Goal: Transaction & Acquisition: Purchase product/service

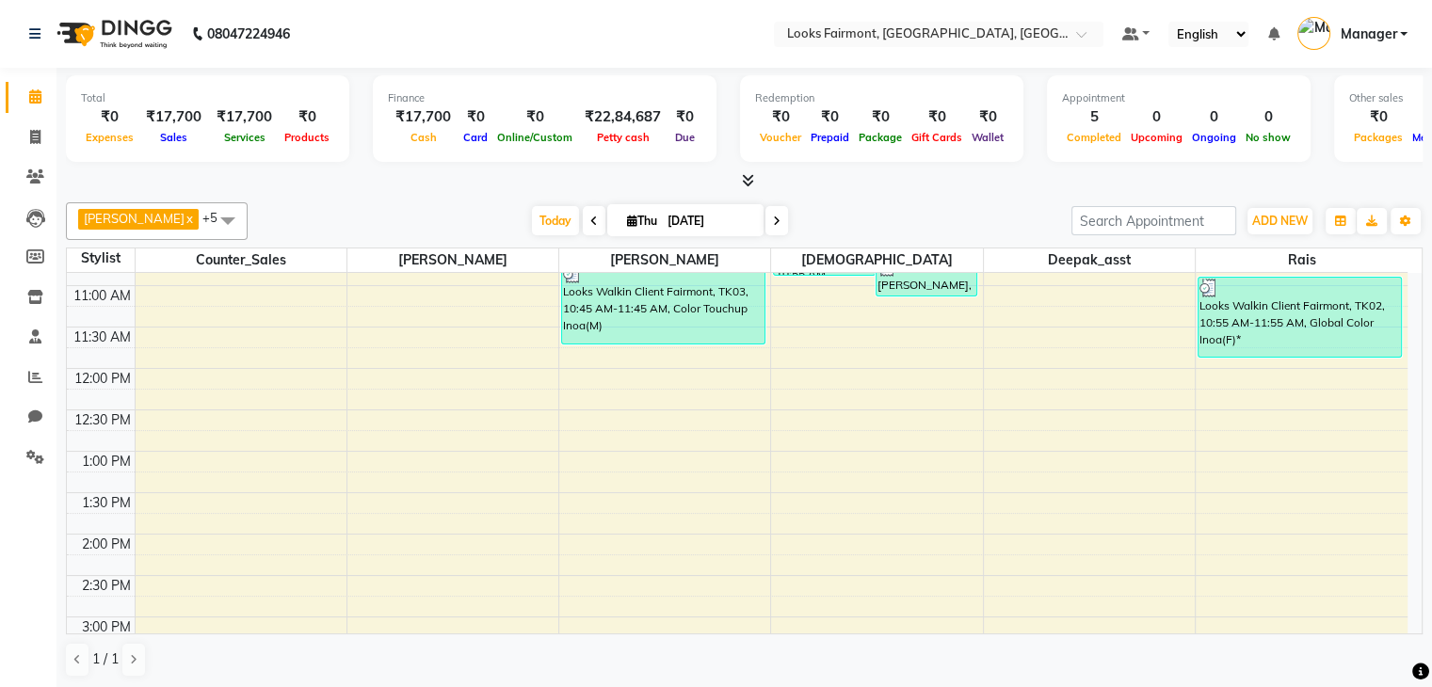
scroll to position [234, 0]
click at [527, 234] on div "[PERSON_NAME] x Counter_Sales x Deepak_asst x [PERSON_NAME] x Rais x +5 Select …" at bounding box center [744, 221] width 1356 height 38
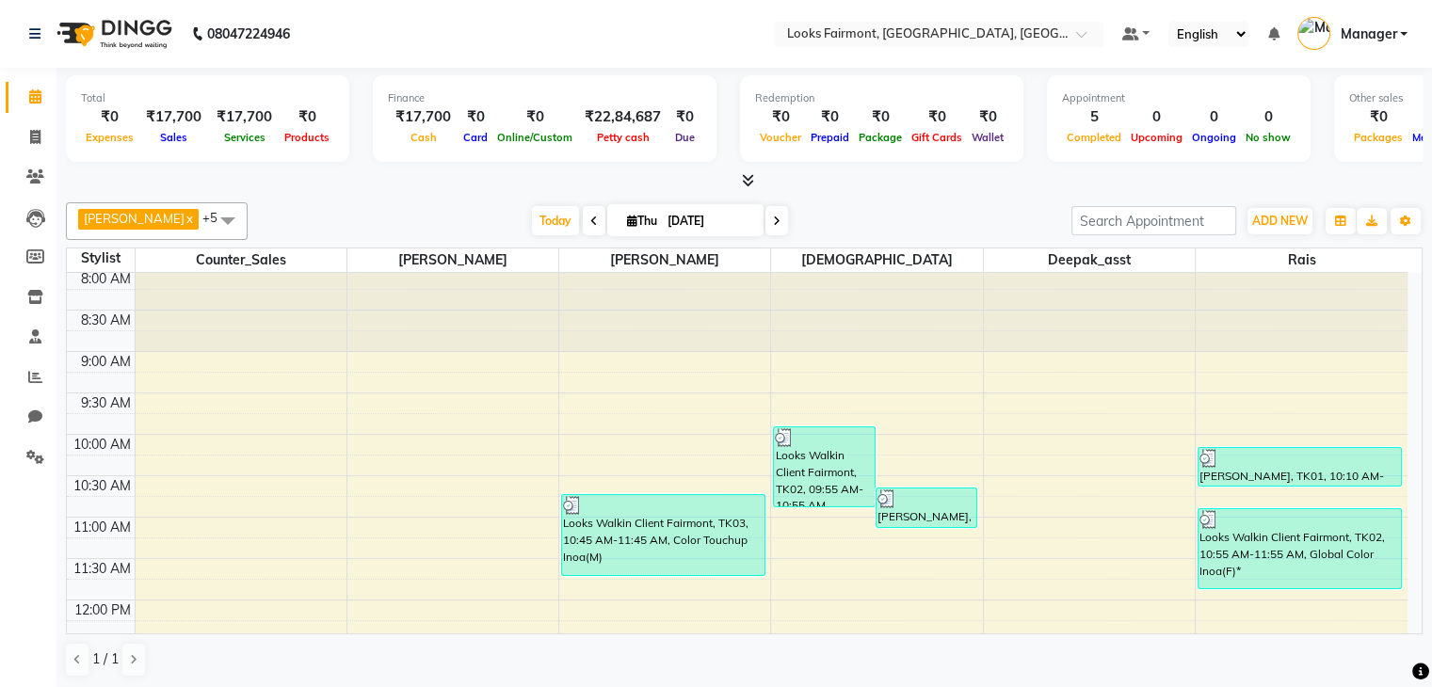
scroll to position [0, 0]
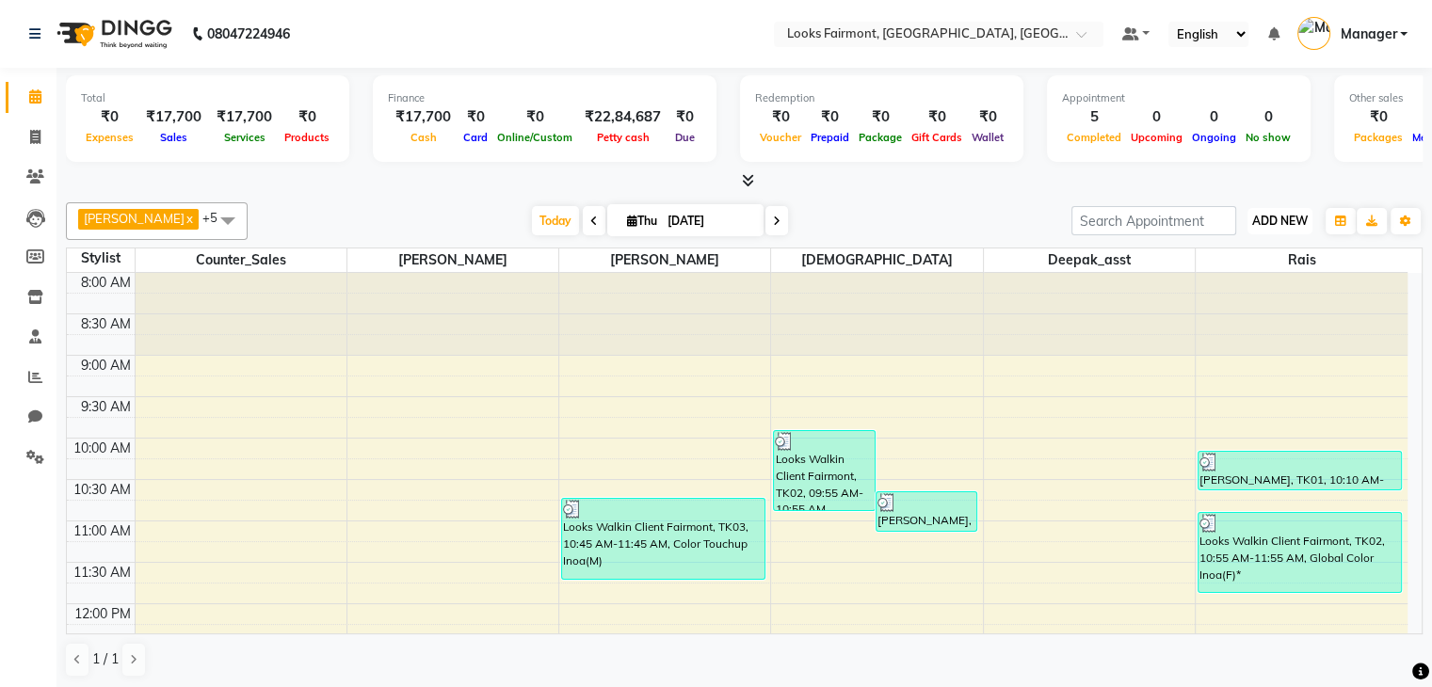
click at [1275, 214] on span "ADD NEW" at bounding box center [1280, 221] width 56 height 14
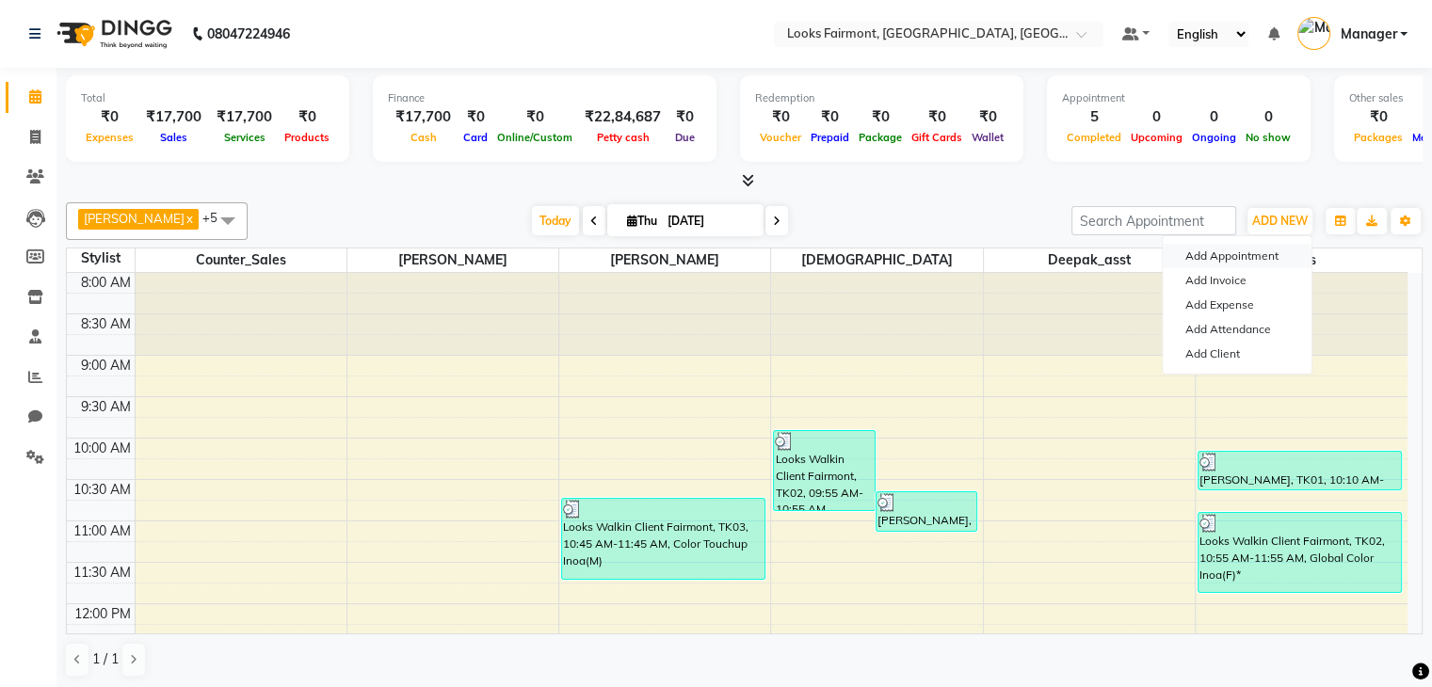
click at [1254, 249] on button "Add Appointment" at bounding box center [1237, 256] width 149 height 24
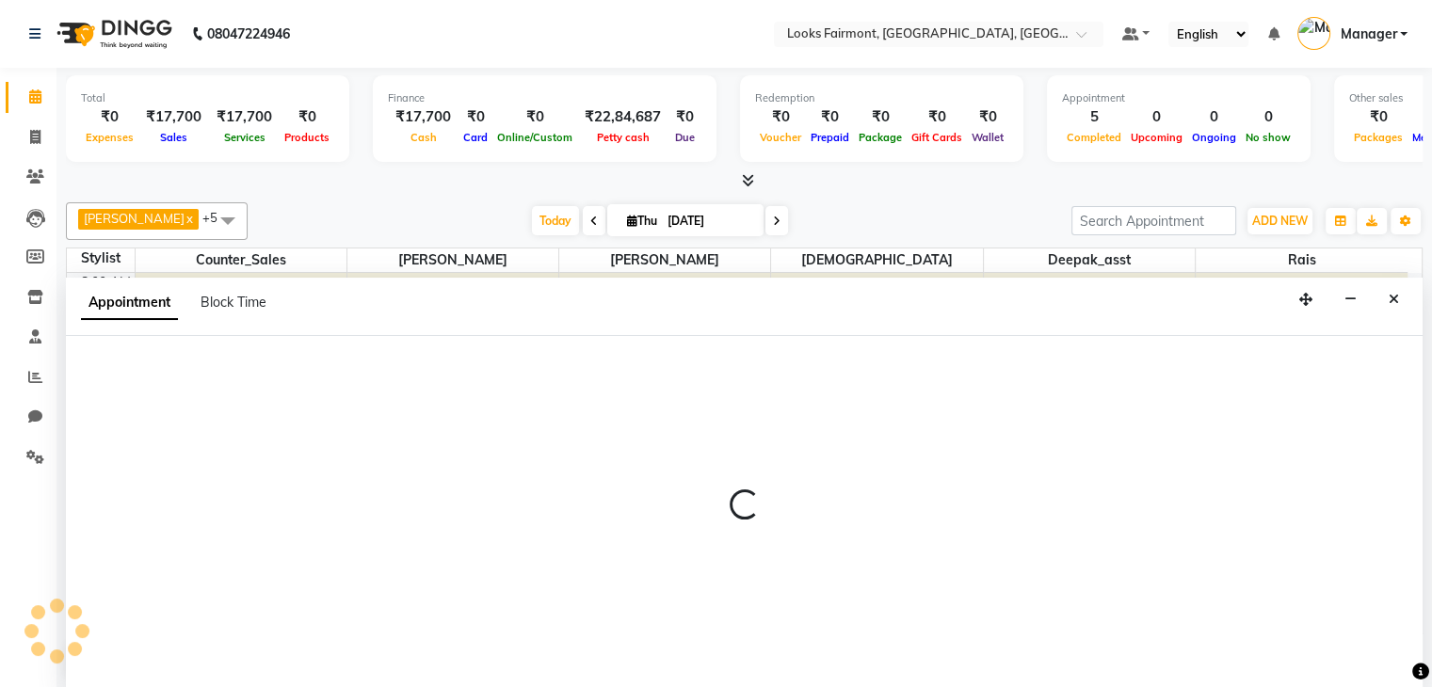
scroll to position [1, 0]
select select "tentative"
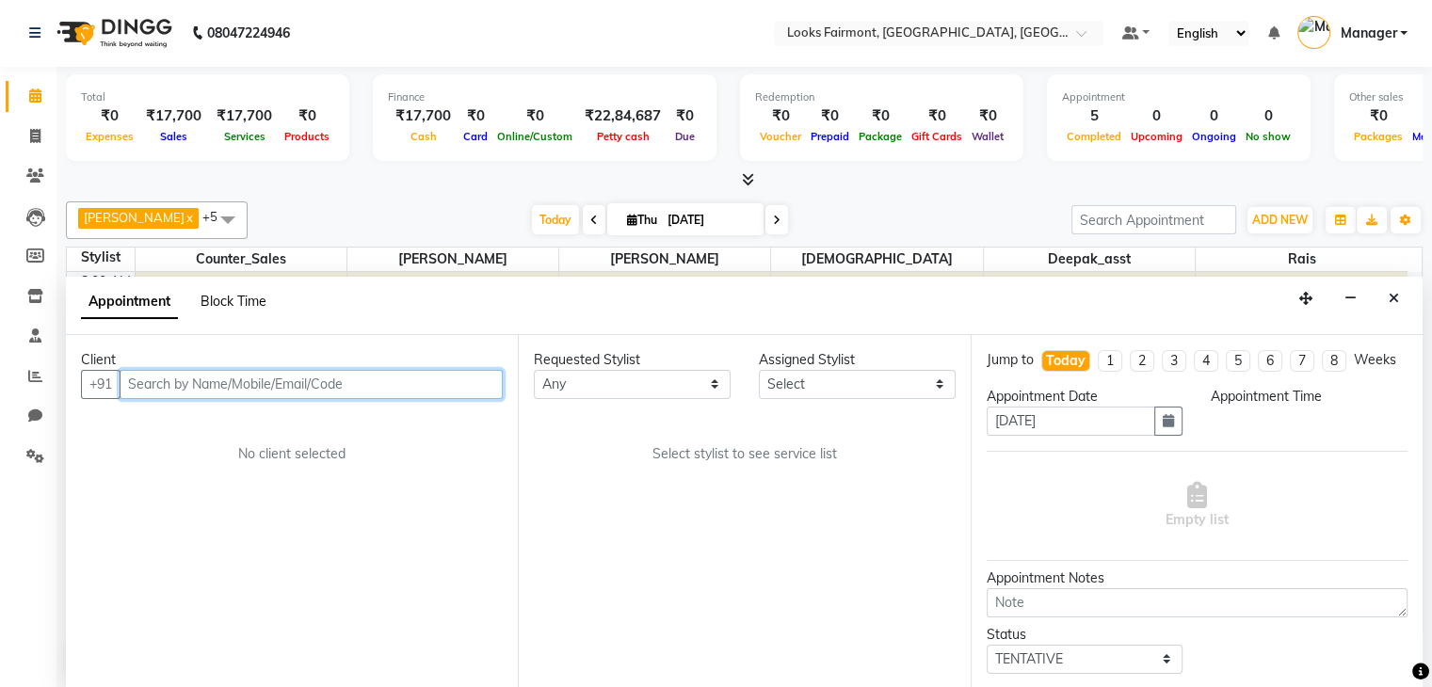
select select "540"
click at [228, 305] on span "Block Time" at bounding box center [233, 301] width 66 height 17
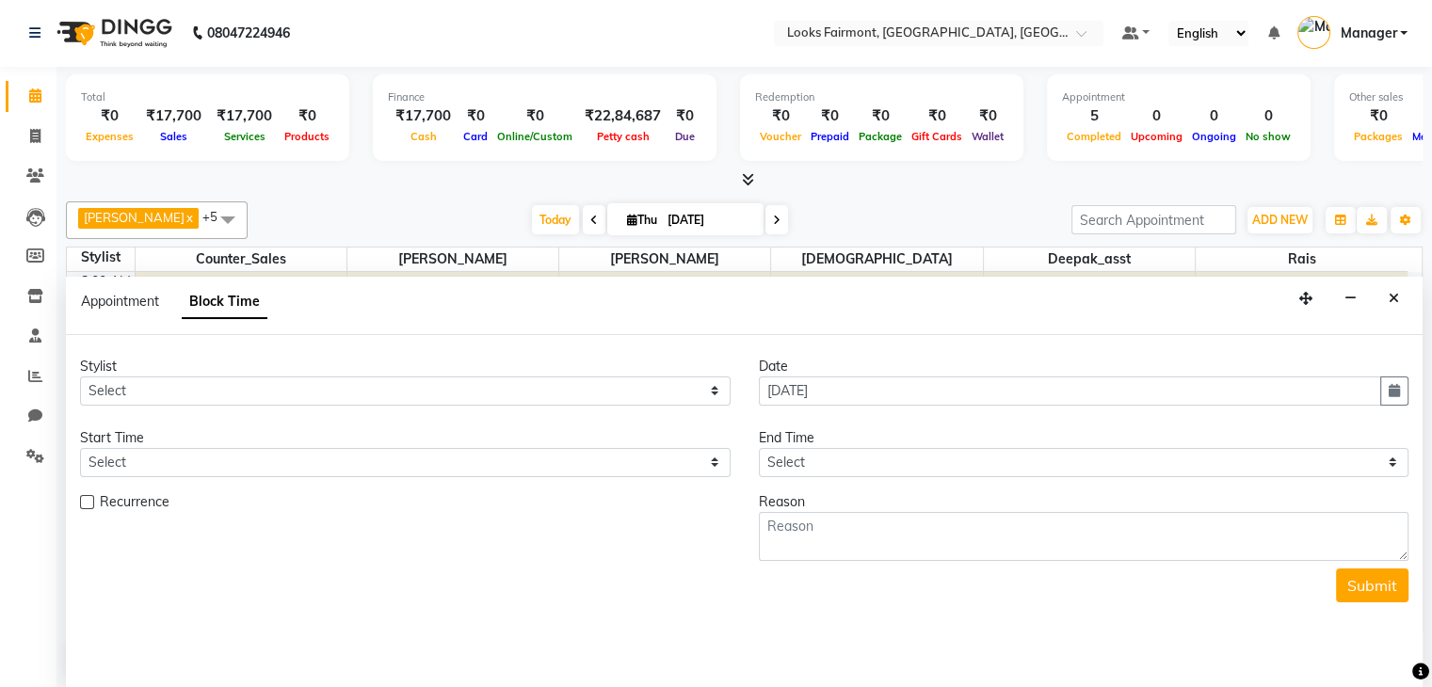
scroll to position [658, 0]
click at [334, 392] on select "Select [PERSON_NAME] Counter_Sales Deepak_asst Nisha [PERSON_NAME] Soring_mgr […" at bounding box center [405, 391] width 650 height 29
click at [283, 679] on div "Stylist Select [PERSON_NAME] Counter_Sales Deepak_asst [PERSON_NAME] Soring_mgr…" at bounding box center [744, 512] width 1356 height 354
click at [233, 453] on select "Select 09:00 AM 09:15 AM 09:30 AM 09:45 AM 10:00 AM 10:15 AM 10:30 AM 10:45 AM …" at bounding box center [405, 462] width 650 height 29
select select "1035"
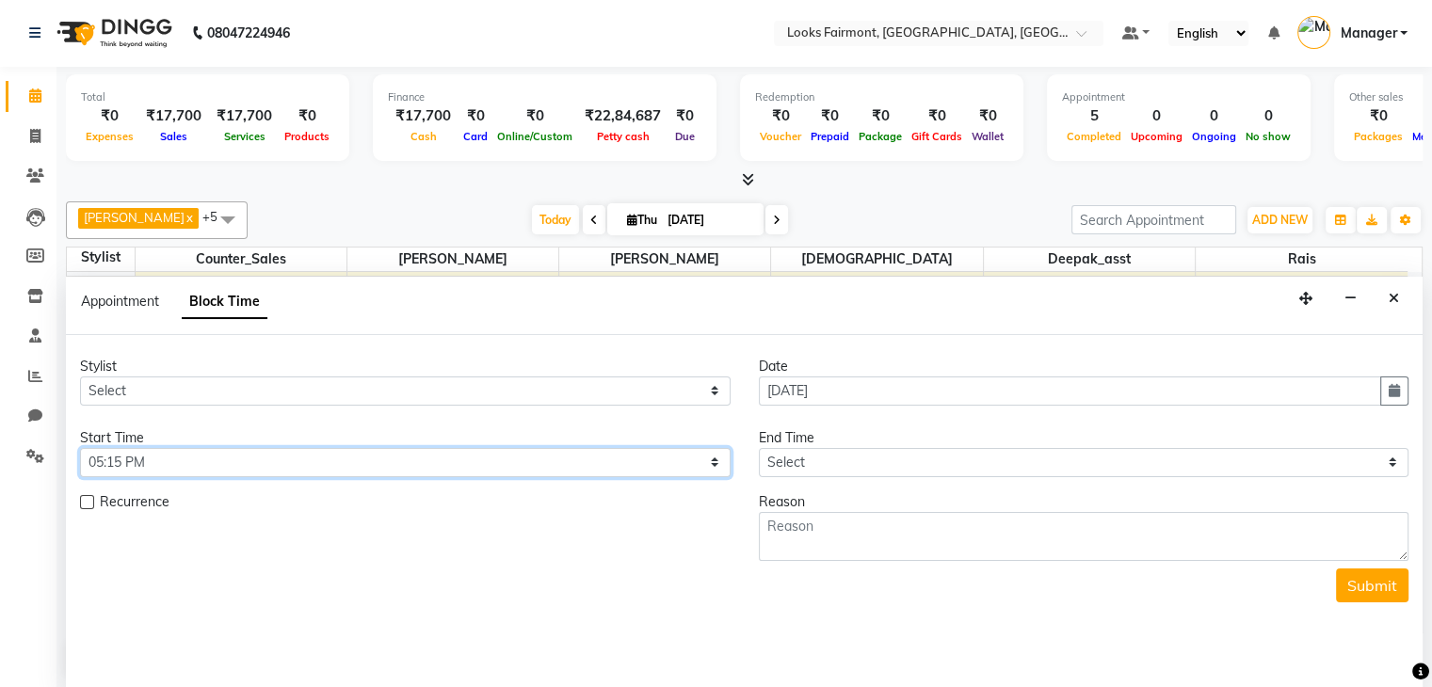
click at [80, 448] on select "Select 09:00 AM 09:15 AM 09:30 AM 09:45 AM 10:00 AM 10:15 AM 10:30 AM 10:45 AM …" at bounding box center [405, 462] width 650 height 29
click at [296, 389] on select "Select [PERSON_NAME] Counter_Sales Deepak_asst Nisha [PERSON_NAME] Soring_mgr […" at bounding box center [405, 391] width 650 height 29
select select "76348"
click at [80, 377] on select "Select [PERSON_NAME] Counter_Sales Deepak_asst Nisha [PERSON_NAME] Soring_mgr […" at bounding box center [405, 391] width 650 height 29
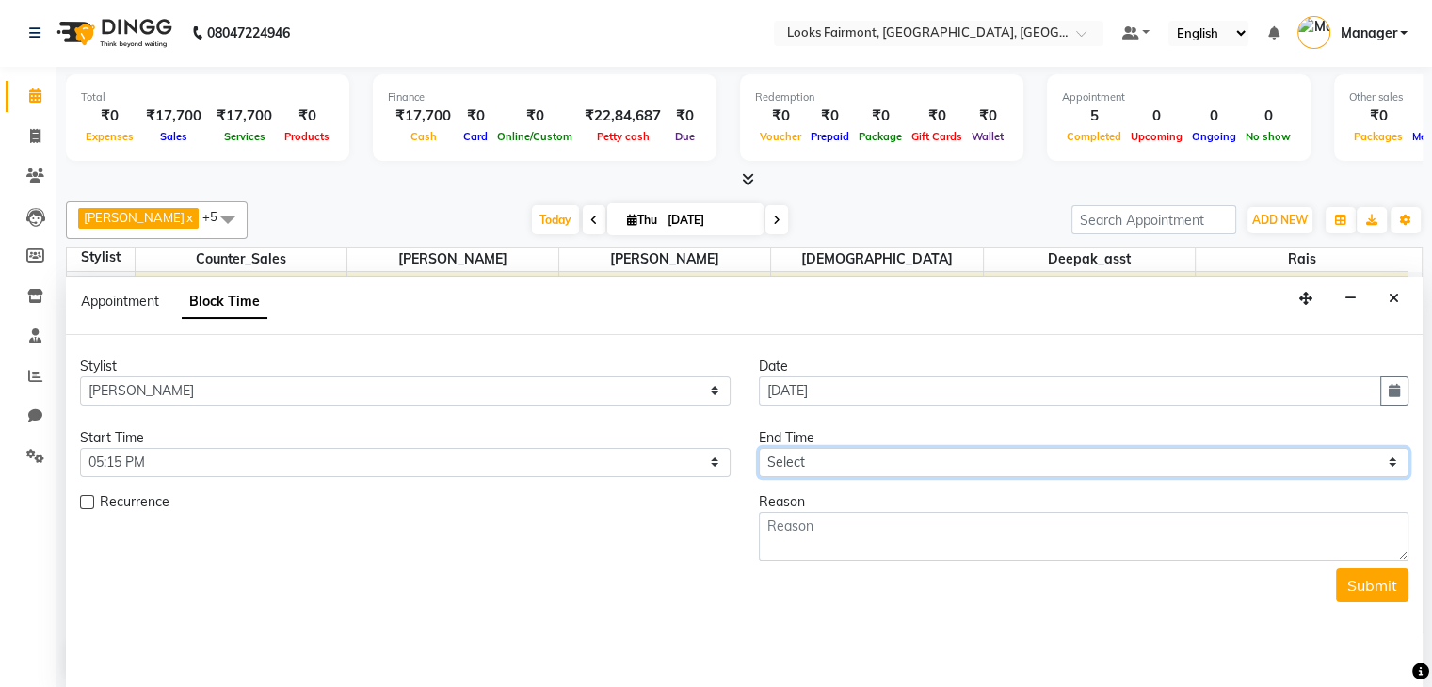
click at [820, 459] on select "Select 09:00 AM 09:15 AM 09:30 AM 09:45 AM 10:00 AM 10:15 AM 10:30 AM 10:45 AM …" at bounding box center [1084, 462] width 650 height 29
click at [825, 473] on select "Select 09:00 AM 09:15 AM 09:30 AM 09:45 AM 10:00 AM 10:15 AM 10:30 AM 10:45 AM …" at bounding box center [1084, 462] width 650 height 29
select select "1095"
click at [759, 448] on select "Select 09:00 AM 09:15 AM 09:30 AM 09:45 AM 10:00 AM 10:15 AM 10:30 AM 10:45 AM …" at bounding box center [1084, 462] width 650 height 29
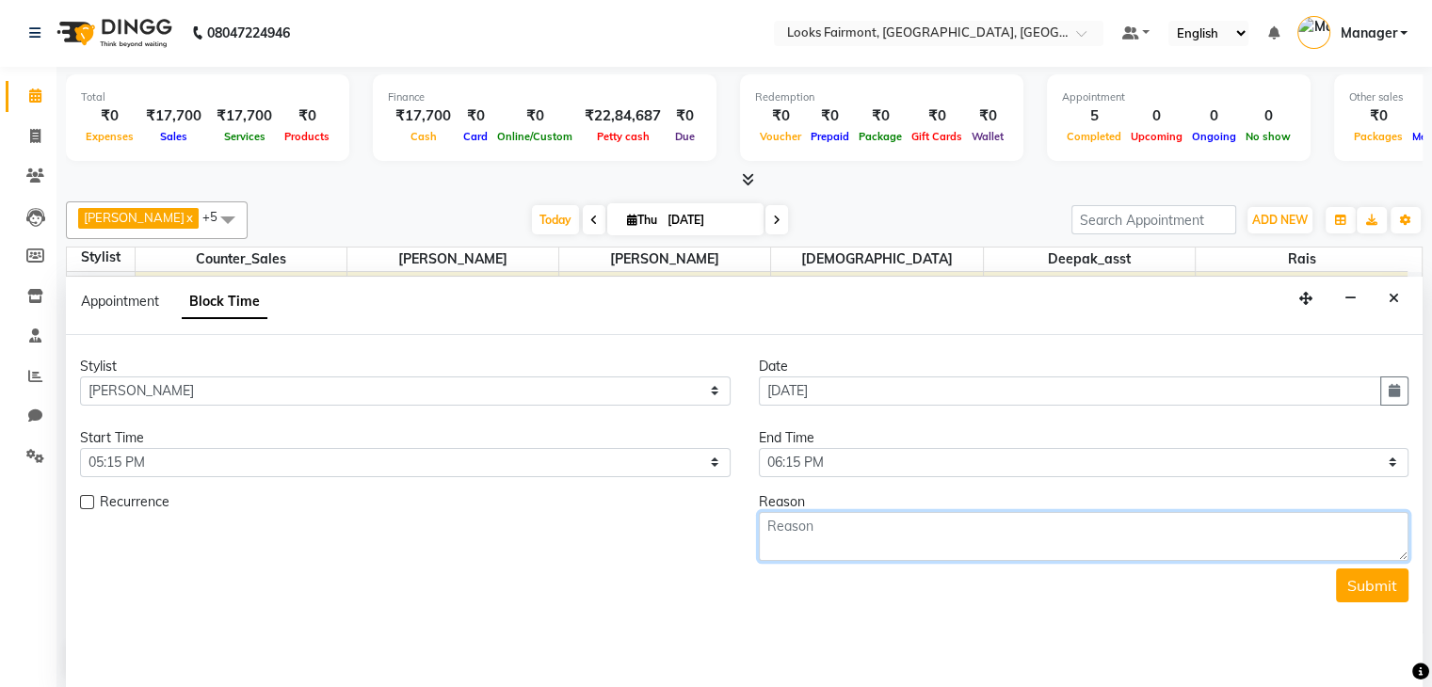
click at [859, 533] on textarea at bounding box center [1084, 536] width 650 height 49
type textarea "HAIR CUT 341"
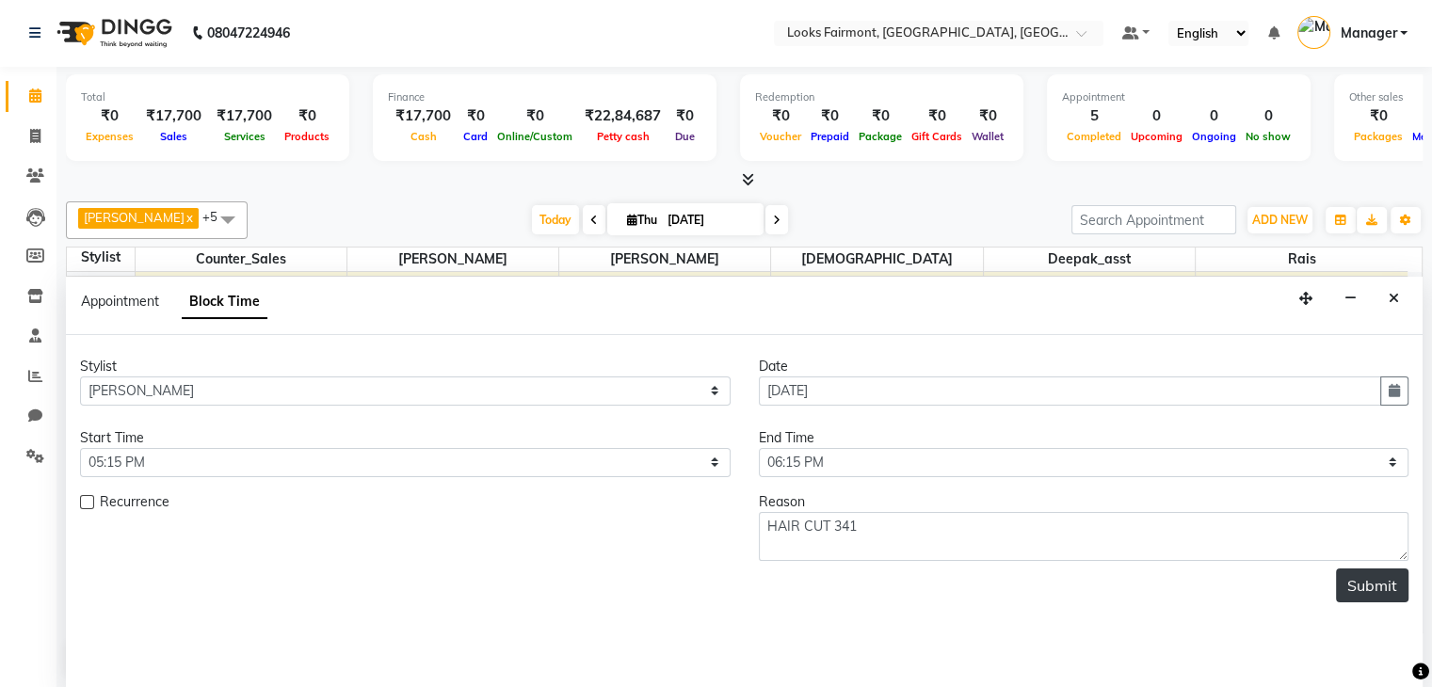
click at [1376, 589] on button "Submit" at bounding box center [1372, 586] width 72 height 34
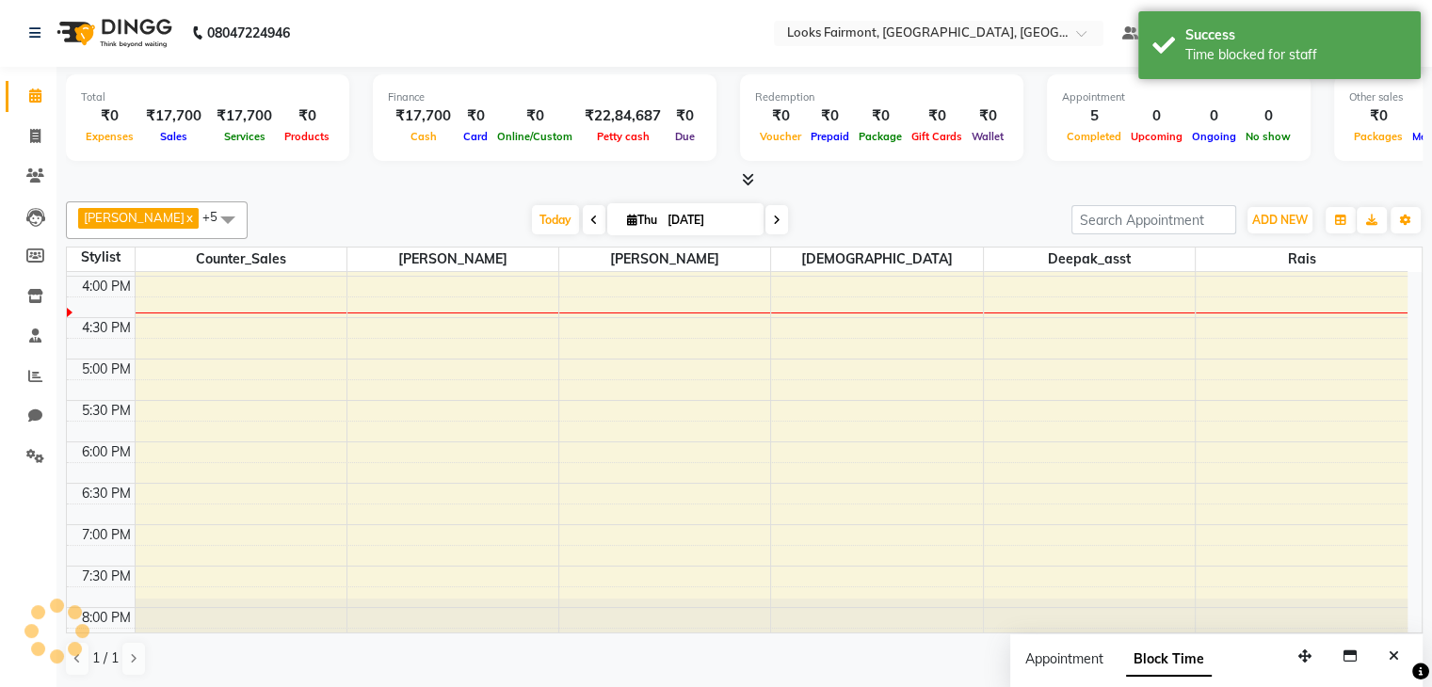
scroll to position [0, 0]
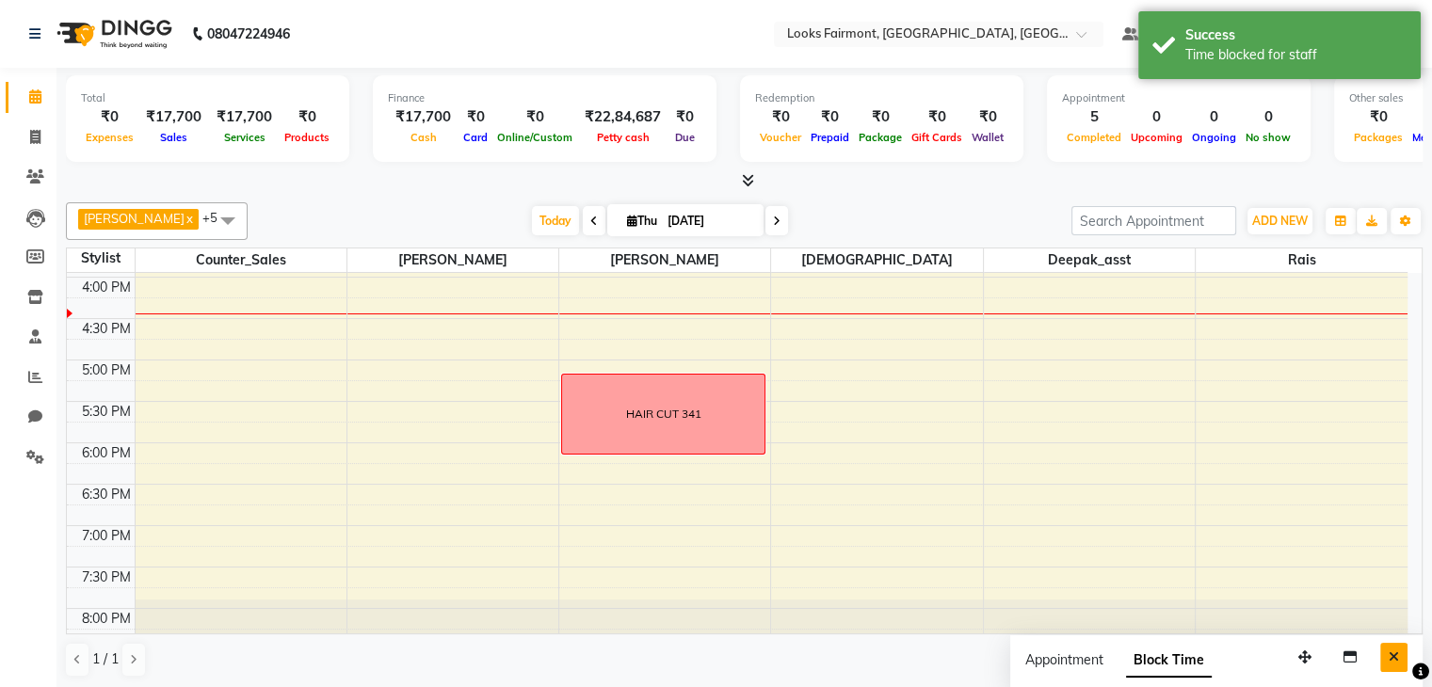
click at [1387, 654] on button "Close" at bounding box center [1393, 657] width 27 height 29
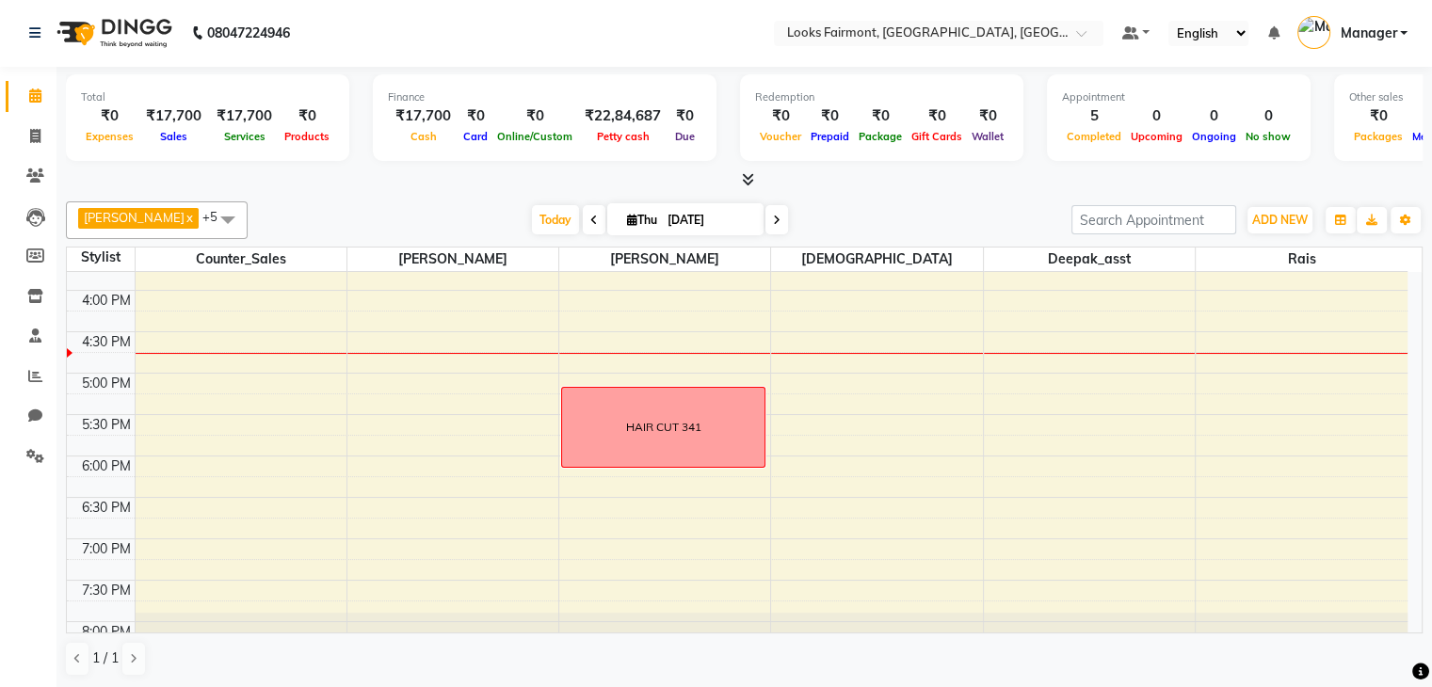
scroll to position [611, 0]
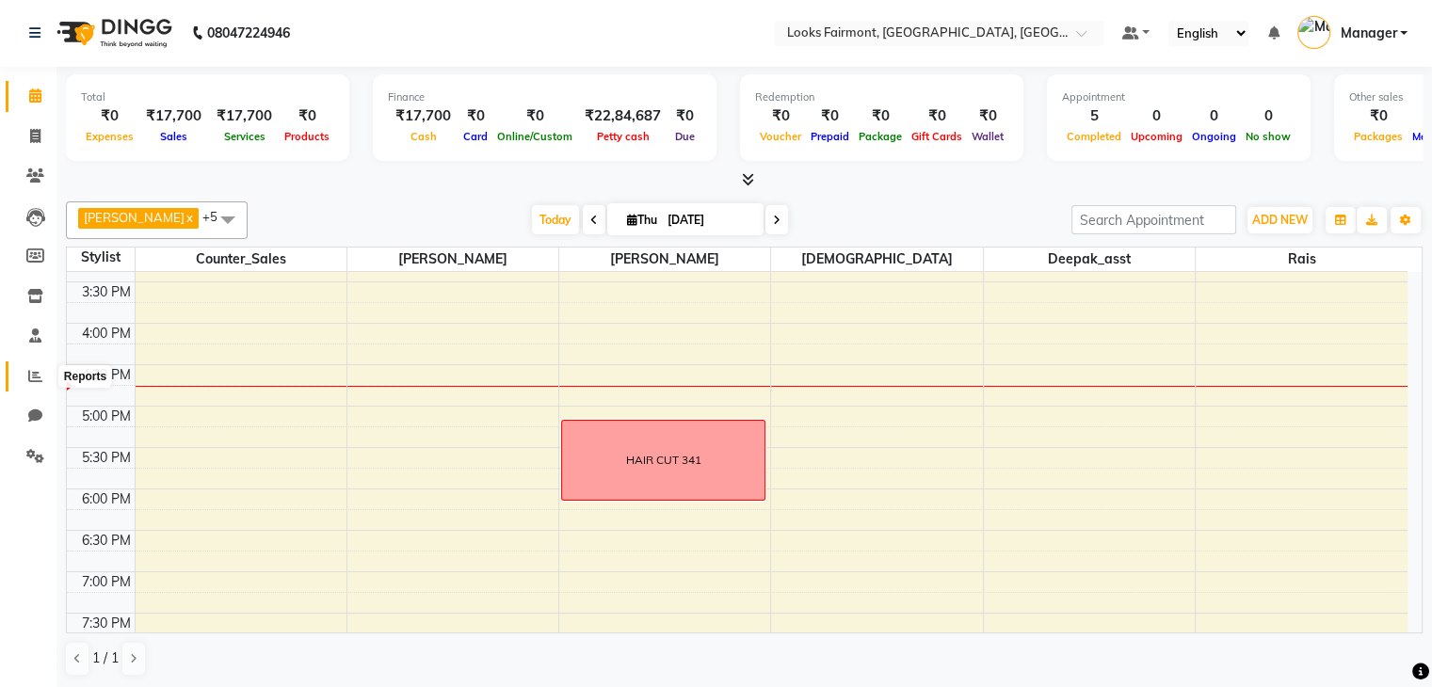
click at [34, 377] on icon at bounding box center [35, 376] width 14 height 14
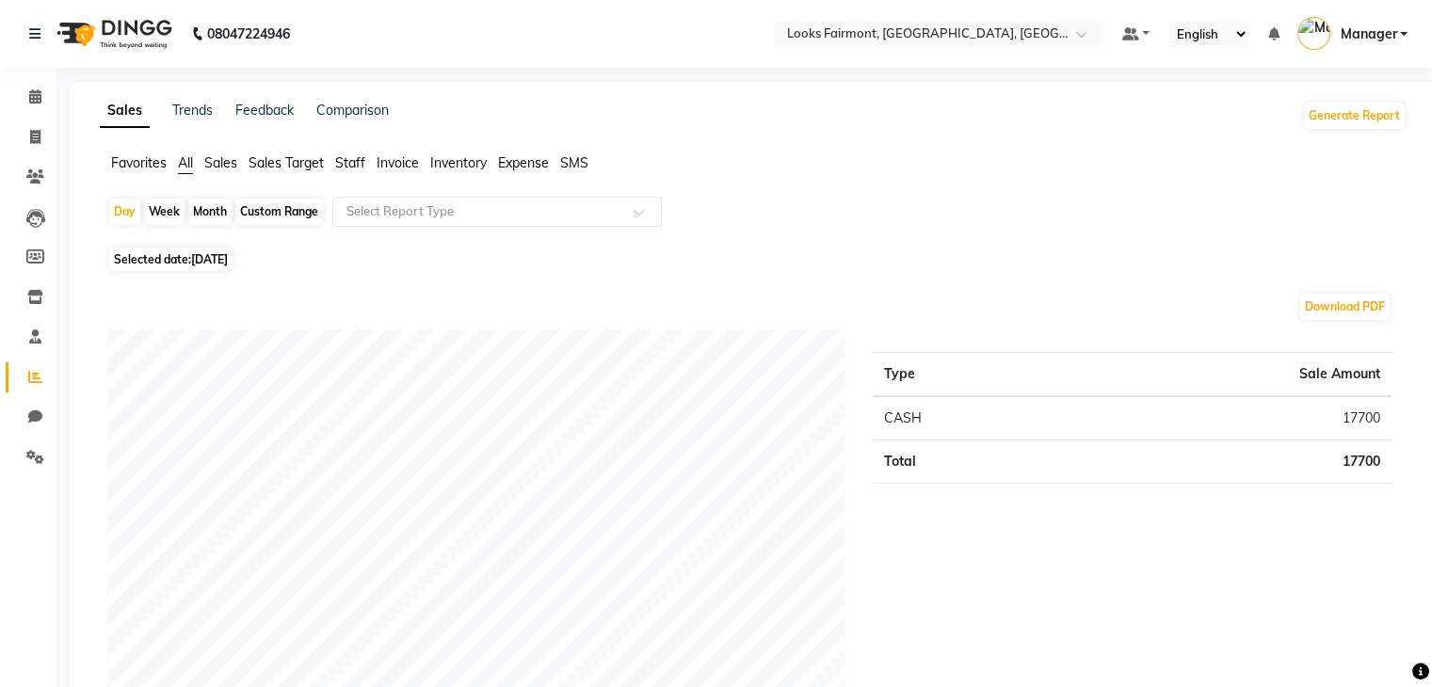
click at [221, 166] on span "Sales" at bounding box center [220, 162] width 33 height 17
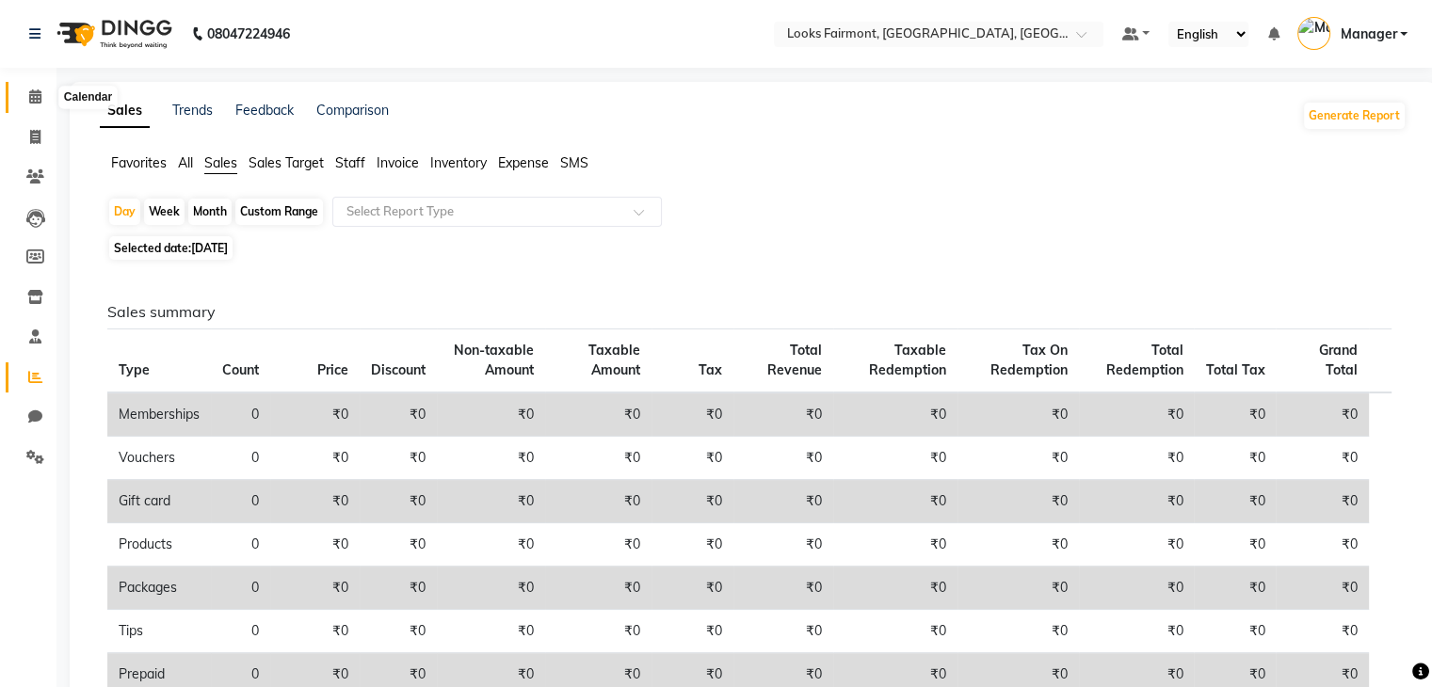
click at [31, 98] on icon at bounding box center [35, 96] width 12 height 14
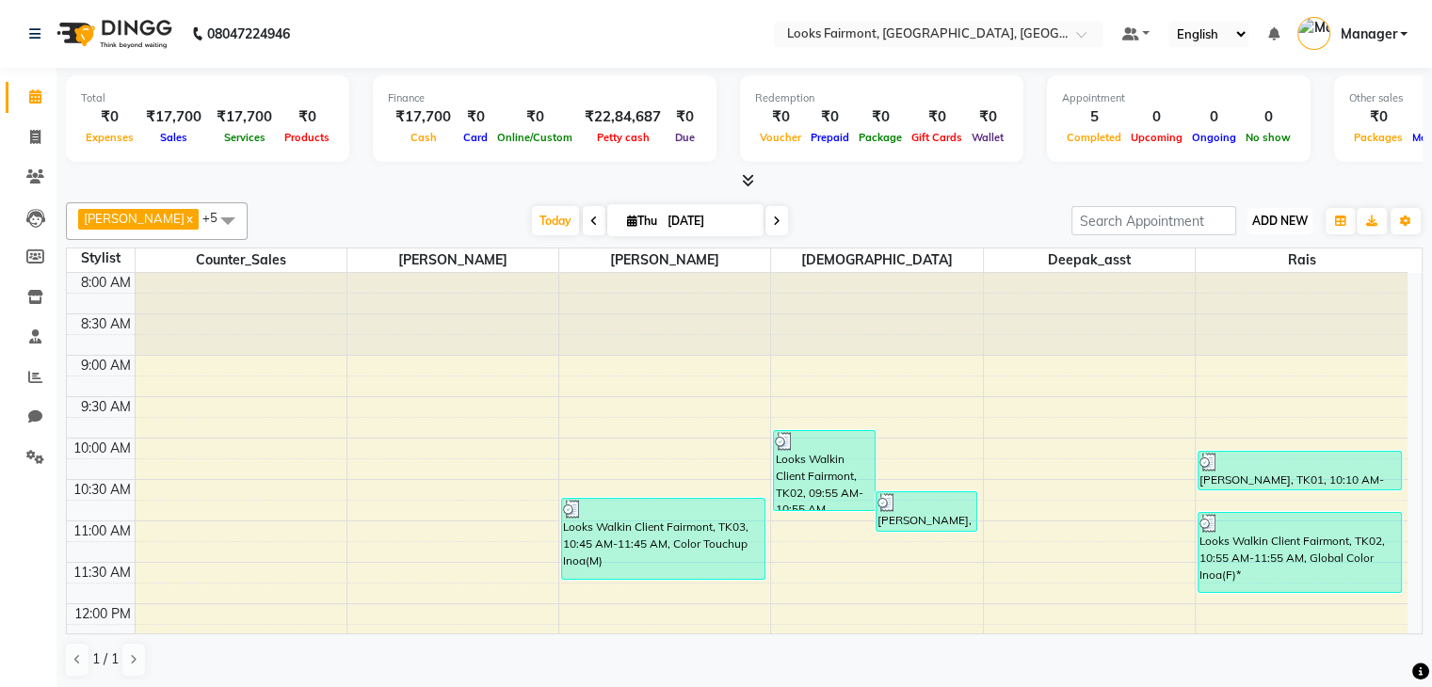
click at [1284, 216] on span "ADD NEW" at bounding box center [1280, 221] width 56 height 14
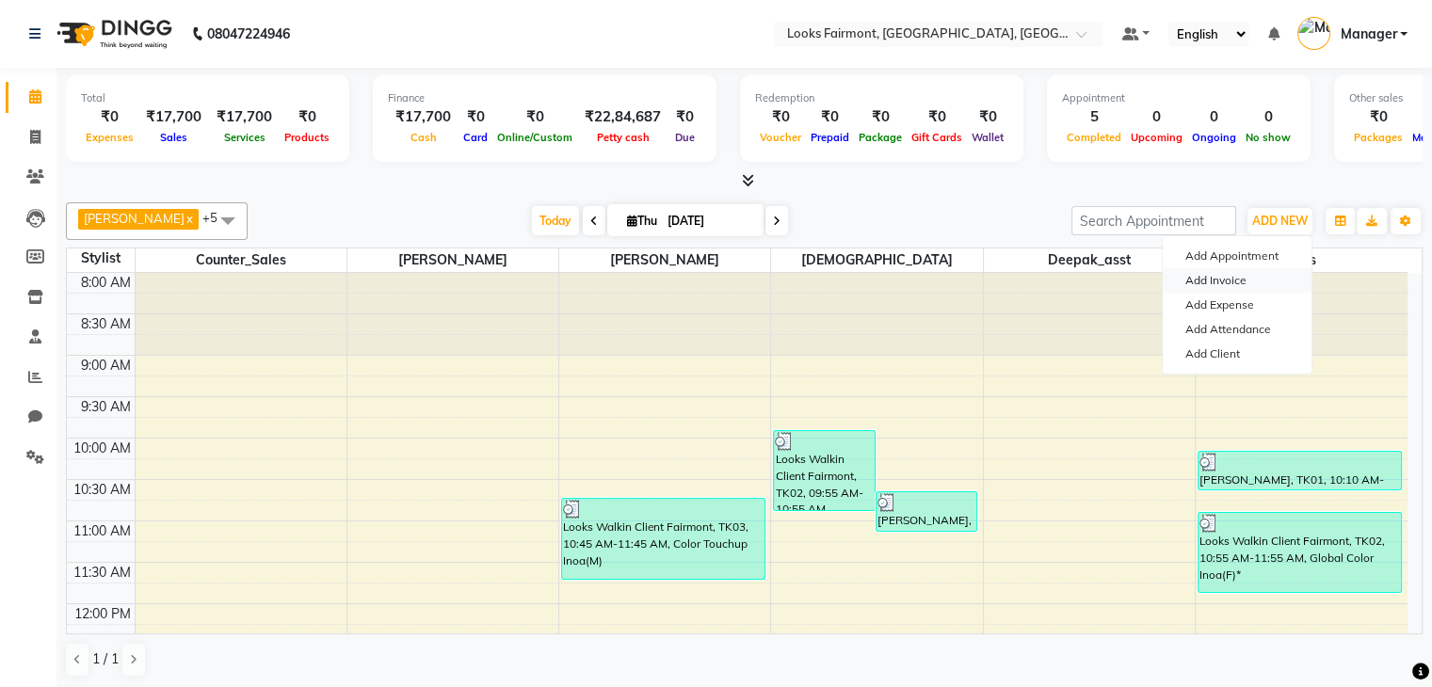
click at [1226, 286] on link "Add Invoice" at bounding box center [1237, 280] width 149 height 24
select select "service"
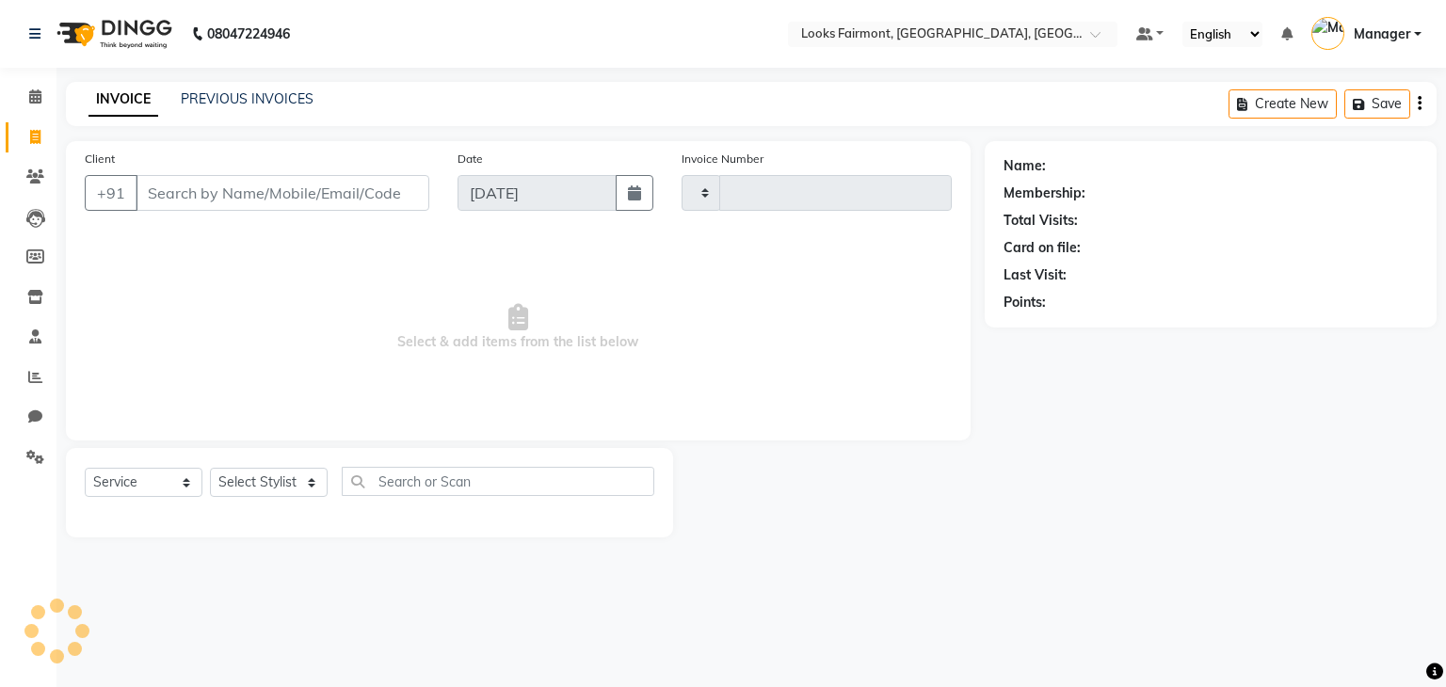
type input "0497"
select select "8139"
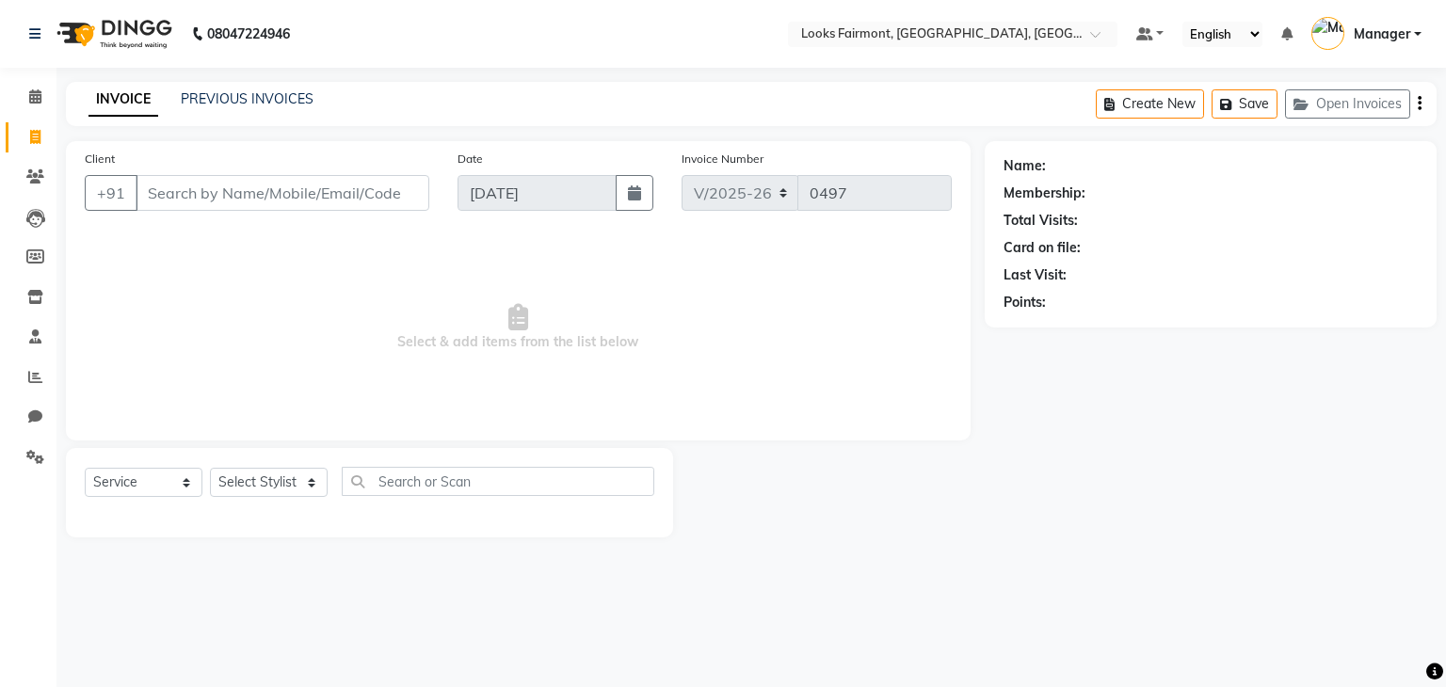
click at [263, 176] on input "Client" at bounding box center [283, 193] width 294 height 36
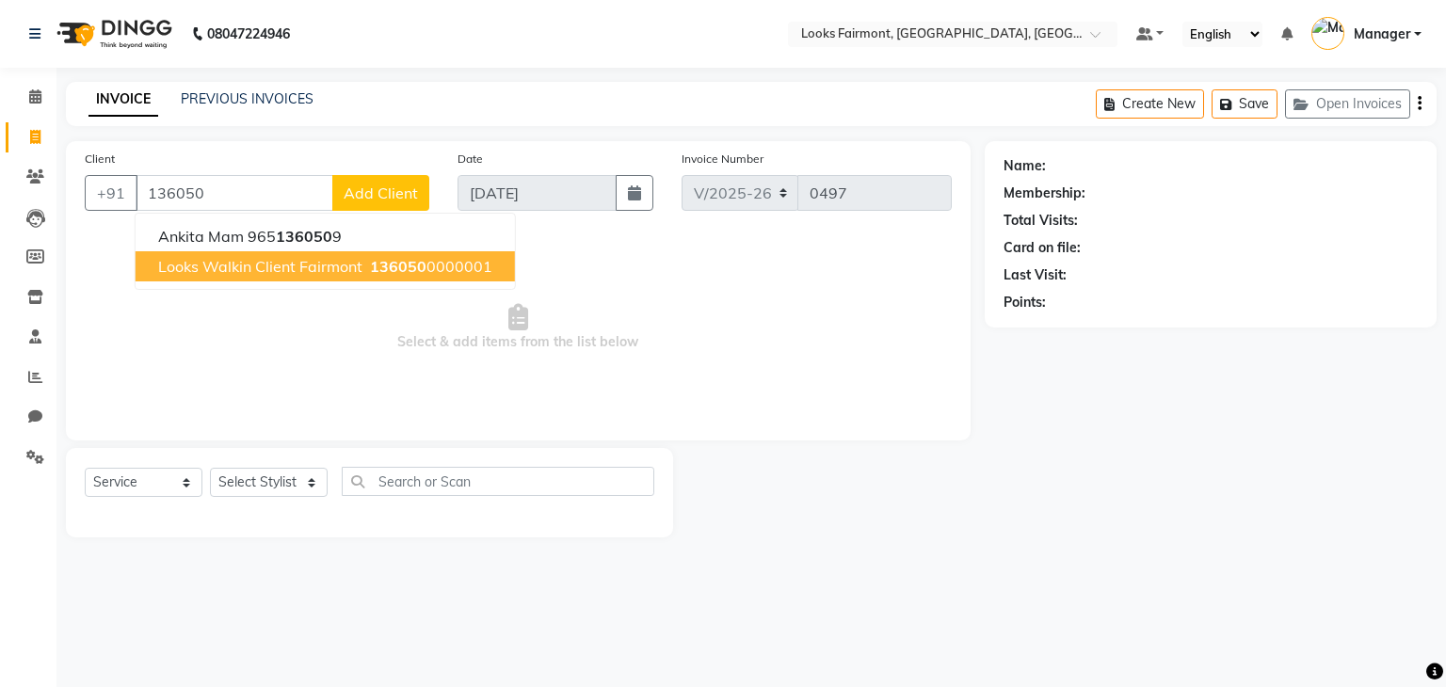
click at [246, 261] on span "Looks Walkin Client Fairmont" at bounding box center [260, 266] width 204 height 19
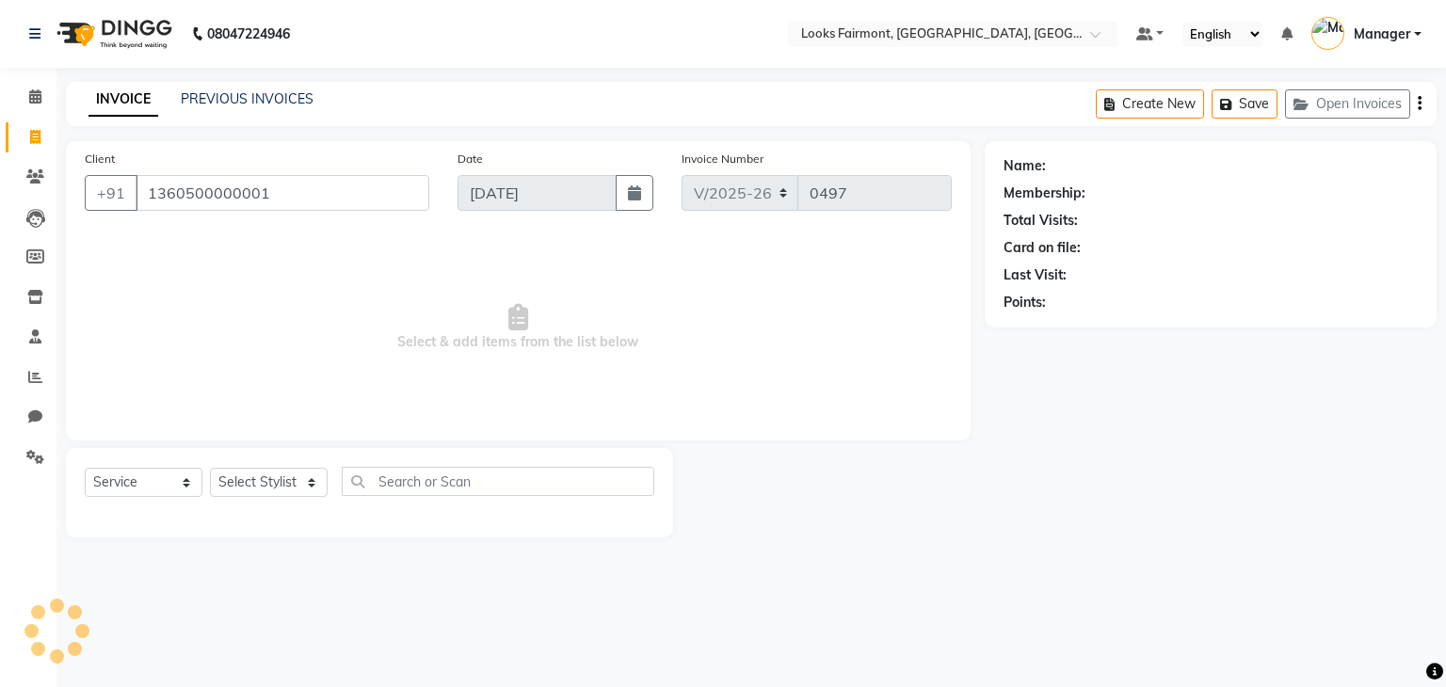
type input "1360500000001"
select select "1: Object"
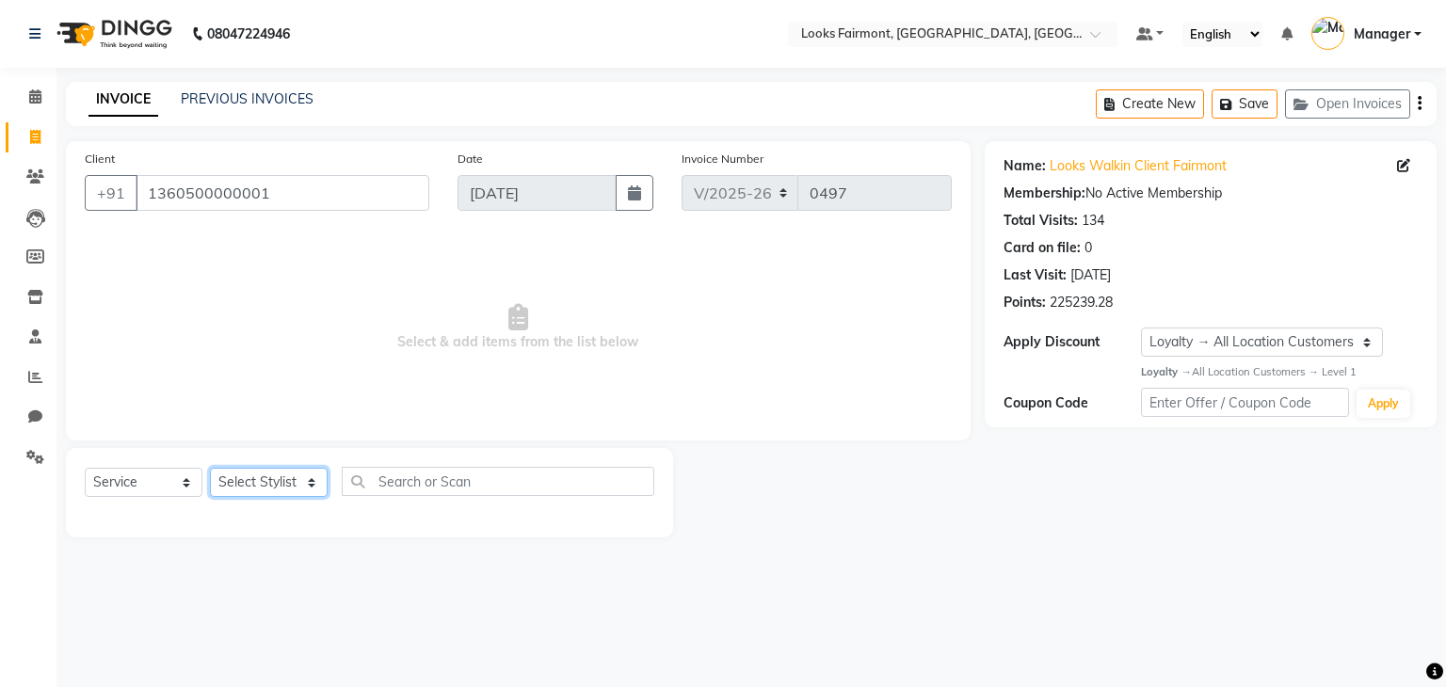
click at [309, 485] on select "Select Stylist [PERSON_NAME] Counter_Sales Deepak_asst Manager [PERSON_NAME] So…" at bounding box center [269, 482] width 118 height 29
select select "76348"
click at [210, 469] on select "Select Stylist [PERSON_NAME] Counter_Sales Deepak_asst Manager [PERSON_NAME] So…" at bounding box center [269, 482] width 118 height 29
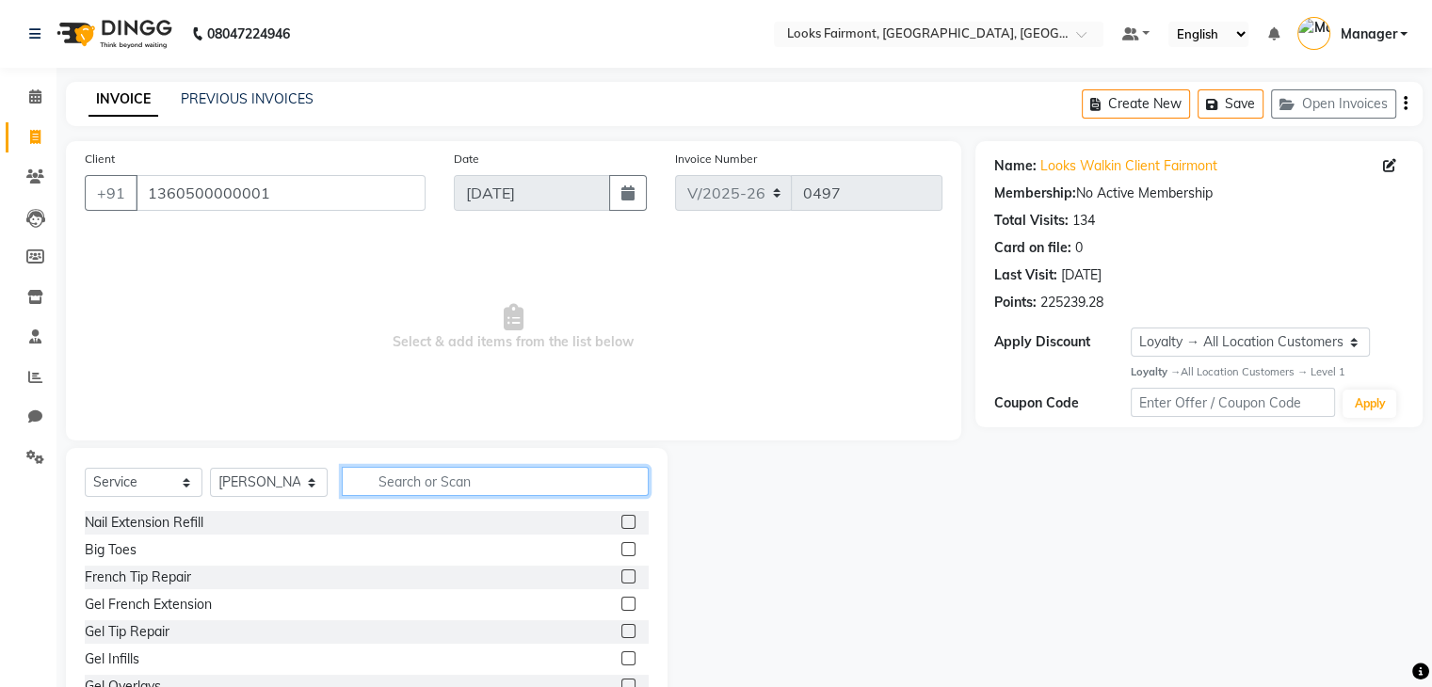
click at [459, 486] on input "text" at bounding box center [495, 481] width 307 height 29
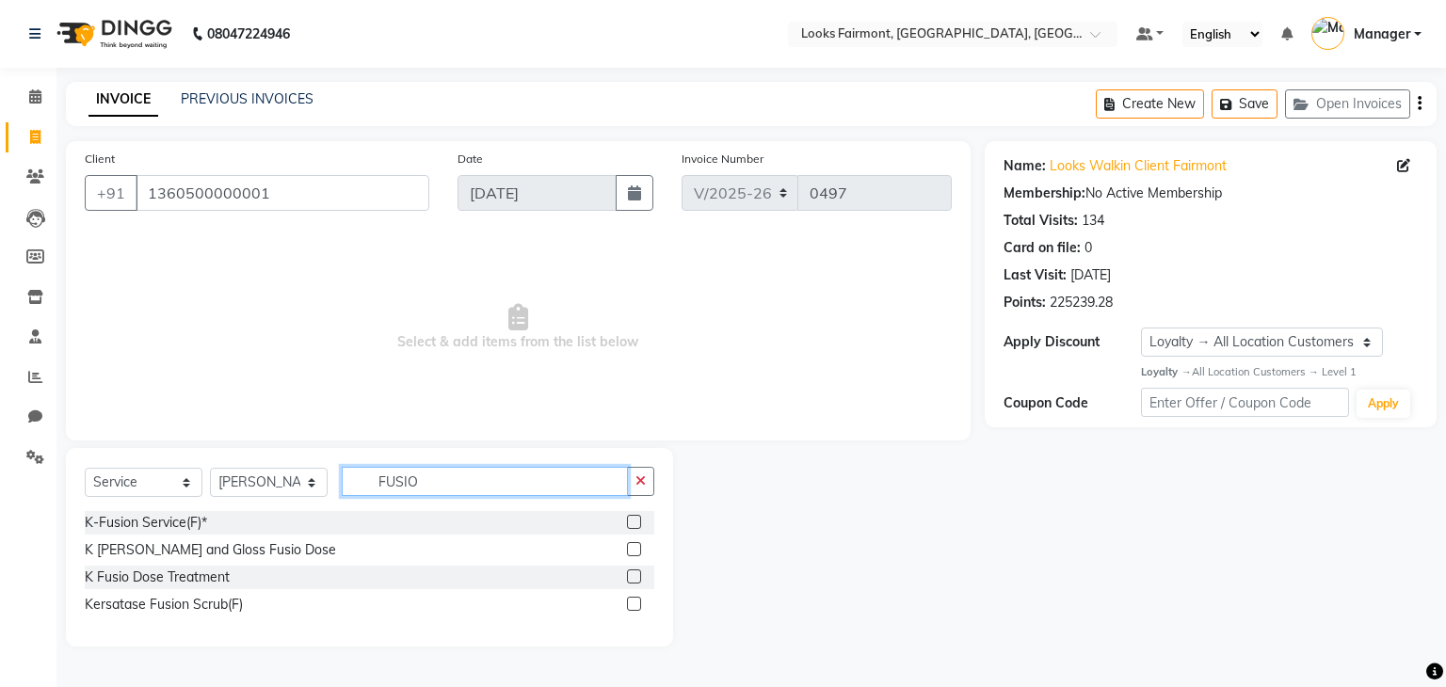
type input "FUSIO"
click at [633, 577] on label at bounding box center [634, 576] width 14 height 14
click at [633, 577] on input "checkbox" at bounding box center [633, 577] width 12 height 12
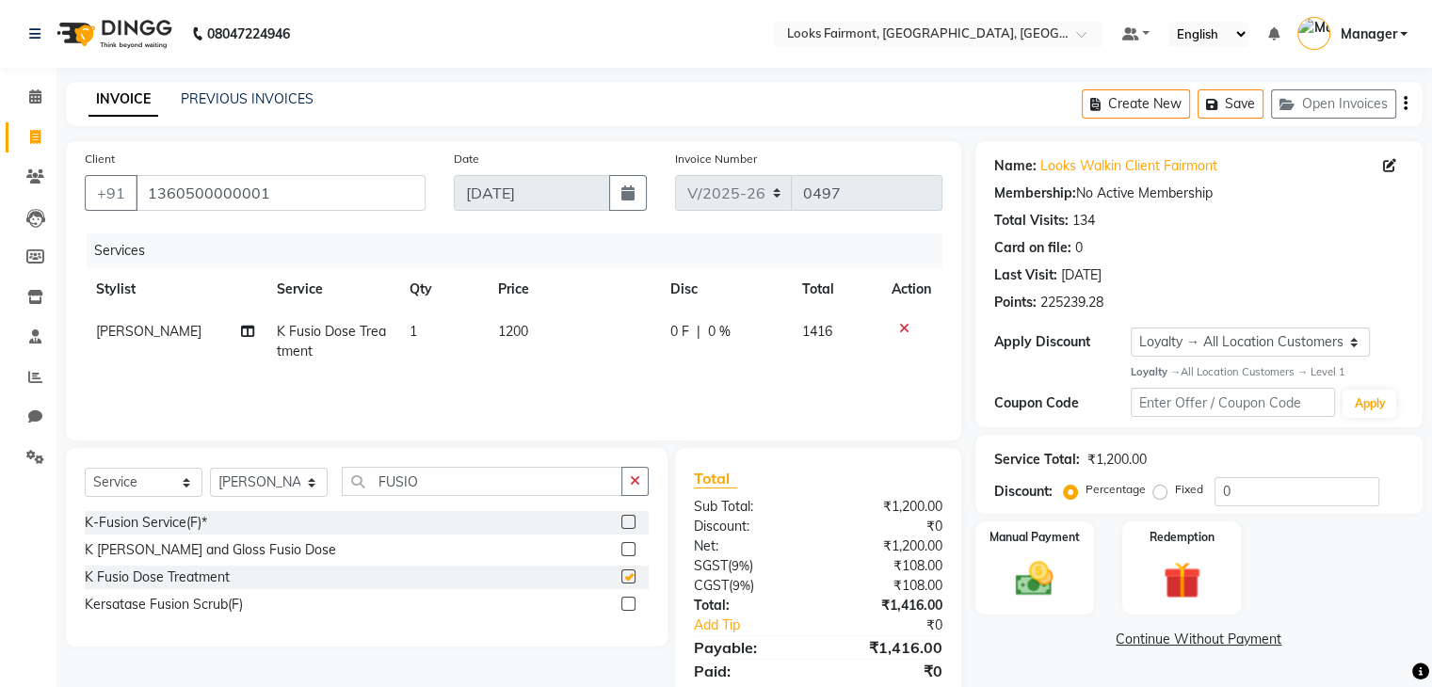
checkbox input "false"
click at [539, 323] on td "1200" at bounding box center [573, 342] width 172 height 62
select select "76348"
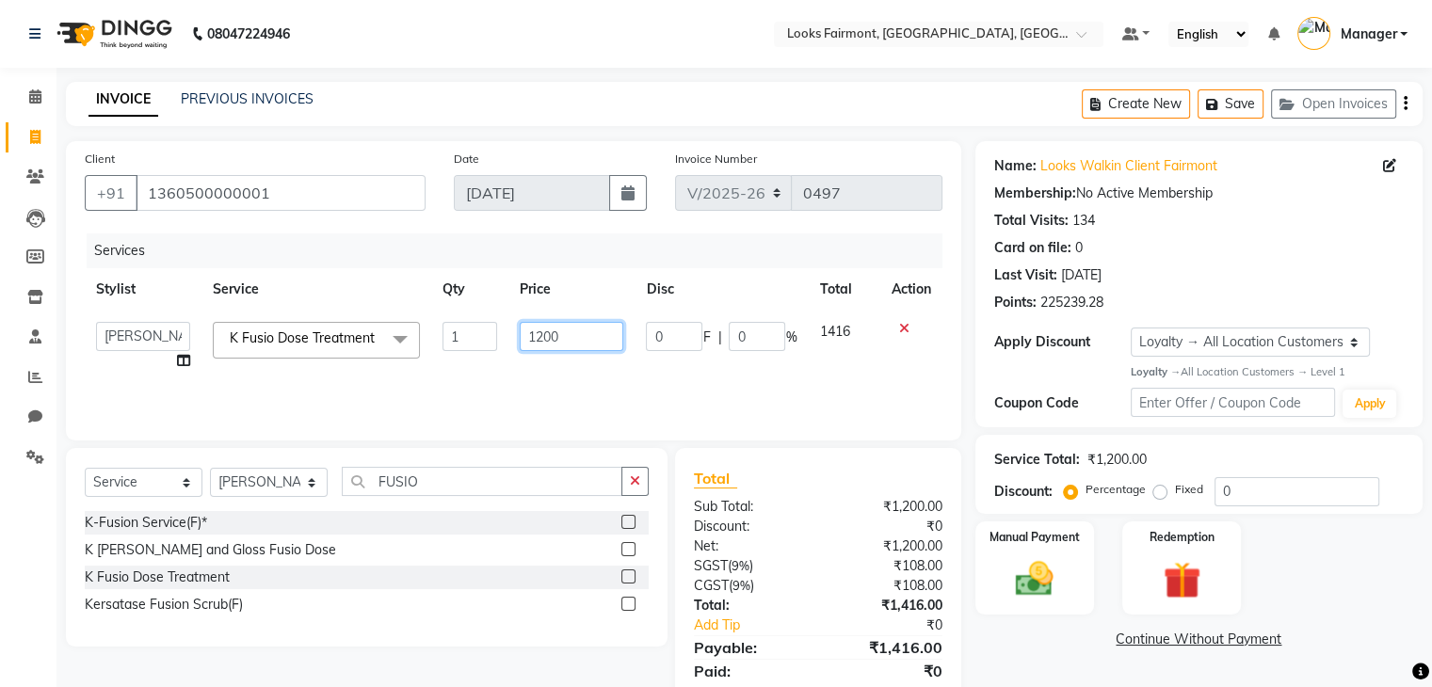
click at [587, 332] on input "1200" at bounding box center [572, 336] width 104 height 29
type input "1"
type input "3500"
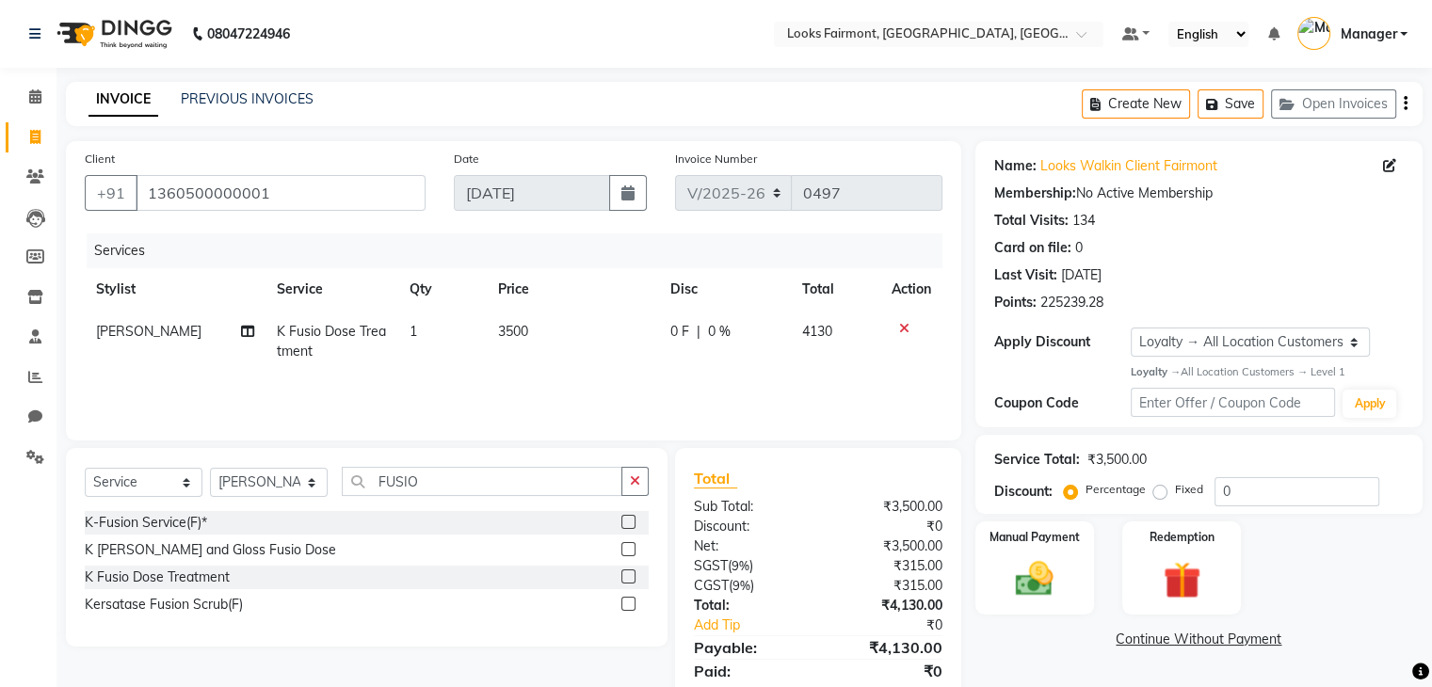
click at [1056, 622] on div "Name: Looks Walkin Client Fairmont Membership: No Active Membership Total Visit…" at bounding box center [1205, 433] width 461 height 584
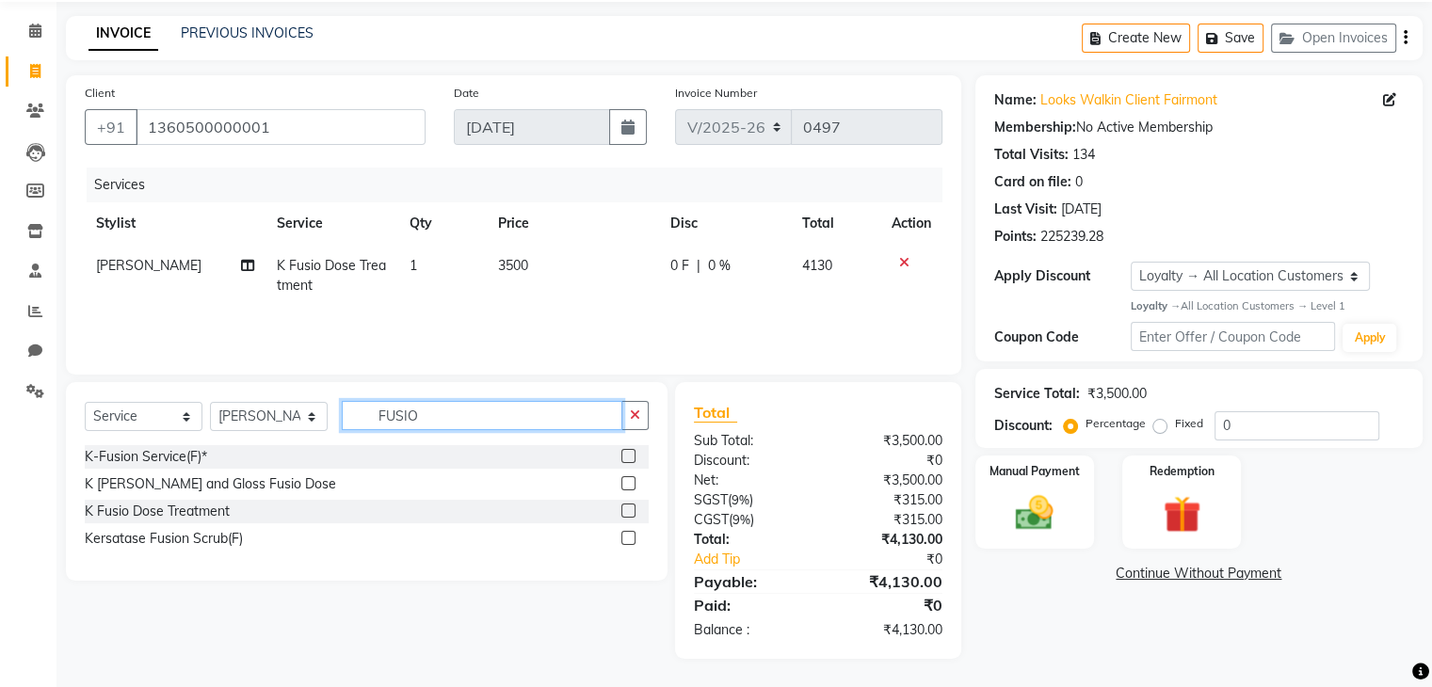
click at [444, 409] on input "FUSIO" at bounding box center [482, 415] width 281 height 29
type input "F"
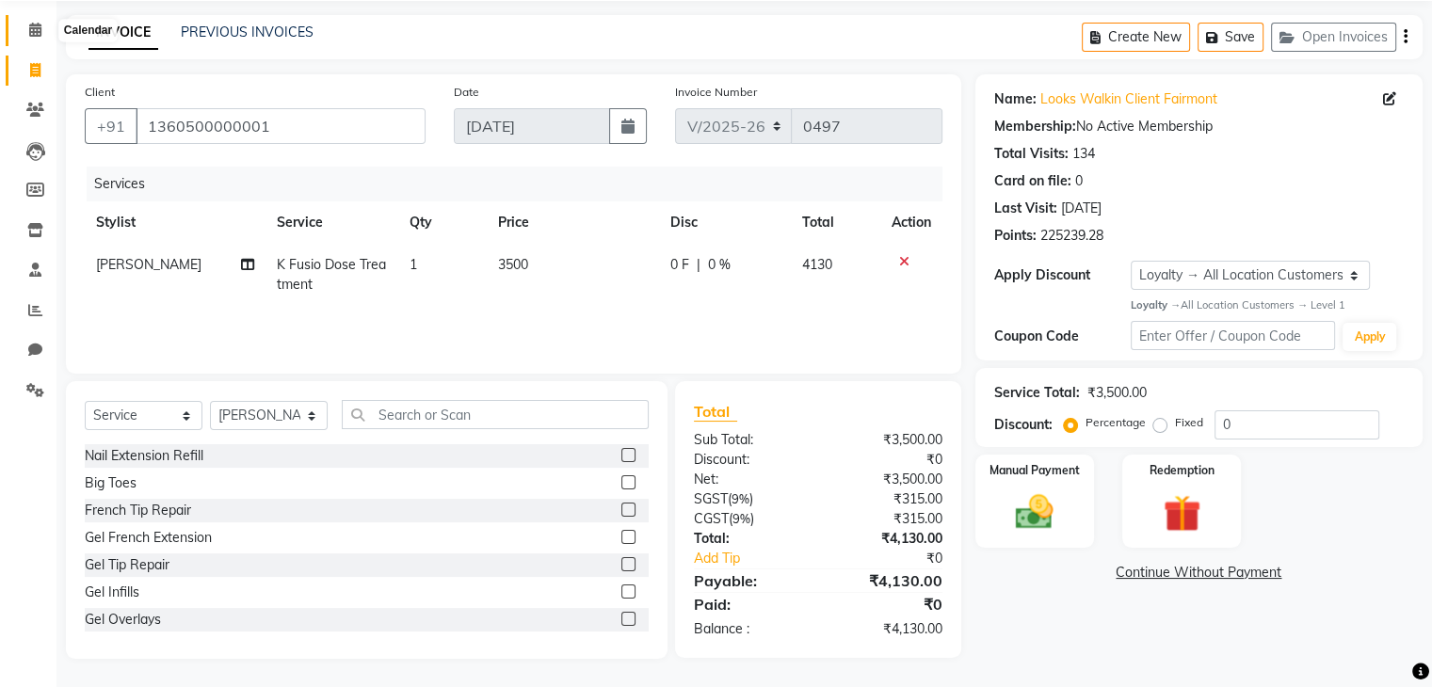
click at [32, 31] on icon at bounding box center [35, 30] width 12 height 14
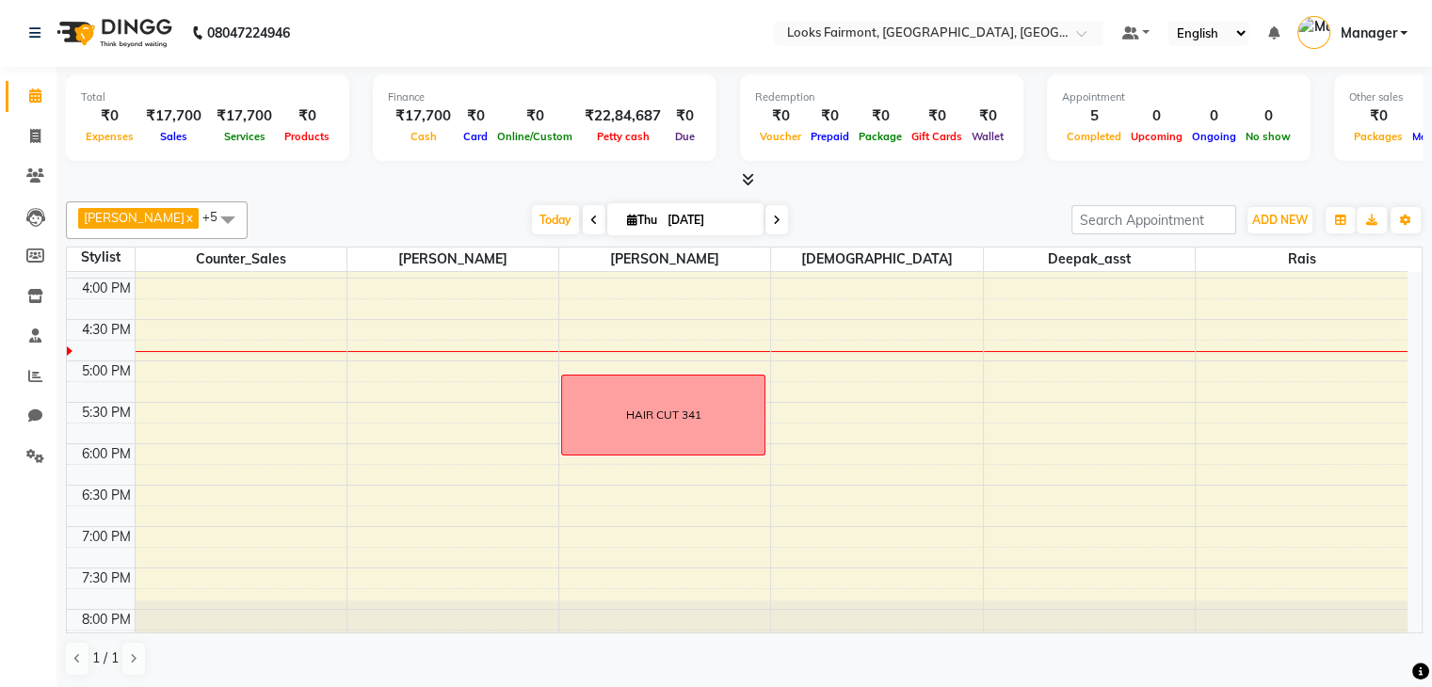
scroll to position [611, 0]
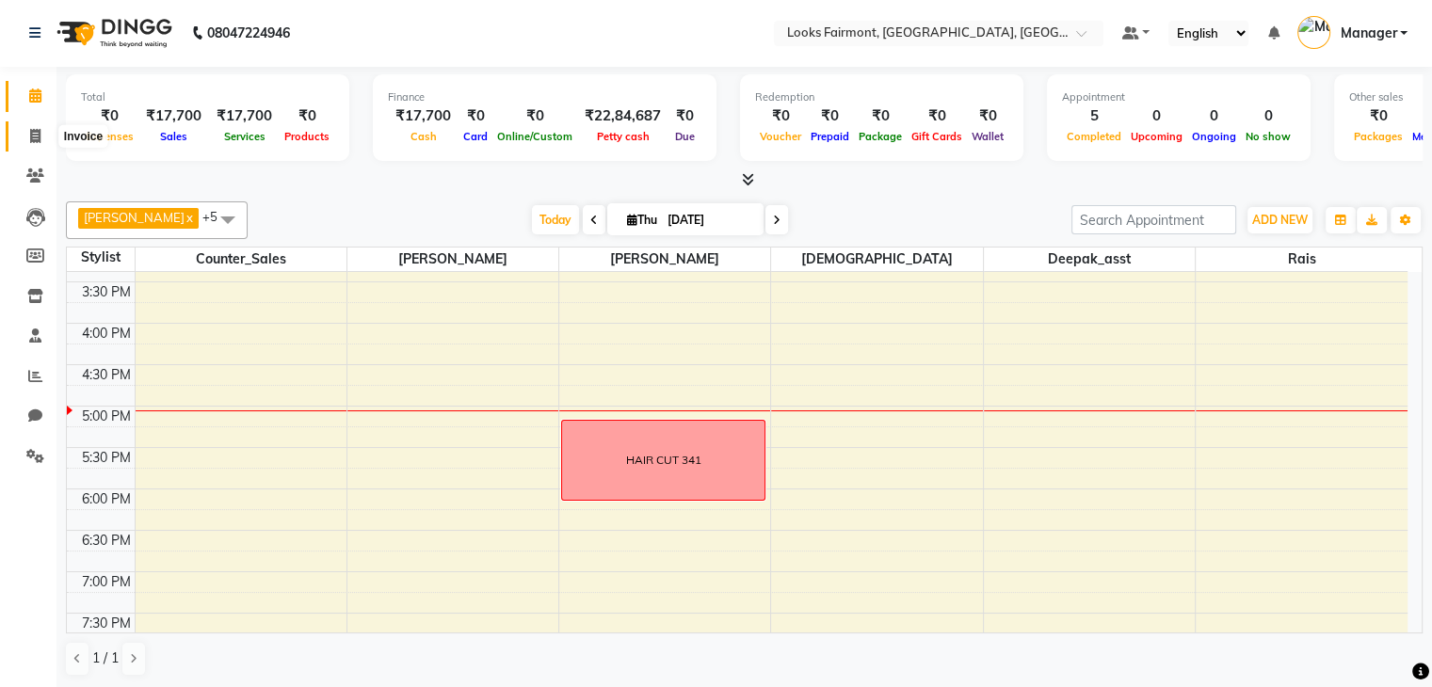
drag, startPoint x: 32, startPoint y: 136, endPoint x: 40, endPoint y: 141, distance: 9.7
click at [32, 136] on icon at bounding box center [35, 136] width 10 height 14
select select "8139"
select select "service"
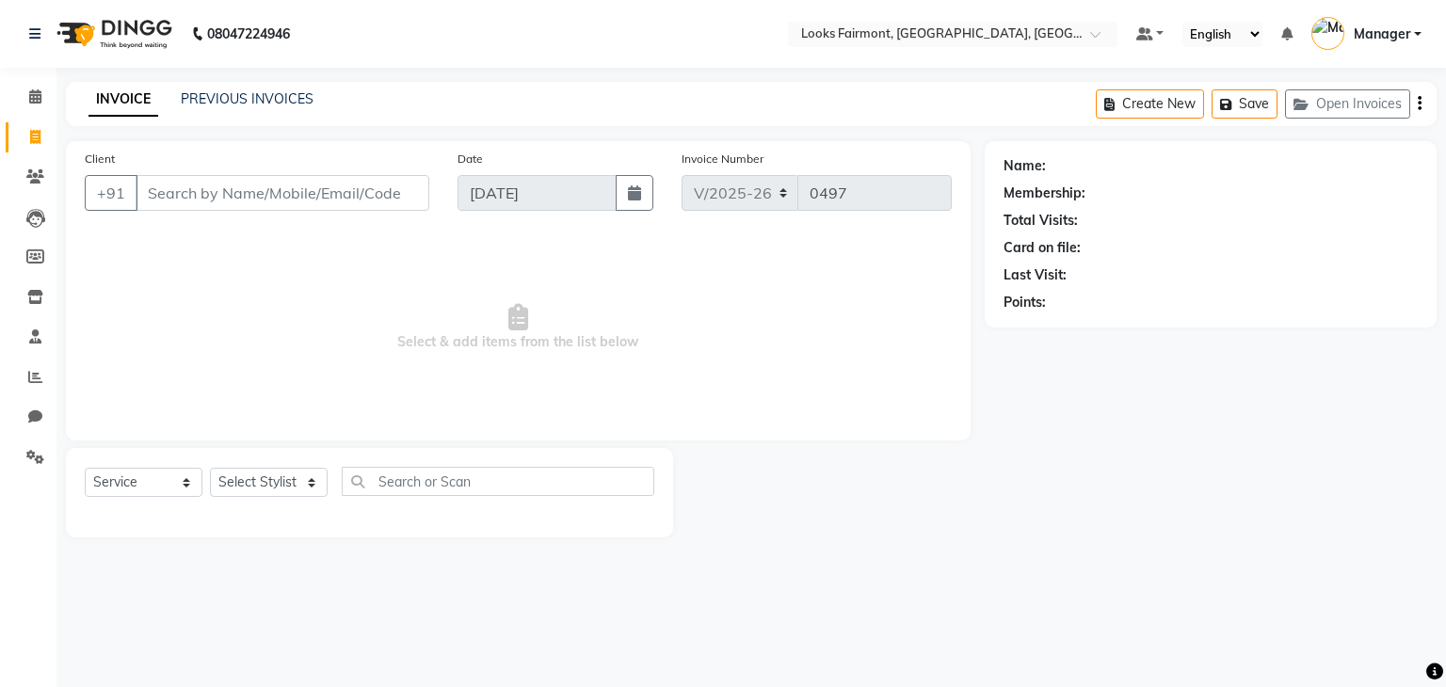
click at [226, 201] on input "Client" at bounding box center [283, 193] width 294 height 36
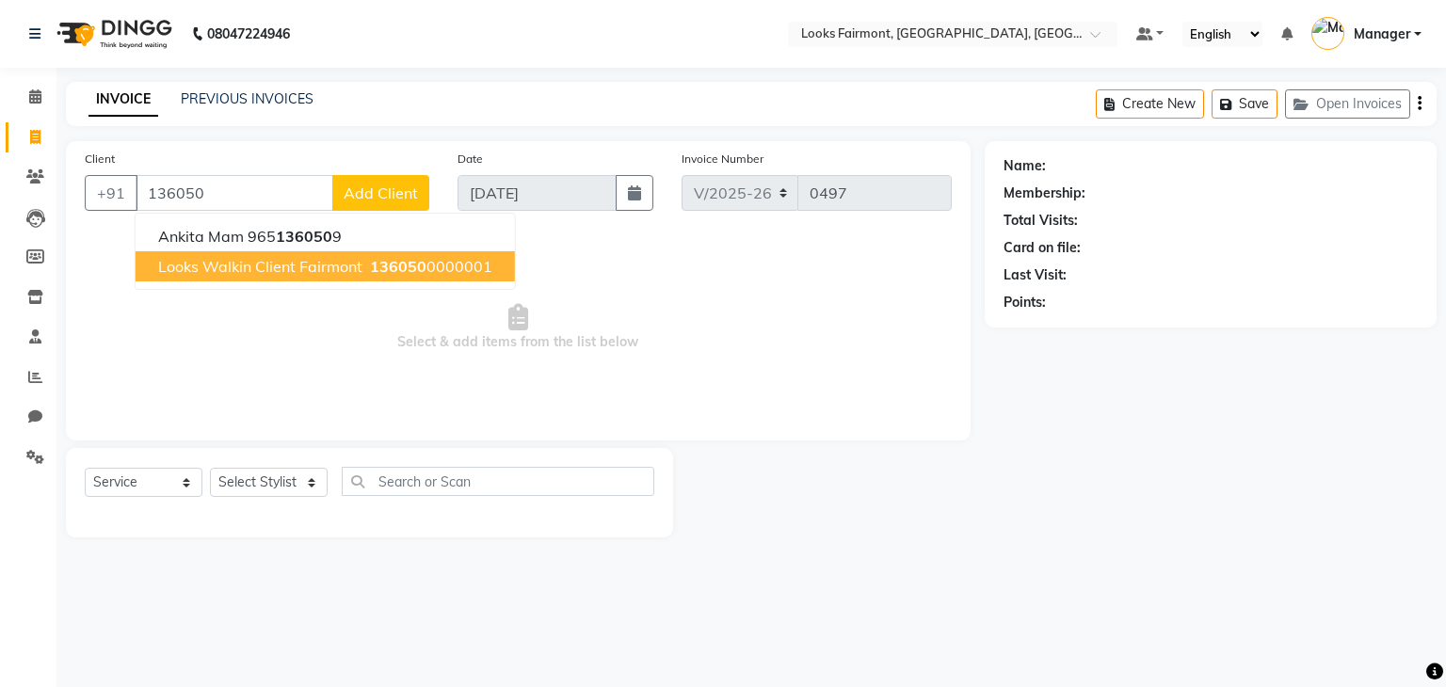
click at [275, 261] on span "Looks Walkin Client Fairmont" at bounding box center [260, 266] width 204 height 19
type input "1360500000001"
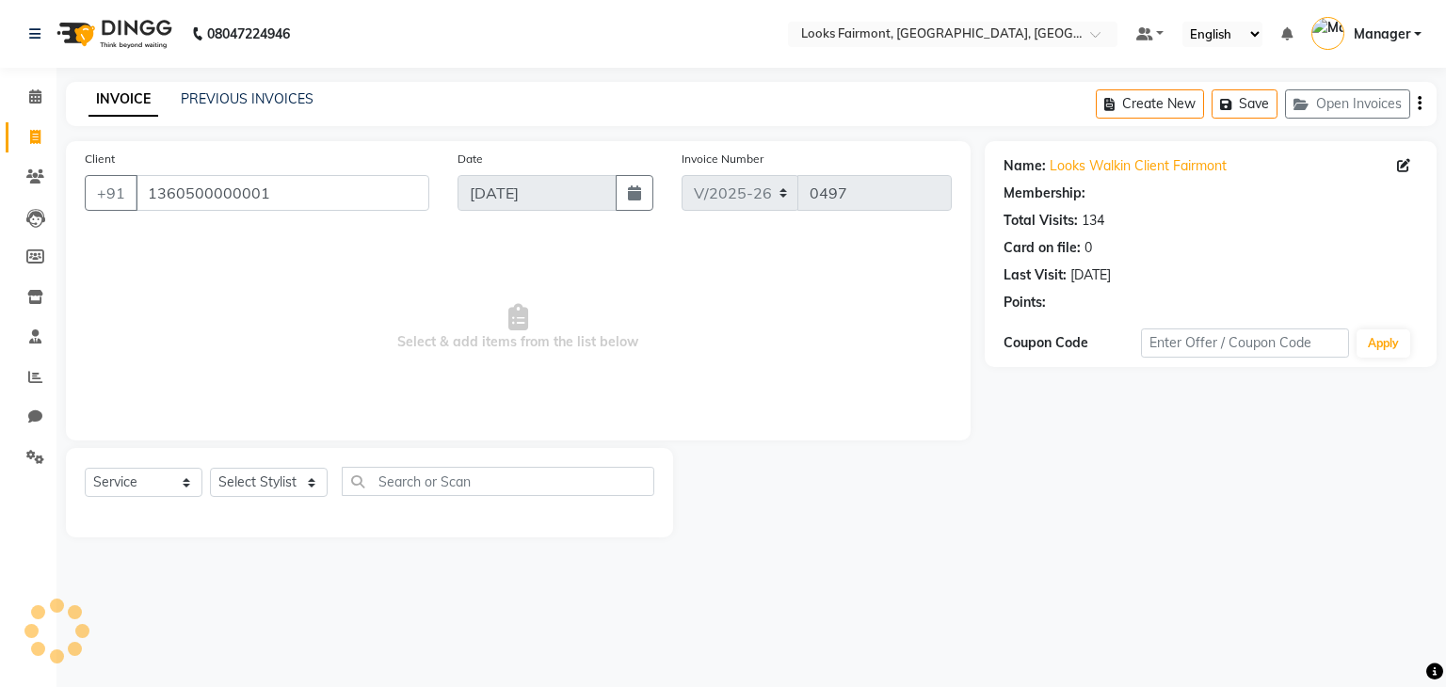
select select "1: Object"
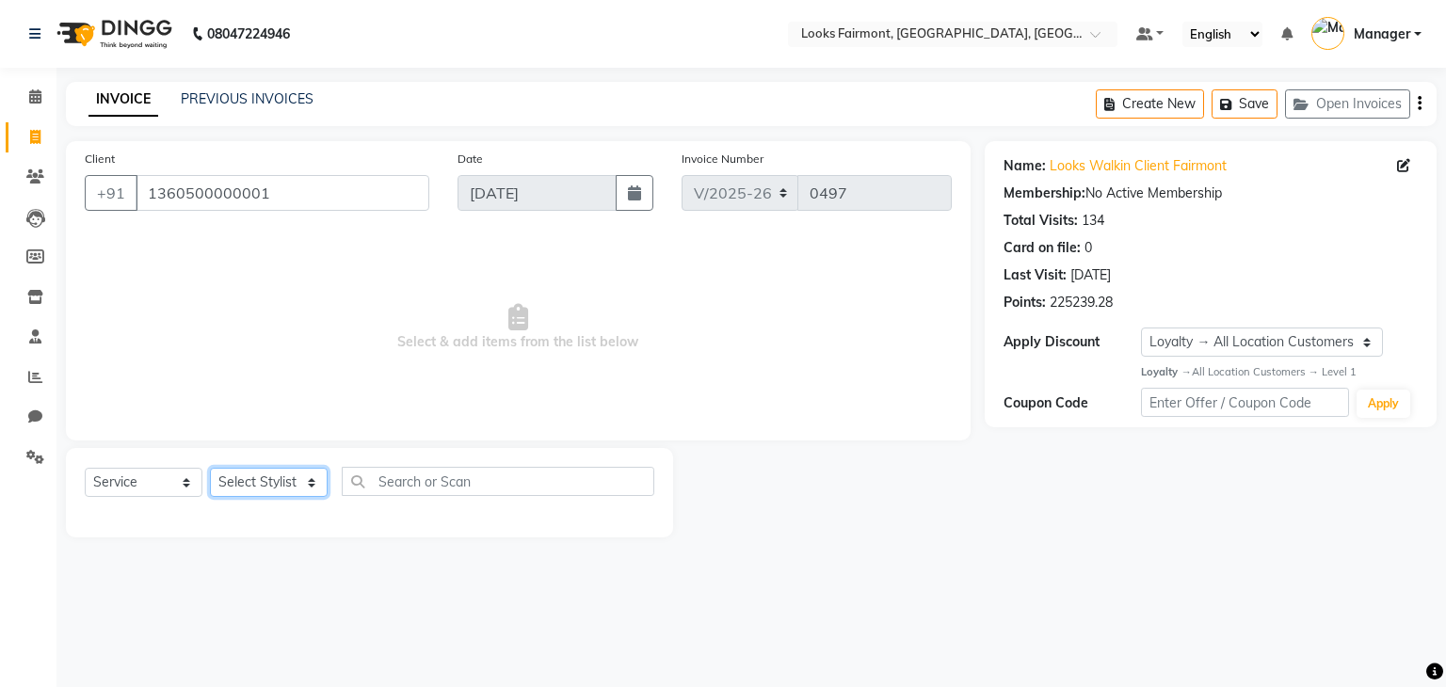
click at [266, 475] on select "Select Stylist [PERSON_NAME] Counter_Sales Deepak_asst Manager [PERSON_NAME] So…" at bounding box center [269, 482] width 118 height 29
click at [252, 469] on select "Select Stylist [PERSON_NAME] Counter_Sales Deepak_asst Manager [PERSON_NAME] So…" at bounding box center [269, 482] width 118 height 29
click at [255, 482] on select "Select Stylist [PERSON_NAME] Counter_Sales Deepak_asst Manager [PERSON_NAME] So…" at bounding box center [269, 482] width 118 height 29
select select "76348"
click at [210, 469] on select "Select Stylist [PERSON_NAME] Counter_Sales Deepak_asst Manager [PERSON_NAME] So…" at bounding box center [269, 482] width 118 height 29
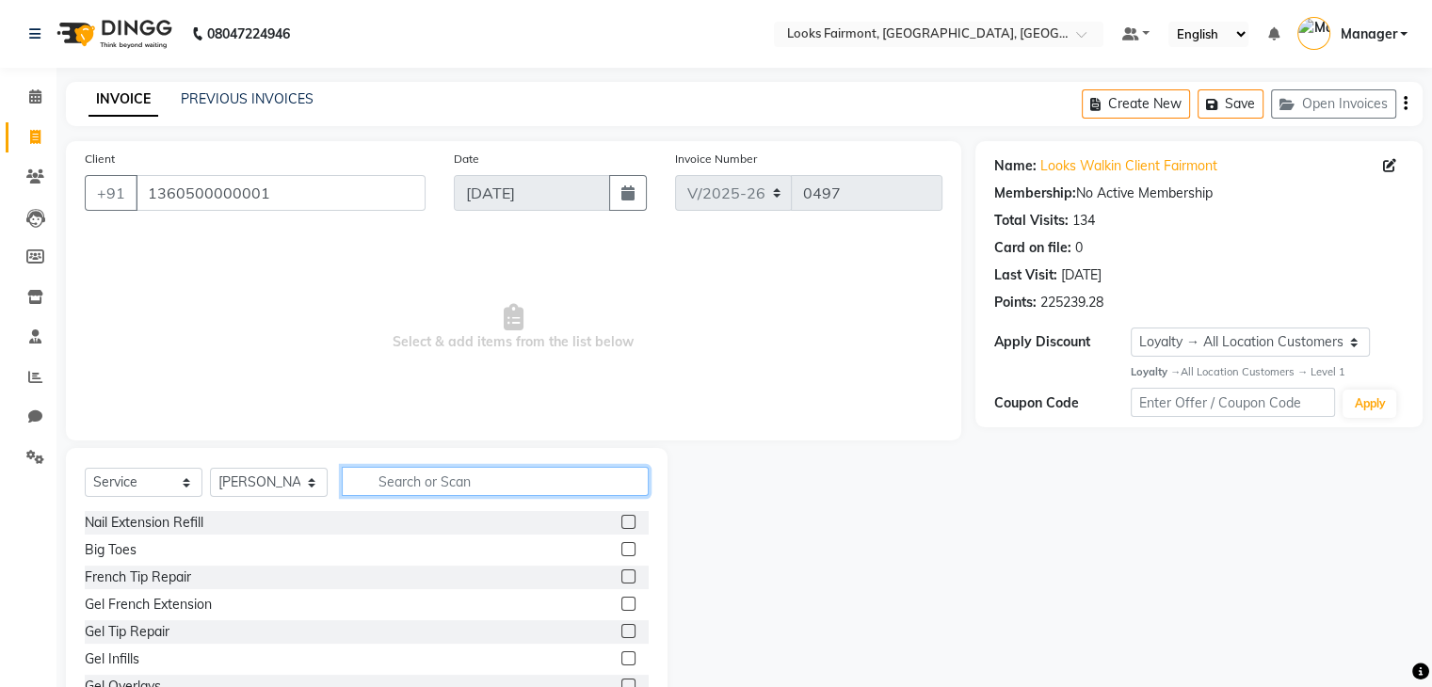
click at [405, 481] on input "text" at bounding box center [495, 481] width 307 height 29
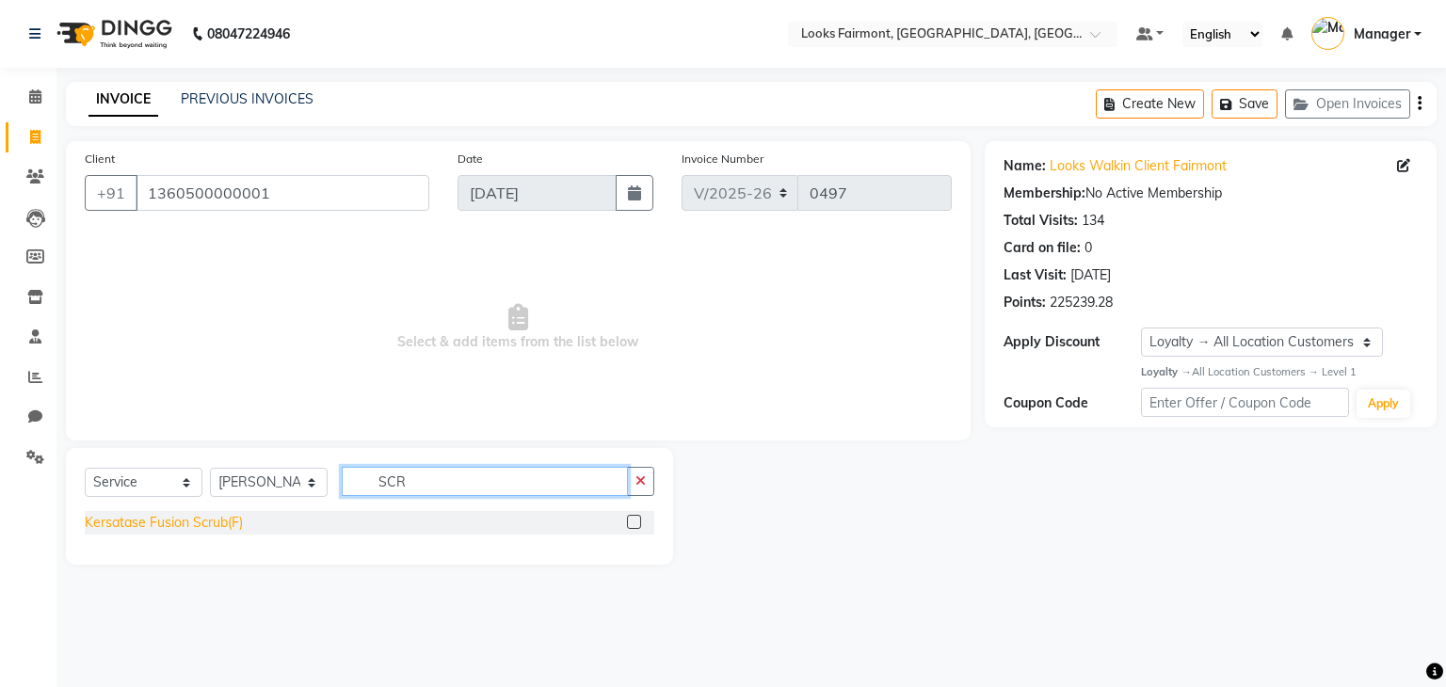
type input "SCR"
click at [233, 527] on div "Kersatase Fusion Scrub(F)" at bounding box center [164, 523] width 158 height 20
checkbox input "false"
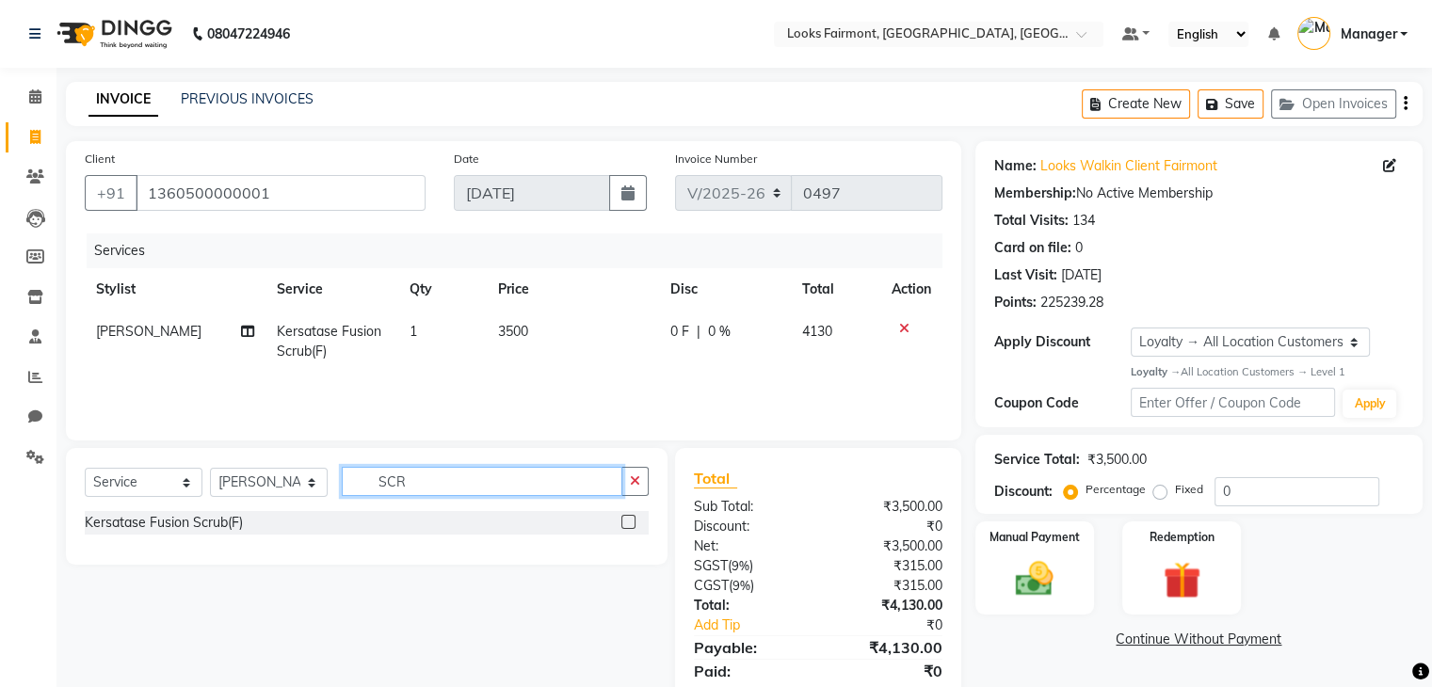
drag, startPoint x: 452, startPoint y: 482, endPoint x: 354, endPoint y: 482, distance: 97.9
click at [354, 482] on input "SCR" at bounding box center [482, 481] width 281 height 29
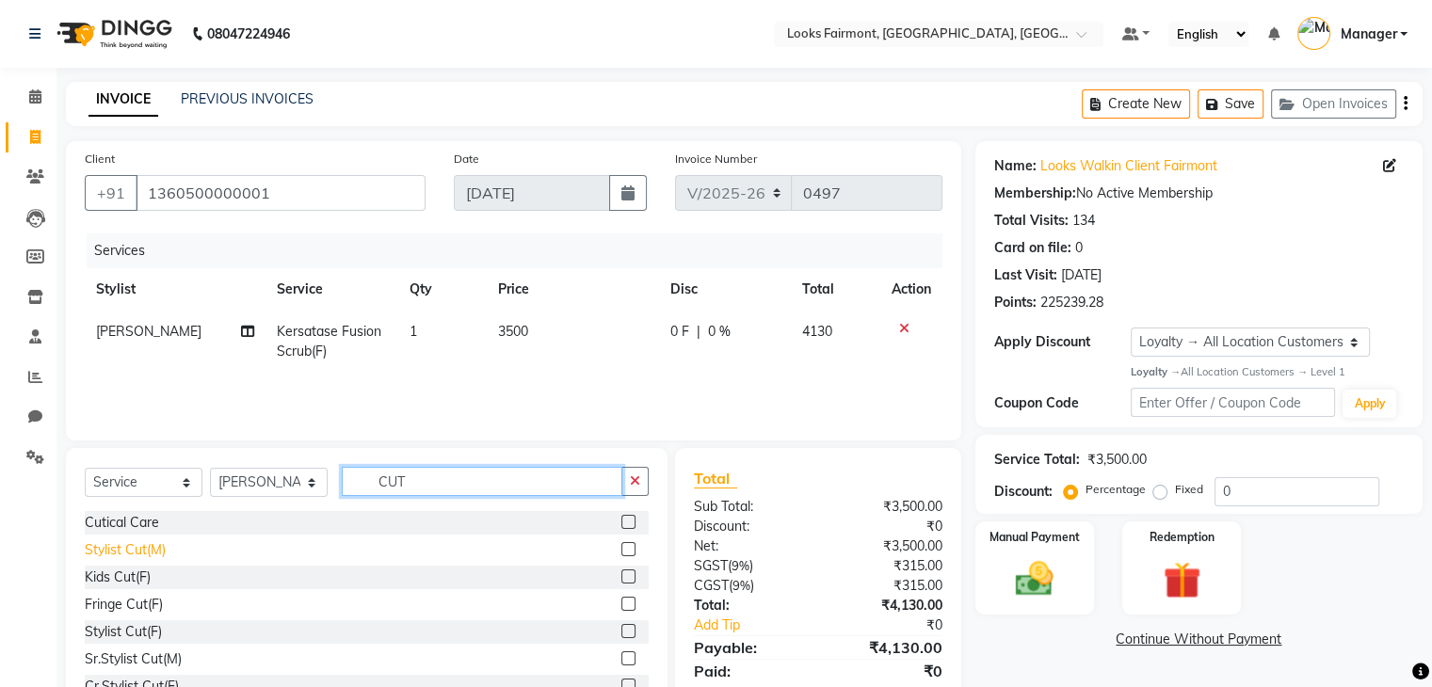
type input "CUT"
click at [157, 551] on div "Stylist Cut(M)" at bounding box center [125, 550] width 81 height 20
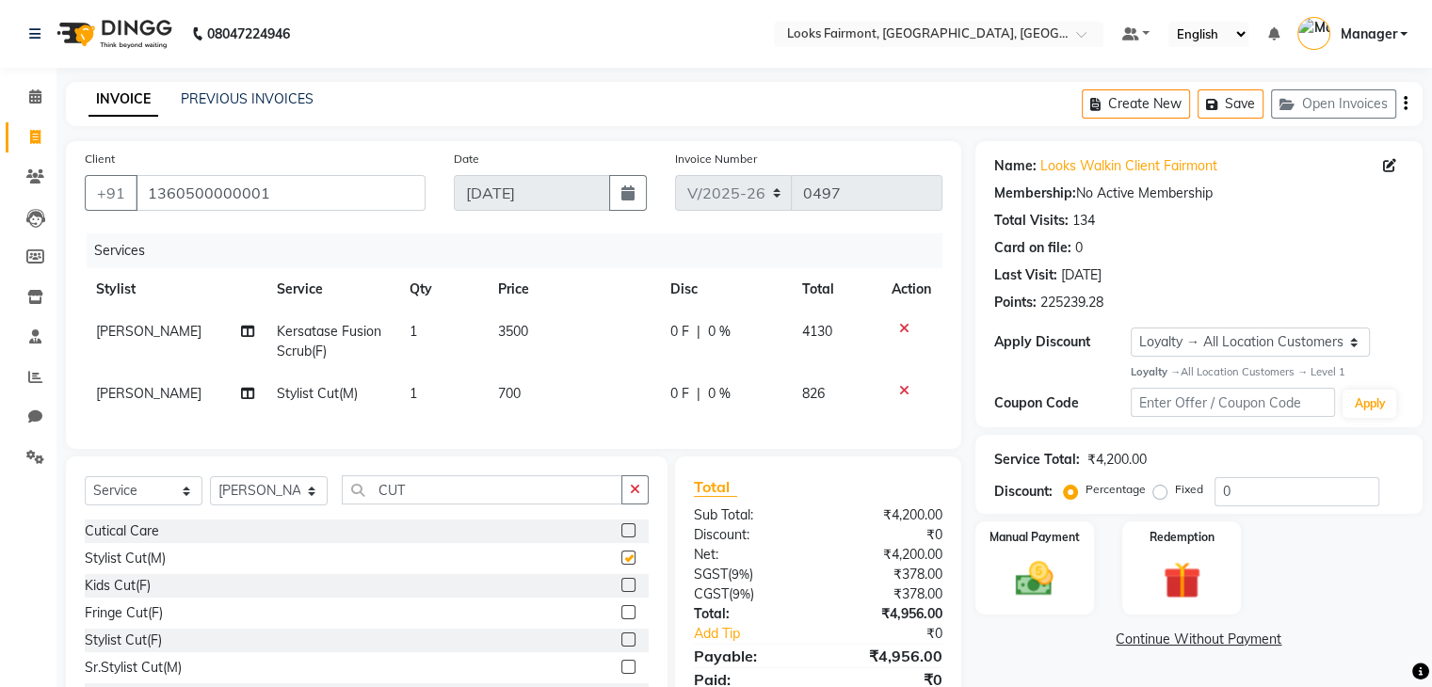
checkbox input "false"
click at [461, 505] on input "CUT" at bounding box center [482, 489] width 281 height 29
drag, startPoint x: 461, startPoint y: 505, endPoint x: 328, endPoint y: 486, distance: 135.1
click at [328, 486] on div "Select Service Product Membership Package Voucher Prepaid Gift Card Select Styl…" at bounding box center [366, 596] width 601 height 278
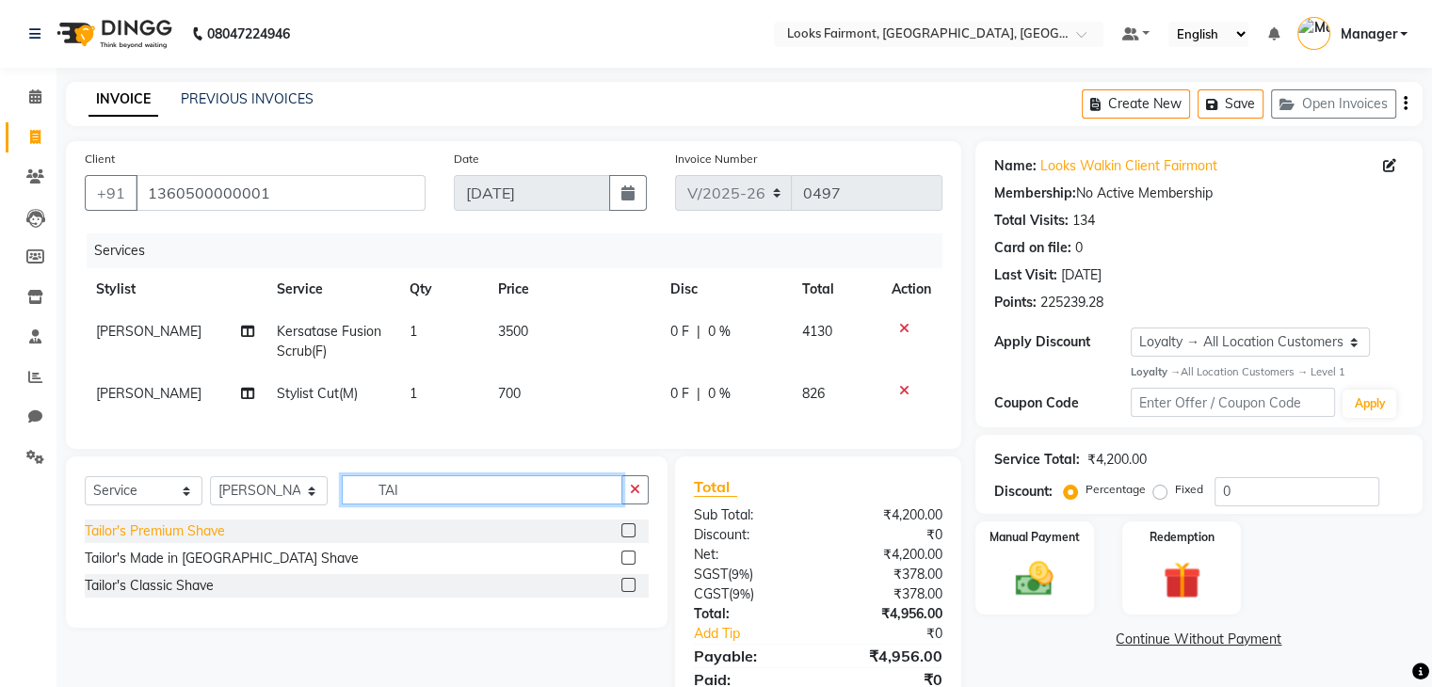
type input "TAI"
click at [209, 541] on div "Tailor's Premium Shave" at bounding box center [155, 531] width 140 height 20
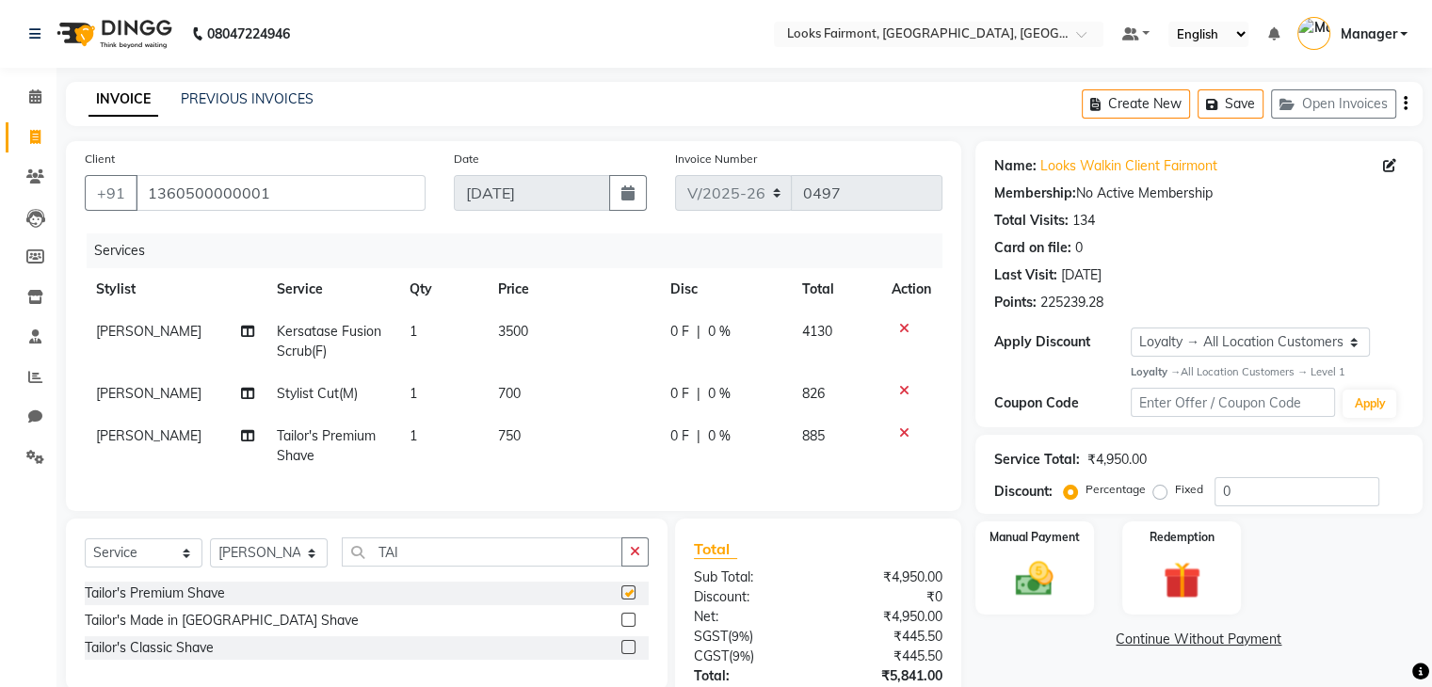
checkbox input "false"
click at [551, 453] on td "750" at bounding box center [573, 446] width 172 height 62
select select "76348"
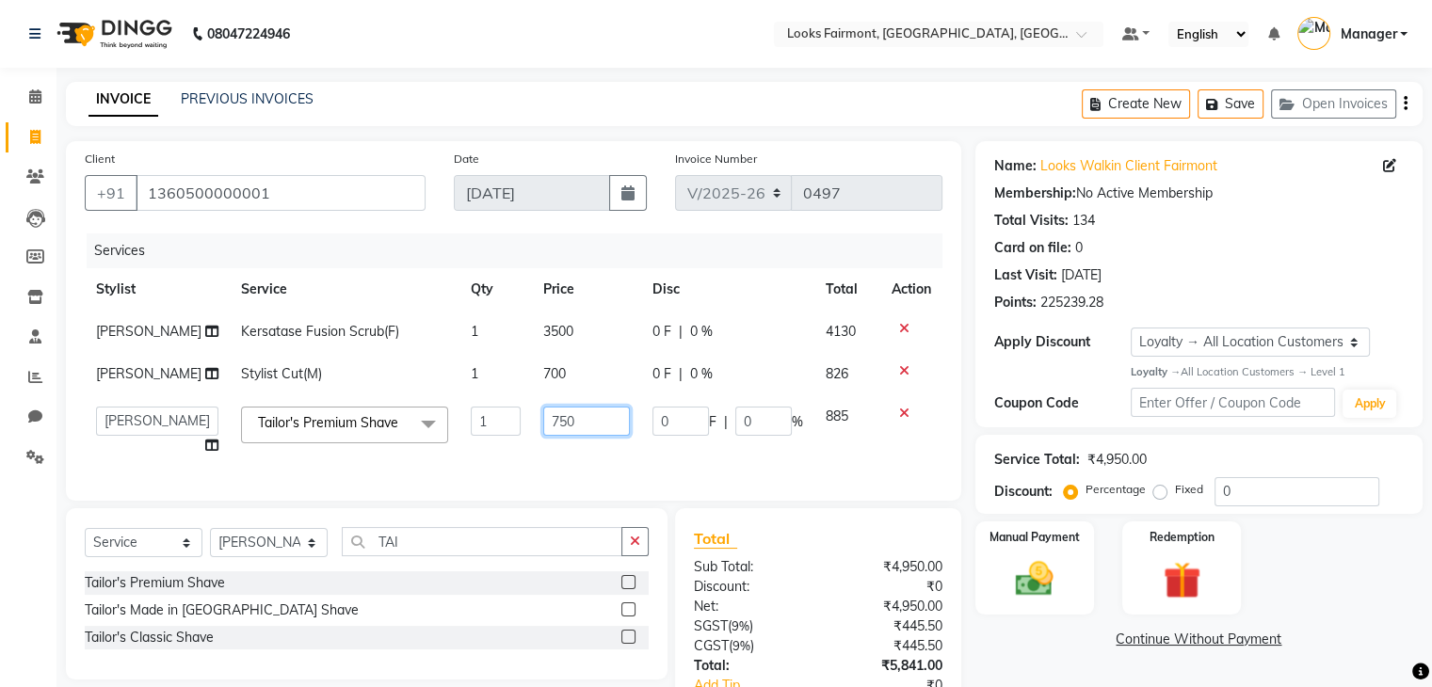
drag, startPoint x: 579, startPoint y: 417, endPoint x: 467, endPoint y: 405, distance: 112.7
click at [467, 405] on tr "[PERSON_NAME] Counter_Sales Deepak_asst Manager Nisha [PERSON_NAME] Soring_mgr …" at bounding box center [514, 431] width 858 height 72
type input "2000"
click at [567, 380] on td "700" at bounding box center [586, 374] width 109 height 42
select select "76348"
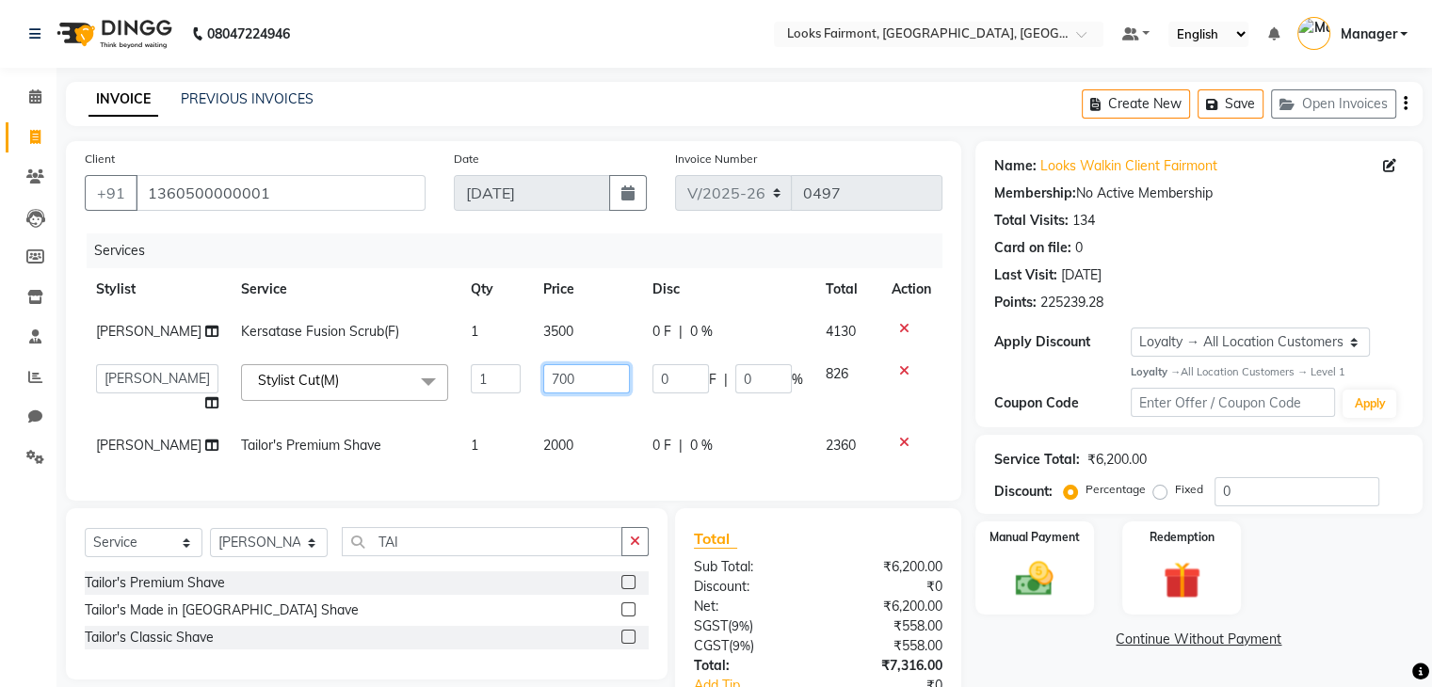
click at [407, 371] on tr "[PERSON_NAME] Counter_Sales Deepak_asst Manager Nisha [PERSON_NAME] Soring_mgr …" at bounding box center [514, 389] width 858 height 72
type input "2500"
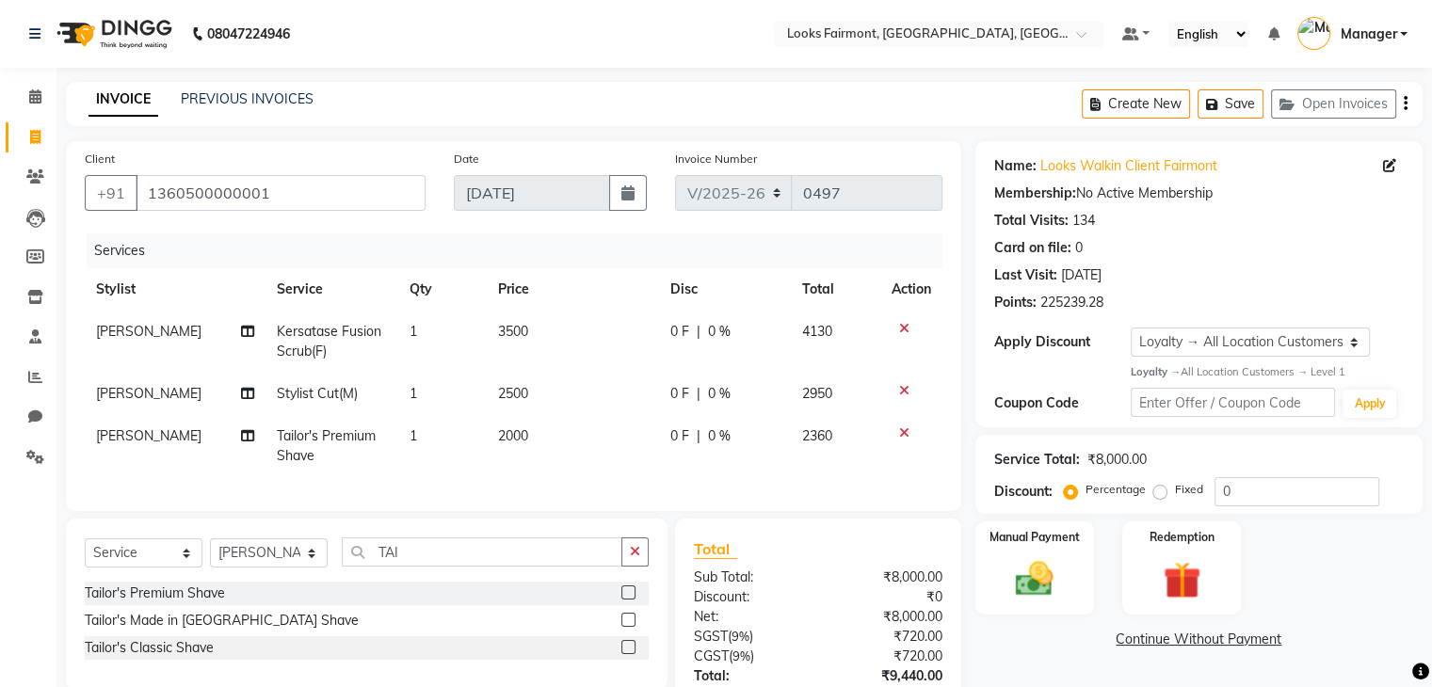
click at [990, 652] on div "Name: Looks Walkin Client Fairmont Membership: No Active Membership Total Visit…" at bounding box center [1205, 468] width 461 height 654
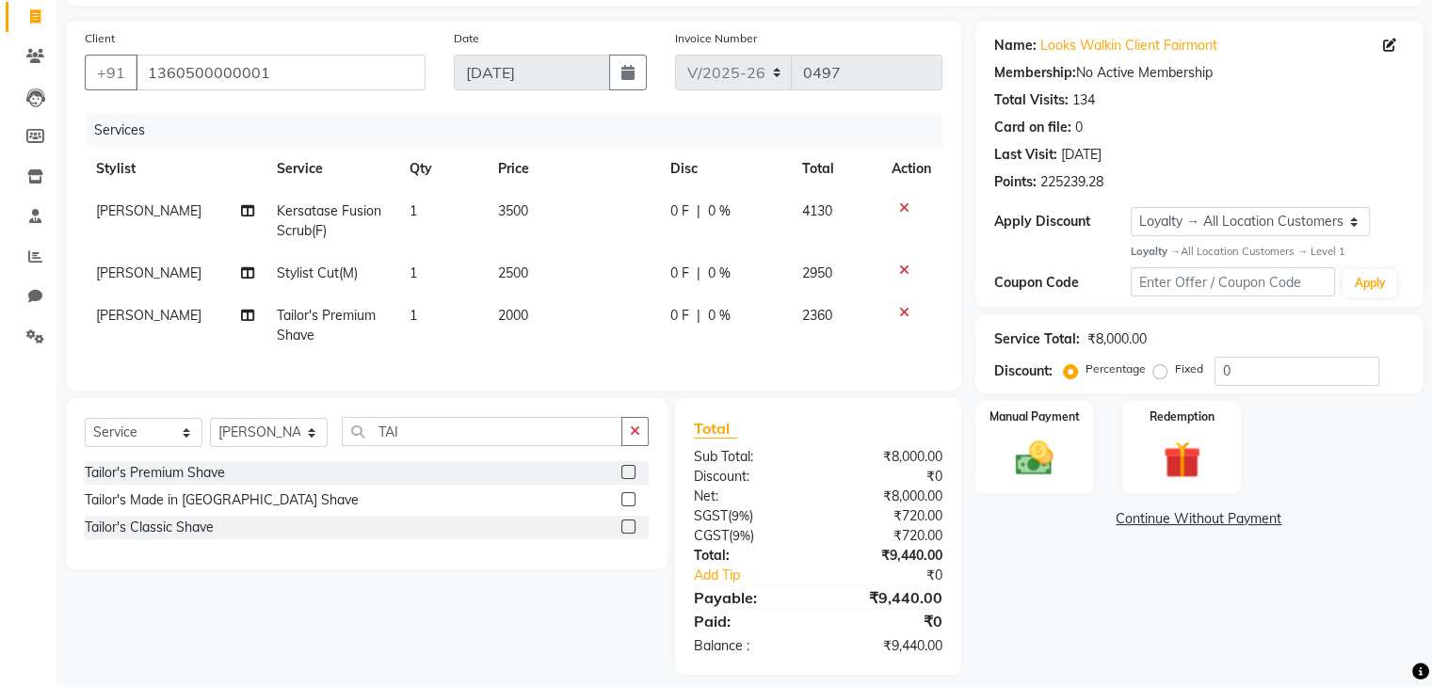
scroll to position [152, 0]
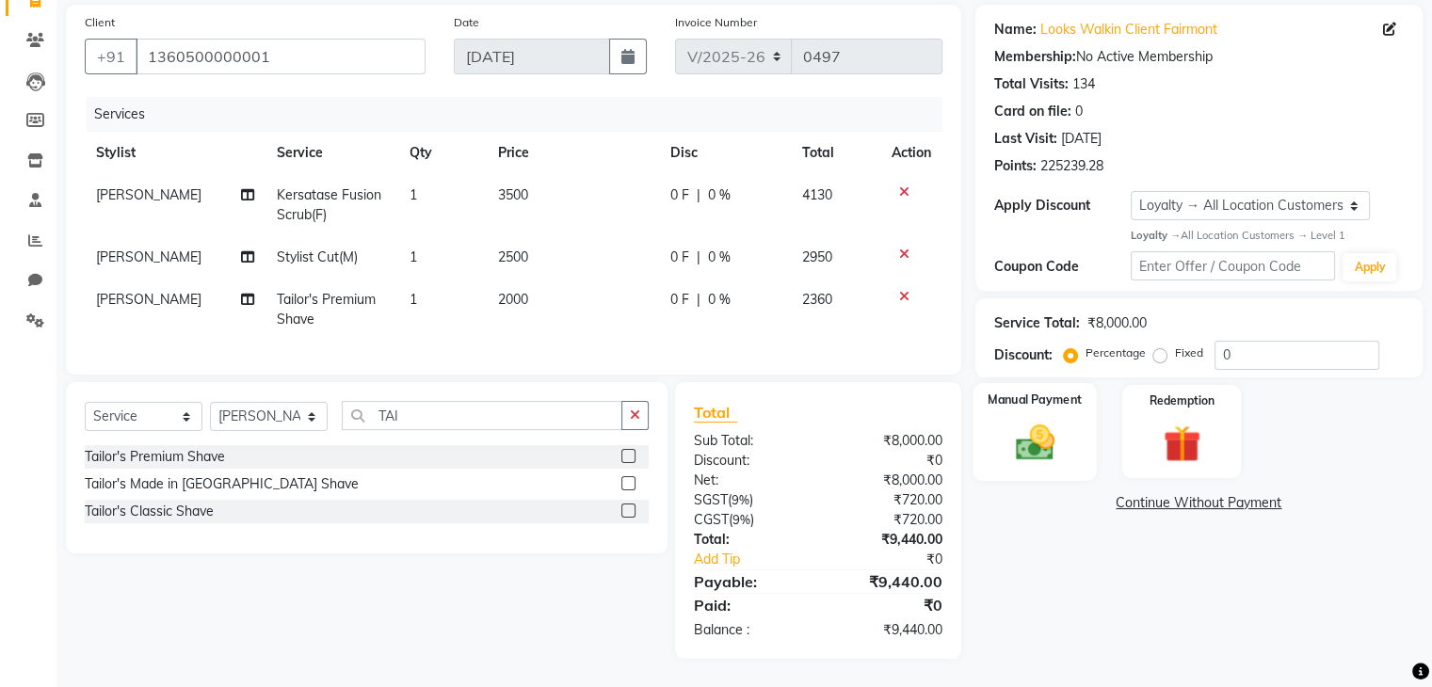
click at [1023, 441] on img at bounding box center [1033, 442] width 63 height 45
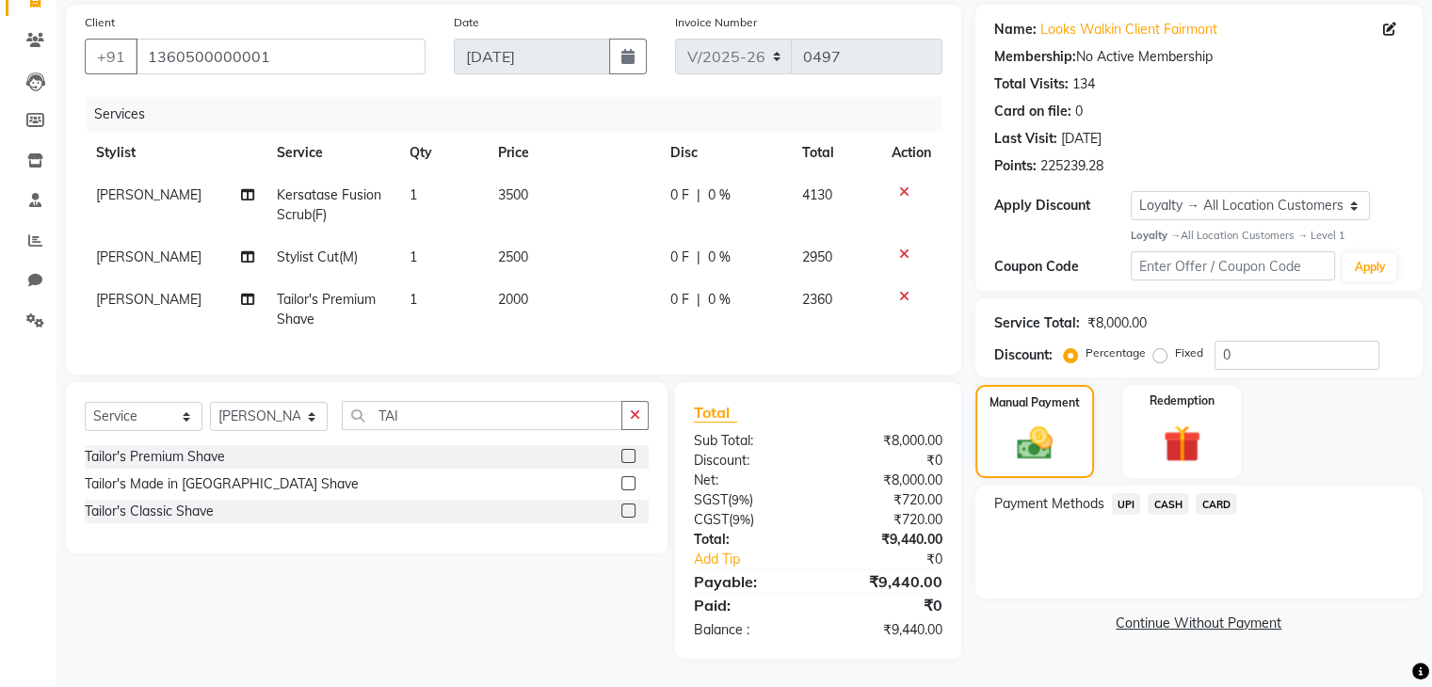
drag, startPoint x: 1179, startPoint y: 486, endPoint x: 1235, endPoint y: 615, distance: 140.8
click at [1179, 493] on span "CASH" at bounding box center [1167, 504] width 40 height 22
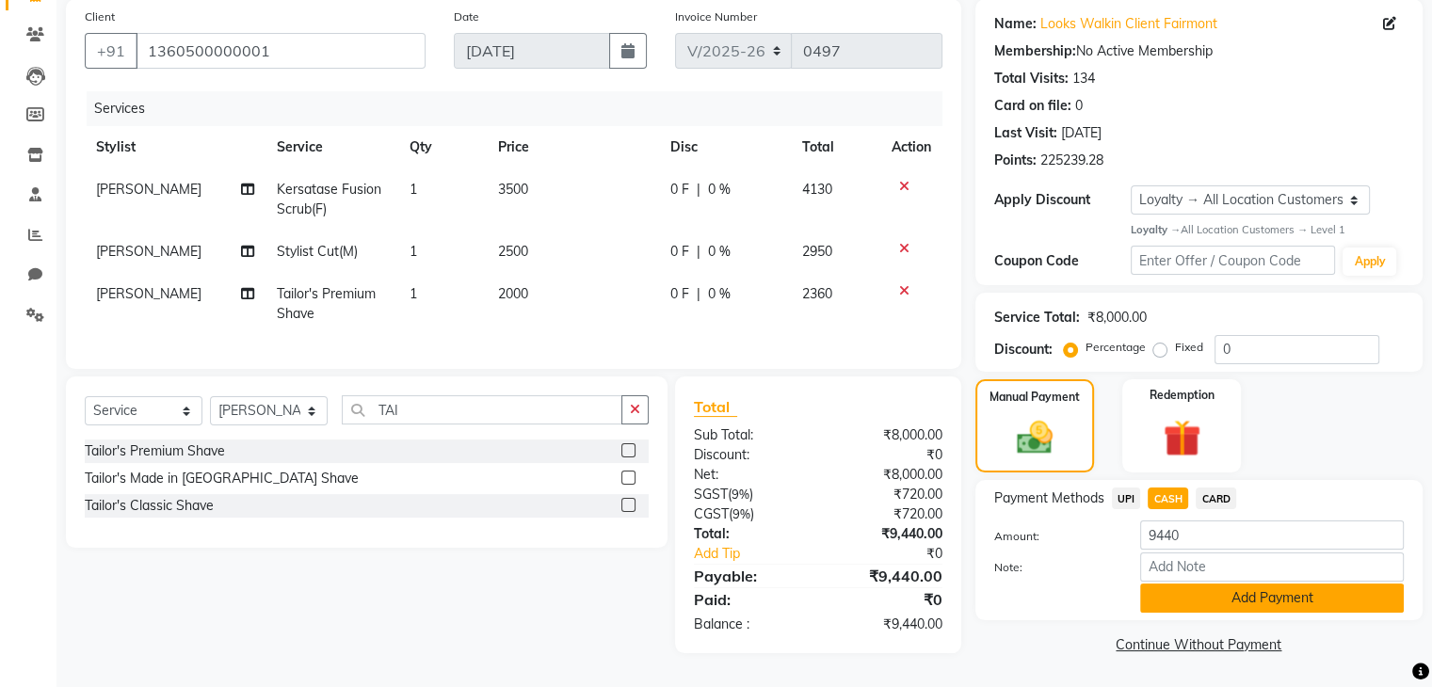
click at [1253, 592] on button "Add Payment" at bounding box center [1272, 598] width 264 height 29
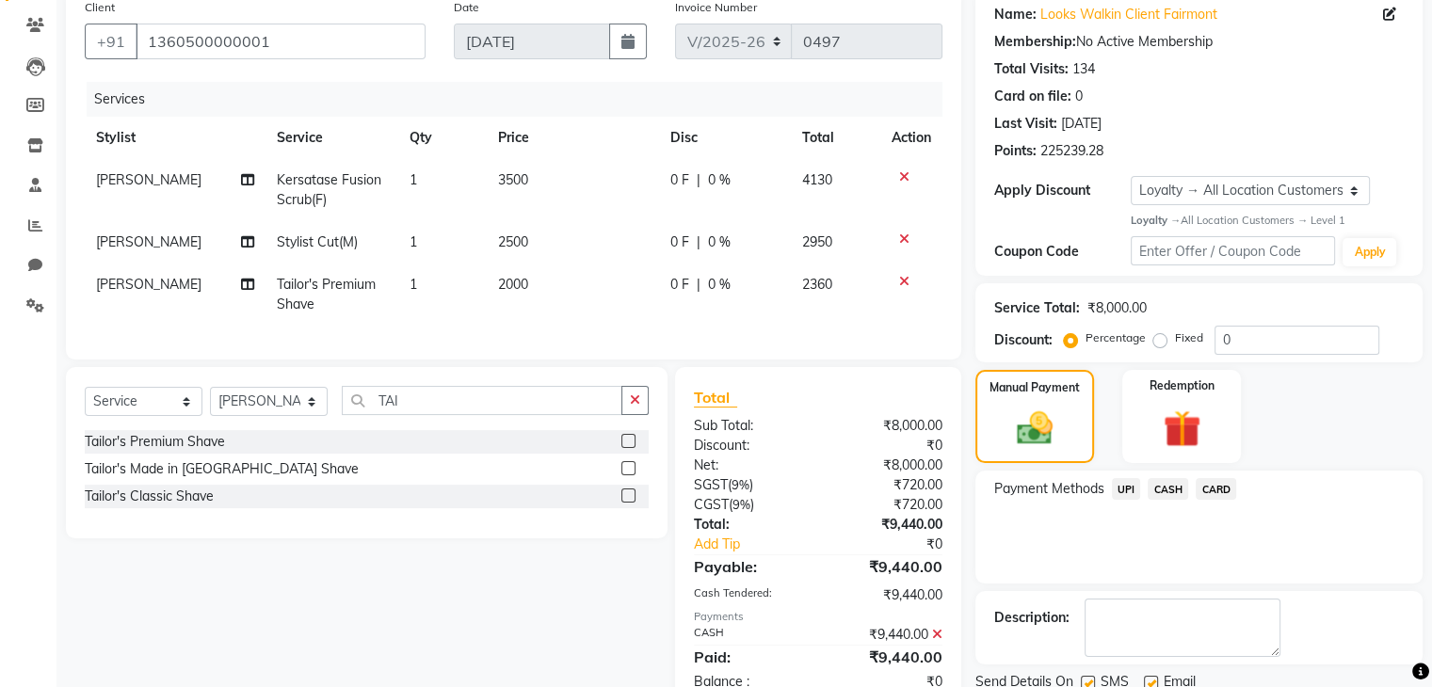
scroll to position [313, 0]
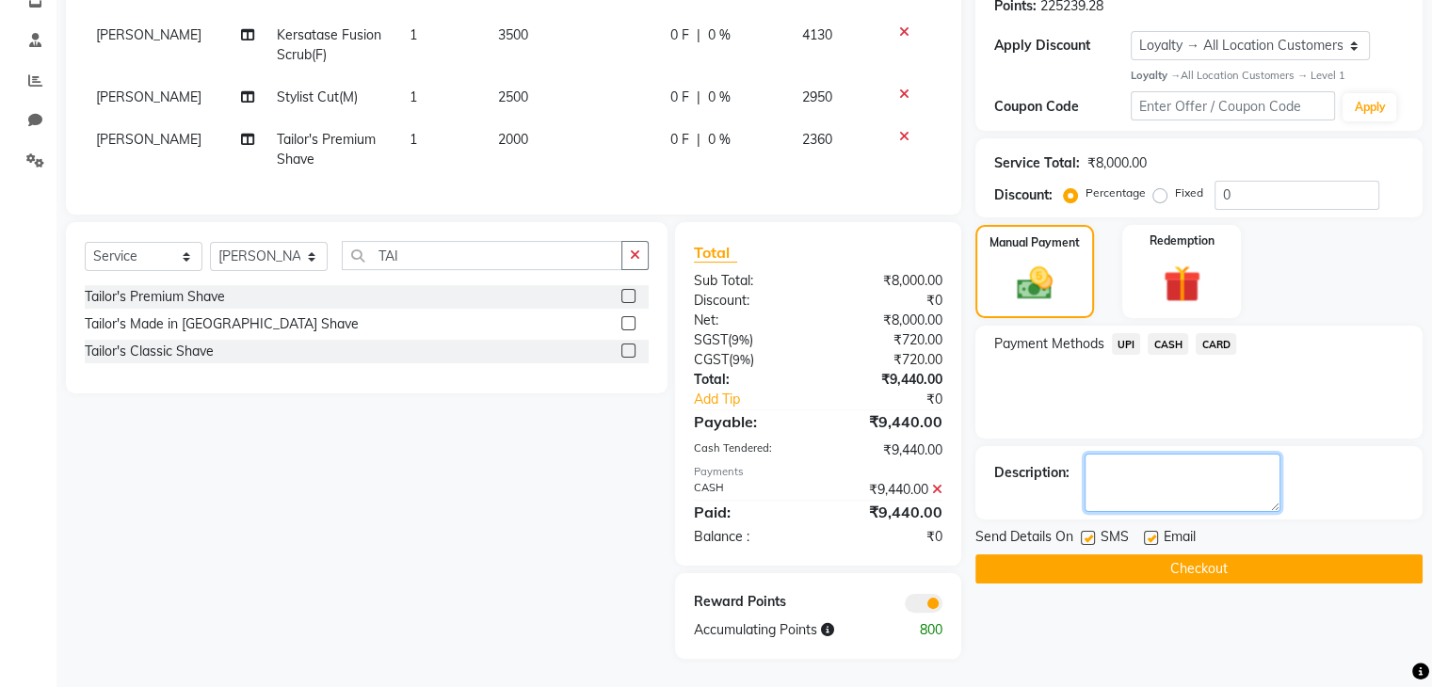
click at [1190, 485] on textarea at bounding box center [1182, 483] width 196 height 58
type textarea "CARD 9176"
click at [1208, 554] on button "Checkout" at bounding box center [1198, 568] width 447 height 29
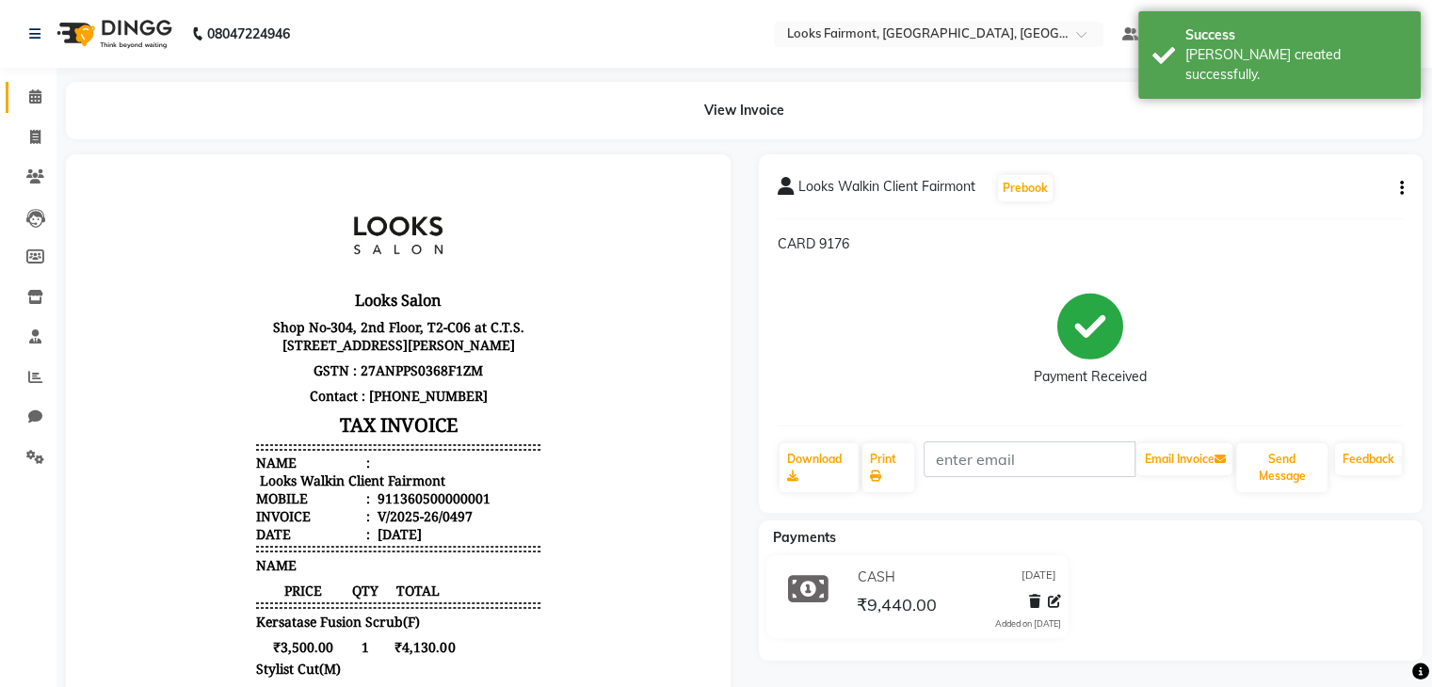
click at [12, 99] on link "Calendar" at bounding box center [28, 97] width 45 height 31
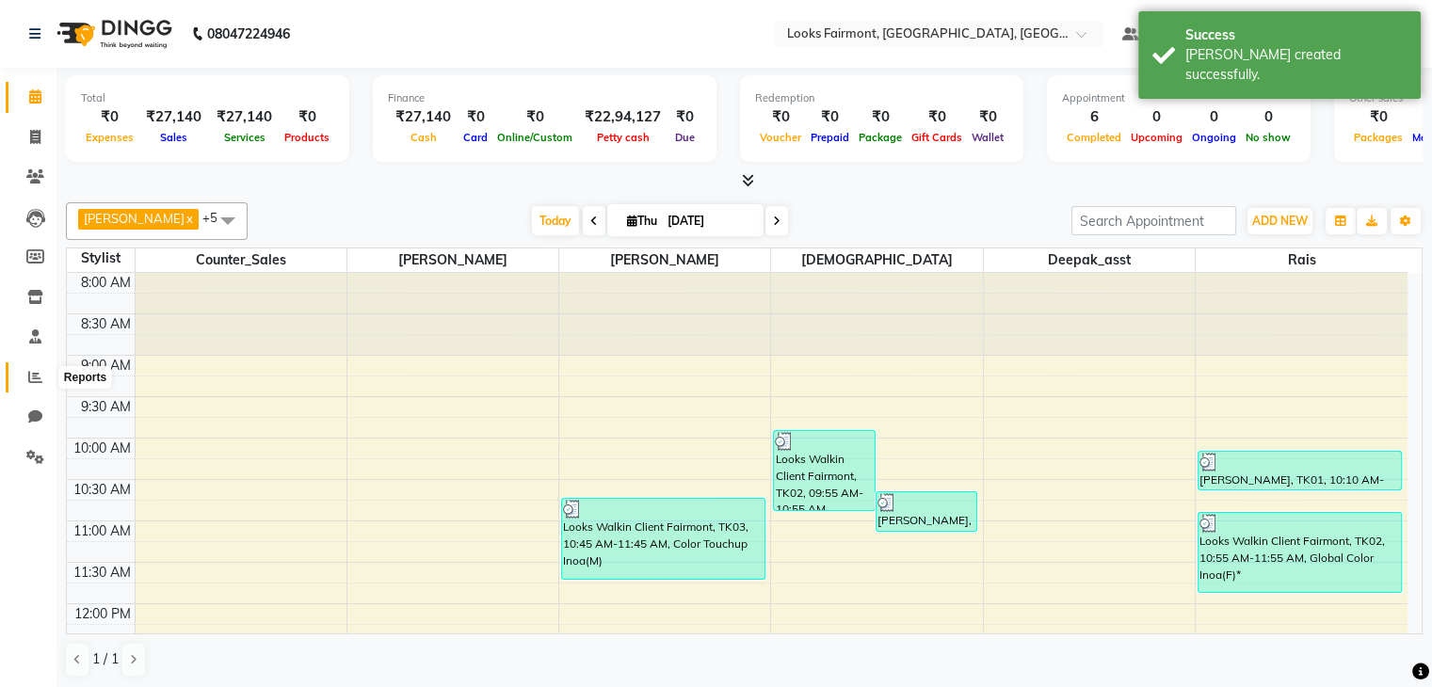
click at [21, 373] on span at bounding box center [35, 378] width 33 height 22
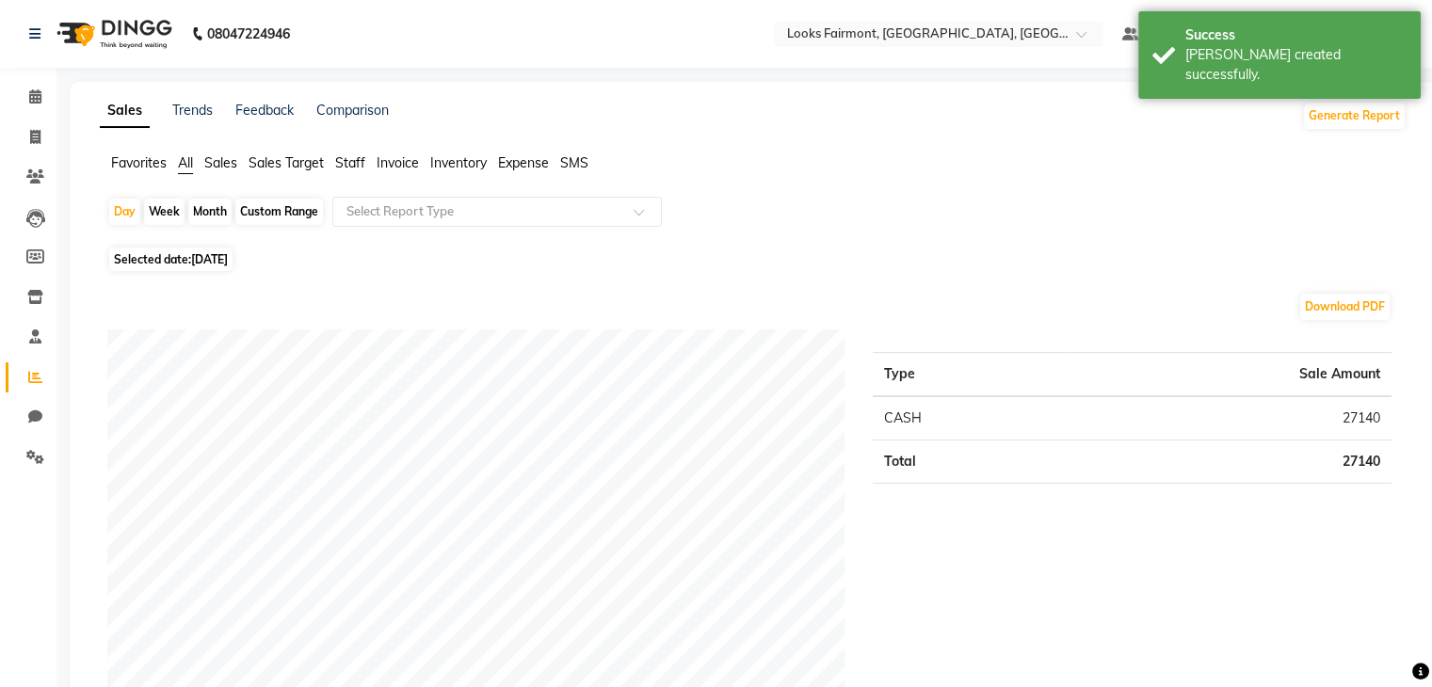
click at [222, 158] on span "Sales" at bounding box center [220, 162] width 33 height 17
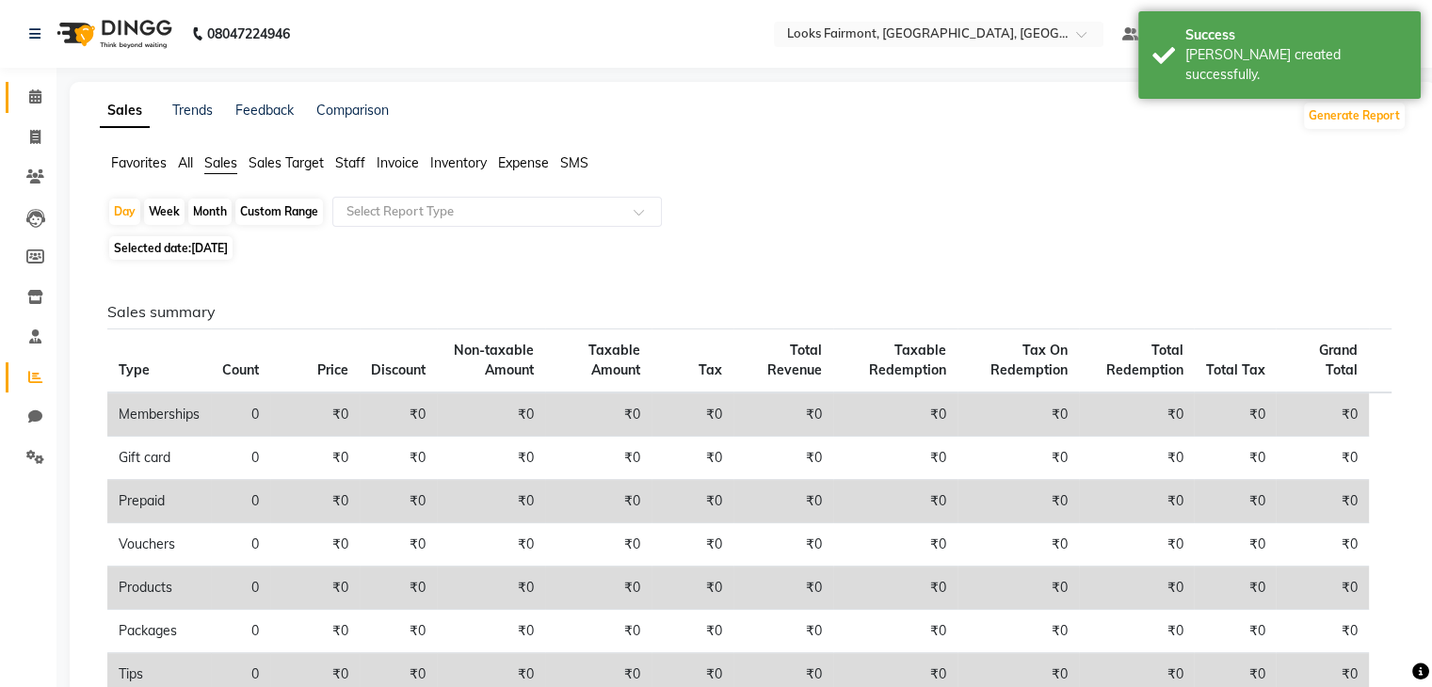
click at [38, 89] on icon at bounding box center [35, 96] width 12 height 14
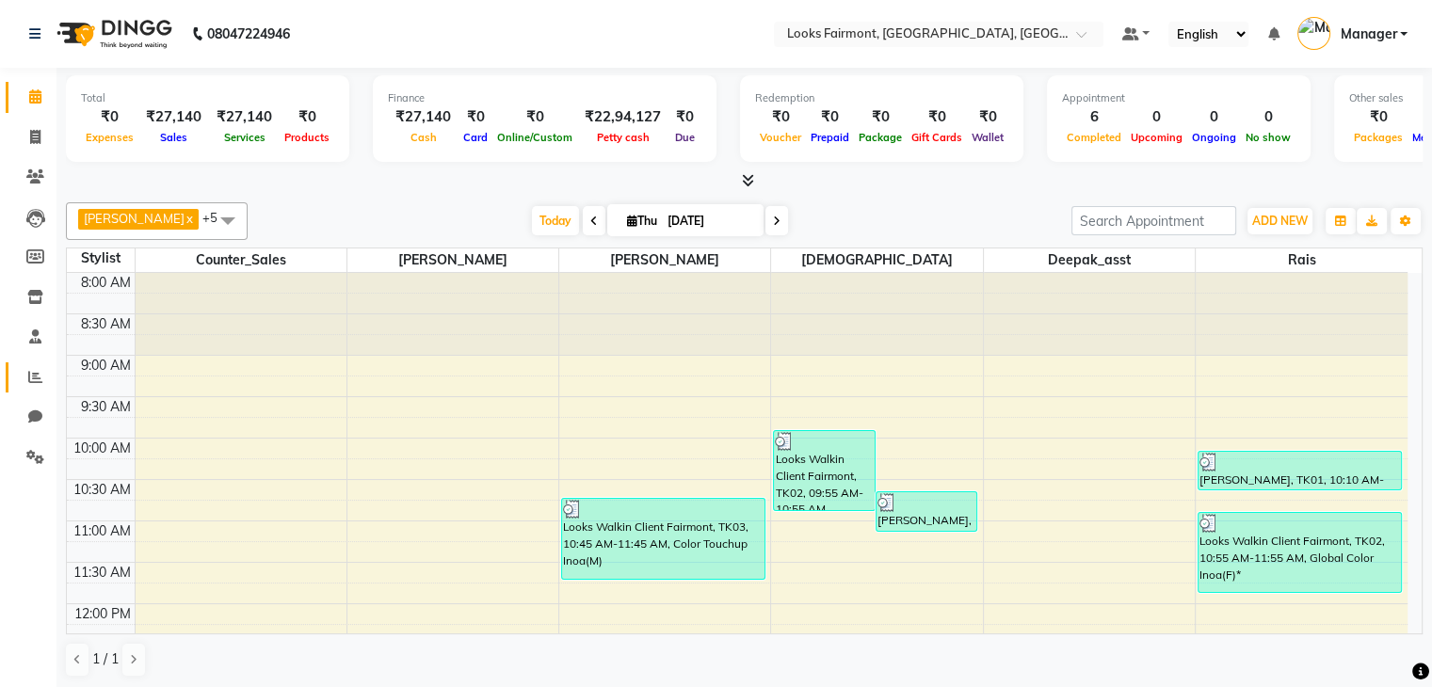
click at [27, 392] on link "Reports" at bounding box center [28, 377] width 45 height 31
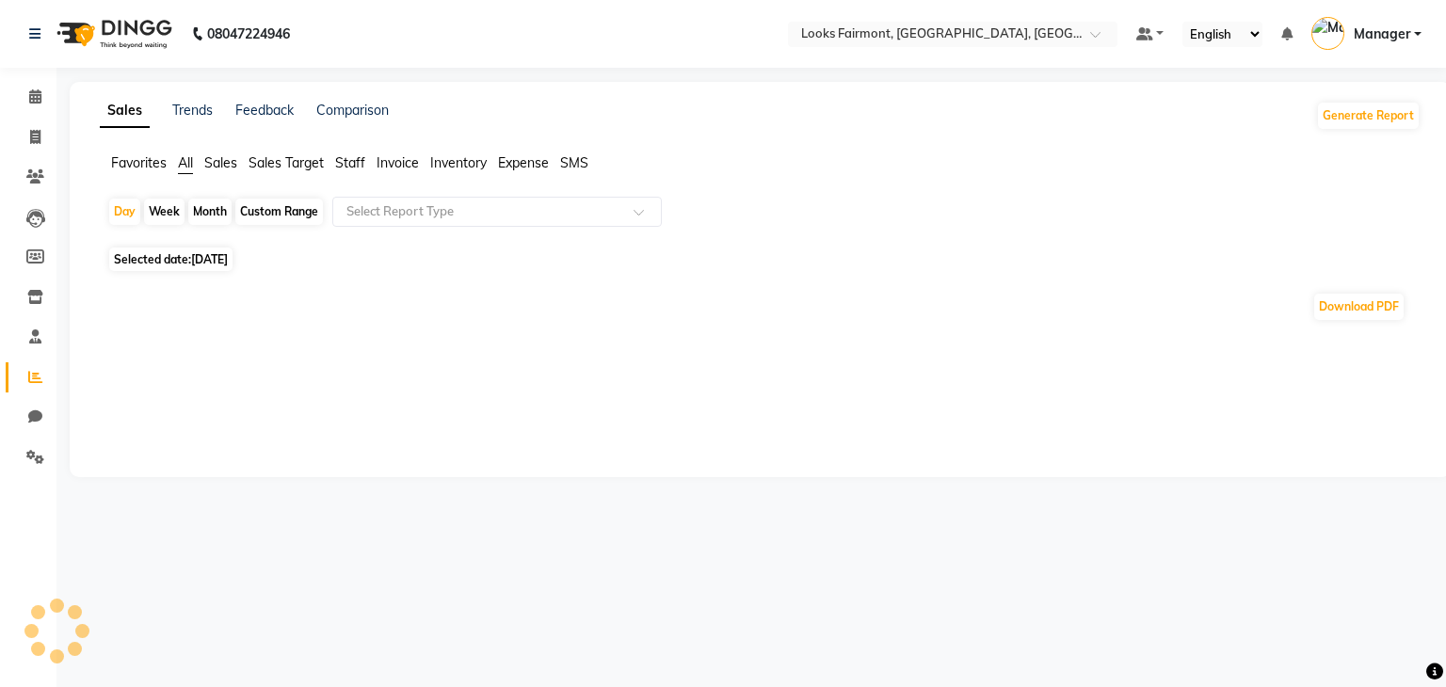
click at [215, 160] on span "Sales" at bounding box center [220, 162] width 33 height 17
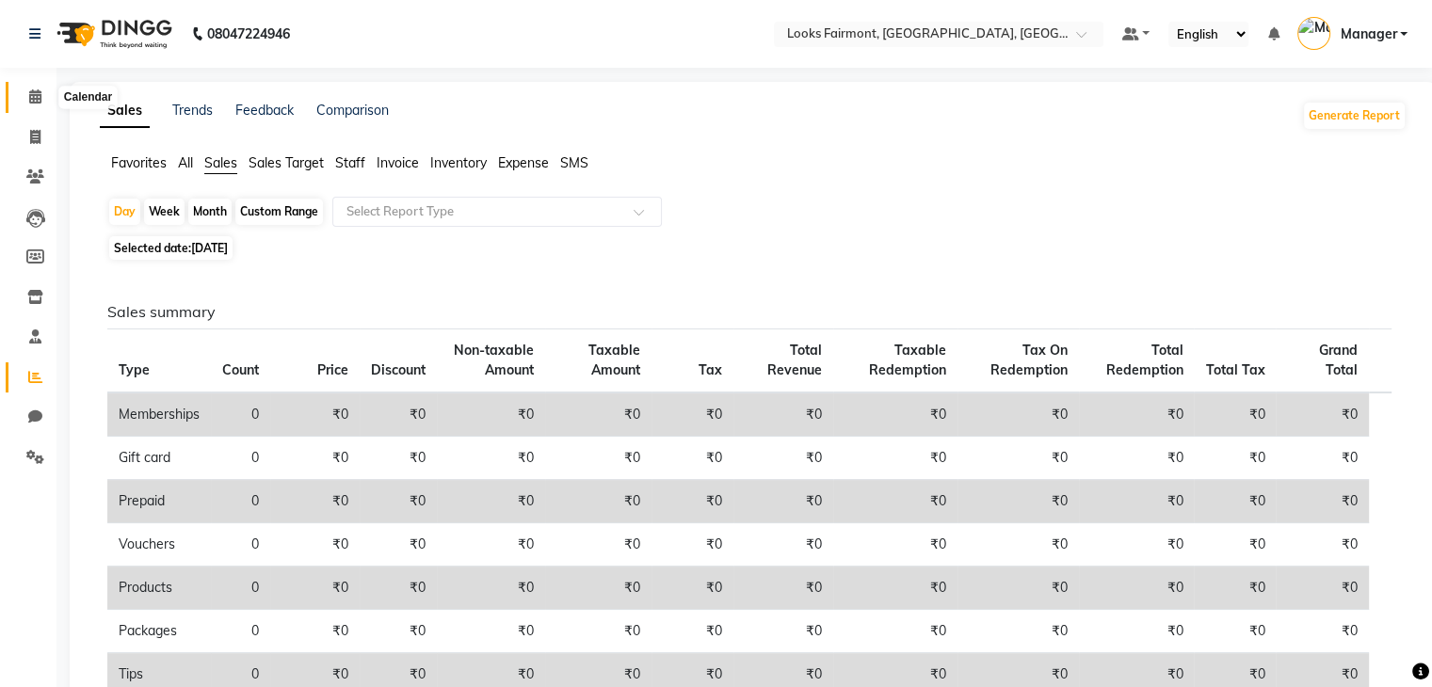
click at [35, 100] on icon at bounding box center [35, 96] width 12 height 14
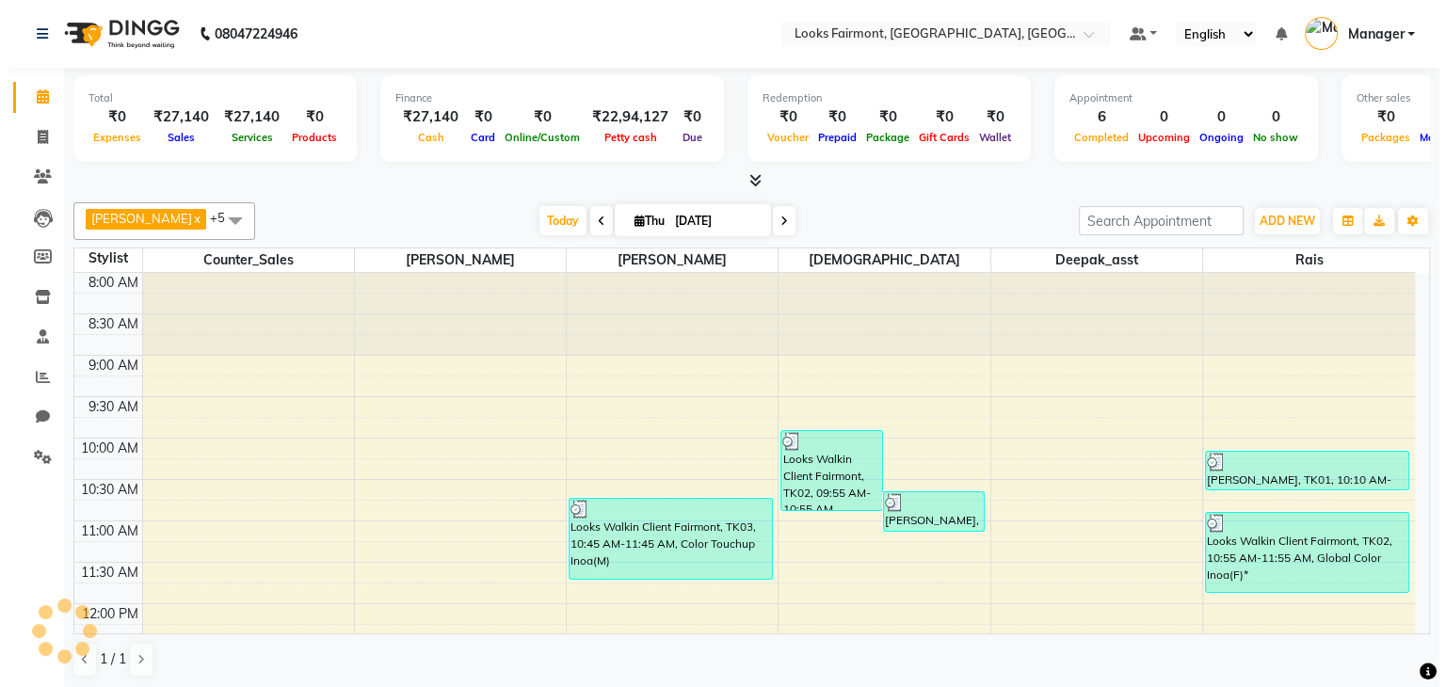
scroll to position [669, 0]
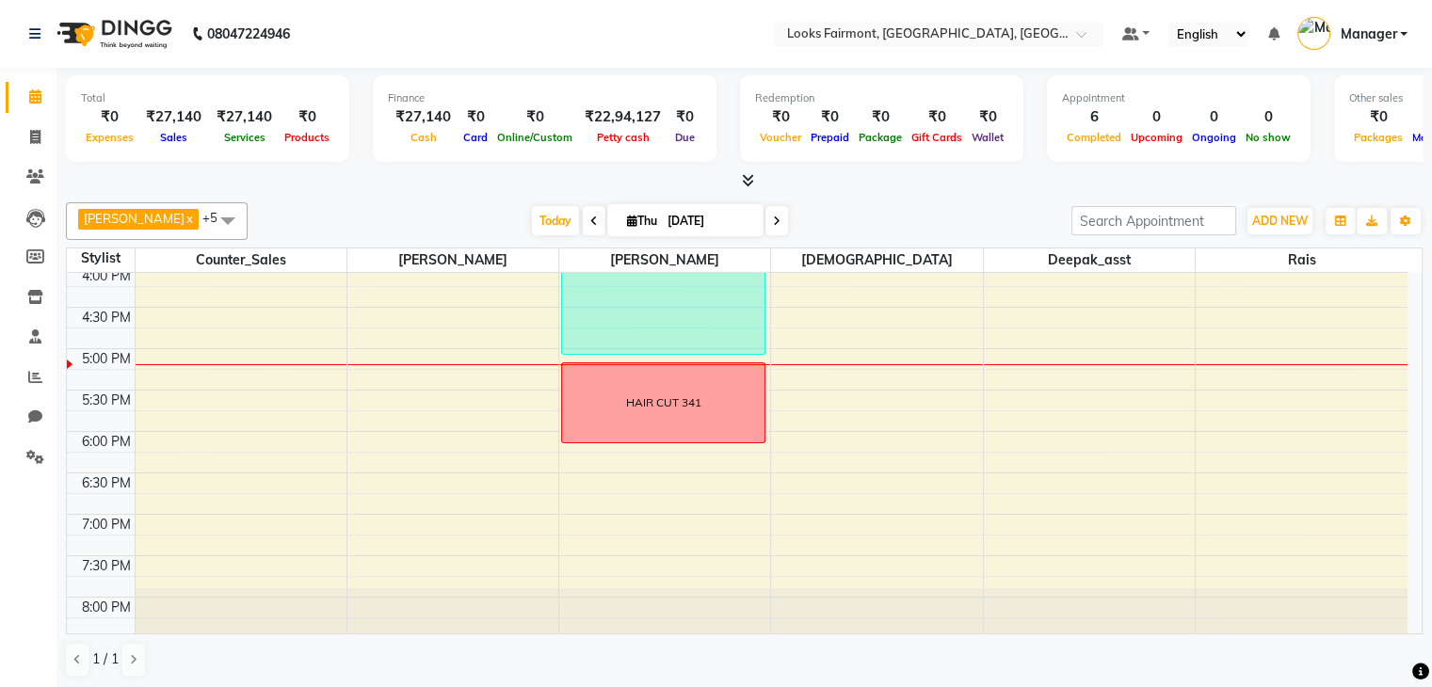
click at [753, 180] on icon at bounding box center [748, 180] width 12 height 14
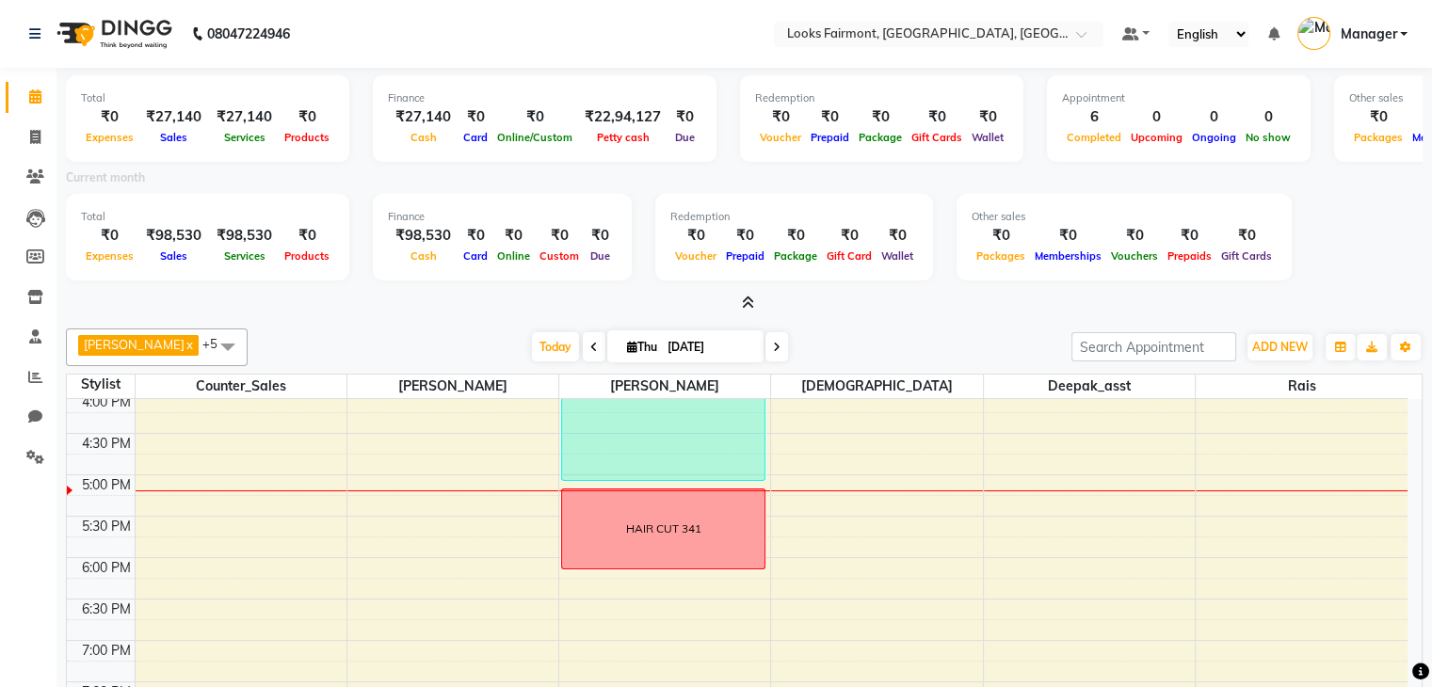
click at [1382, 36] on span "Manager" at bounding box center [1367, 34] width 56 height 20
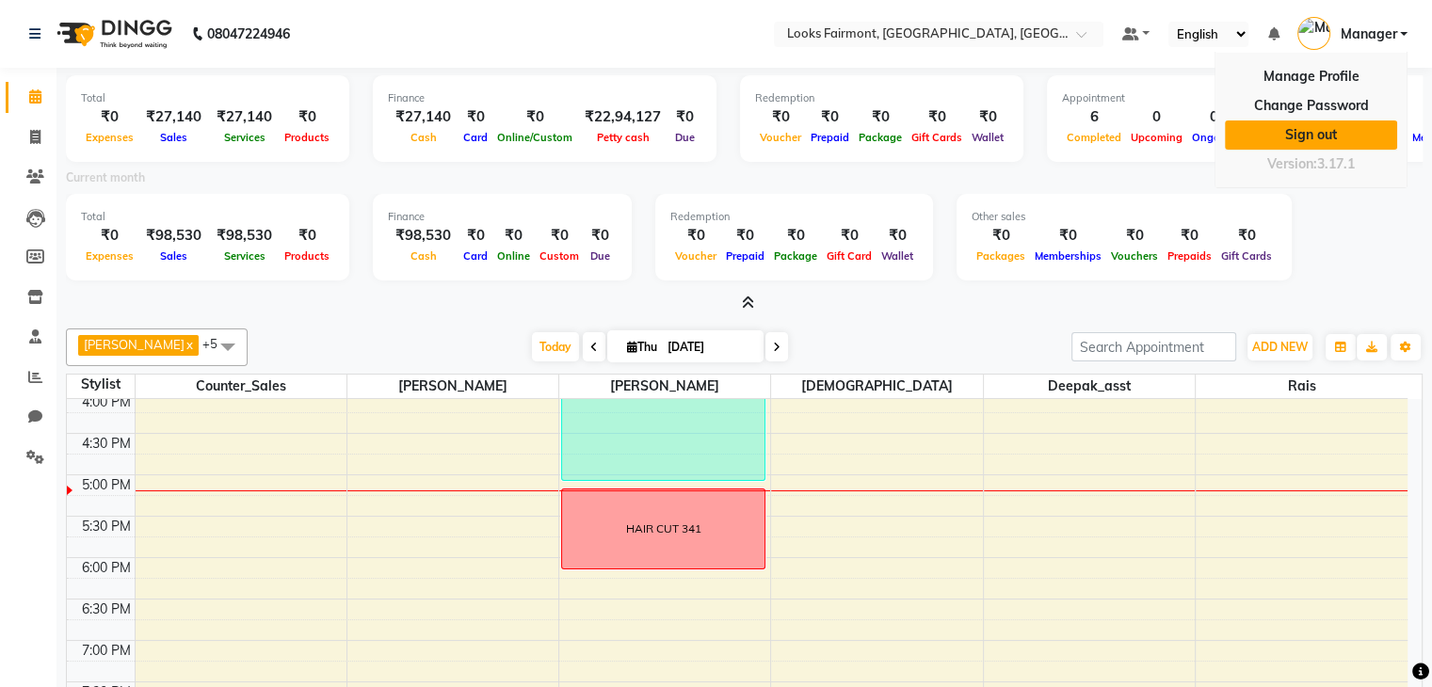
click at [1343, 124] on link "Sign out" at bounding box center [1311, 134] width 172 height 29
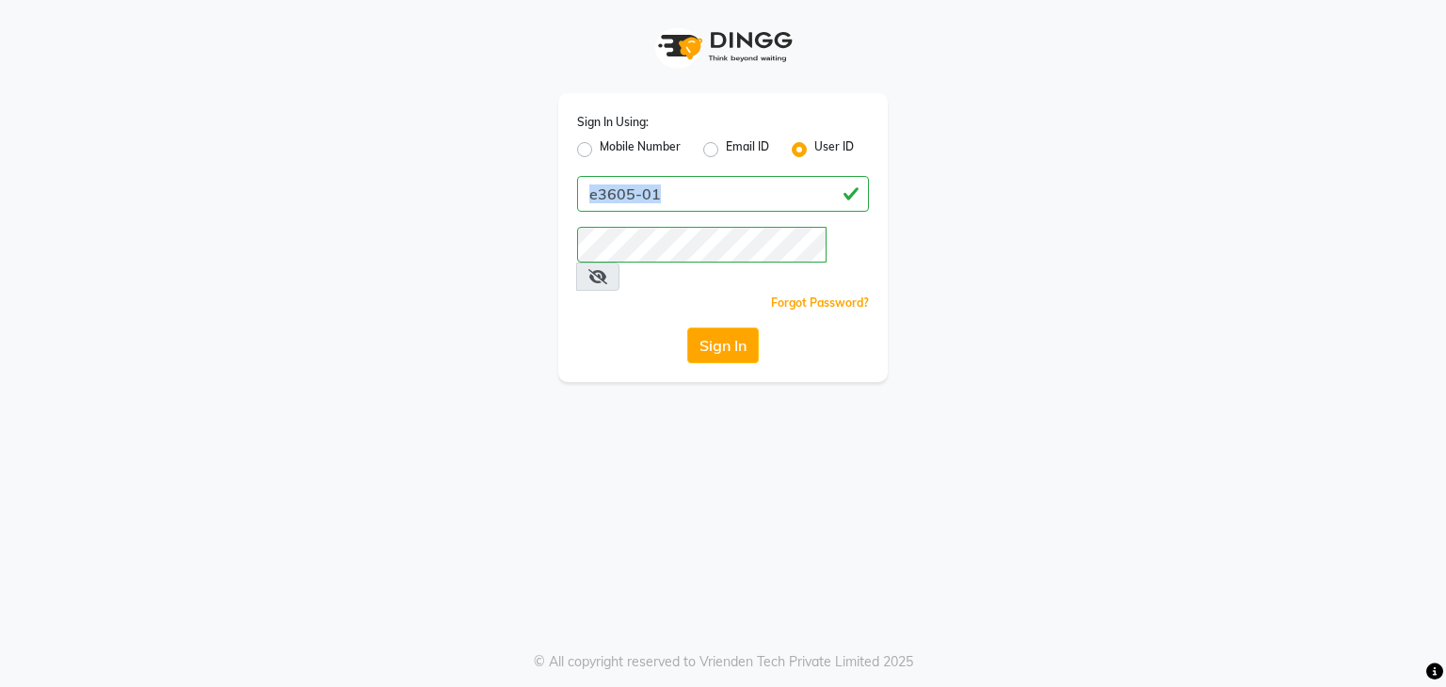
drag, startPoint x: 712, startPoint y: 215, endPoint x: 655, endPoint y: 200, distance: 58.2
click at [682, 204] on div "Sign In Using: Mobile Number Email ID User ID e3605-01 Remember me Forgot Passw…" at bounding box center [722, 237] width 329 height 289
click at [655, 200] on input "e3605-01" at bounding box center [723, 194] width 292 height 36
type input "e1780-11"
click at [512, 238] on div "Sign In Using: Mobile Number Email ID User ID e1780-11 Remember me Forgot Passw…" at bounding box center [722, 191] width 1073 height 382
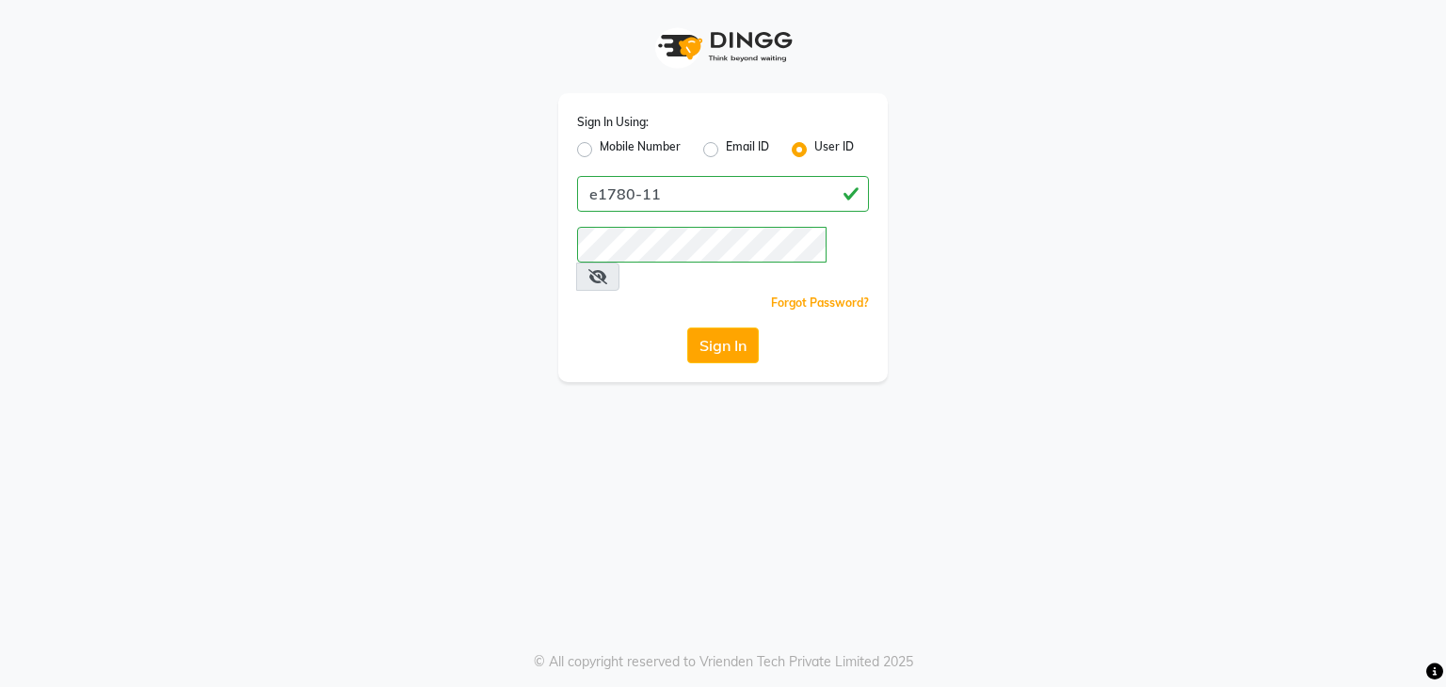
click at [614, 328] on div "Sign In" at bounding box center [723, 346] width 292 height 36
click at [708, 328] on button "Sign In" at bounding box center [723, 346] width 72 height 36
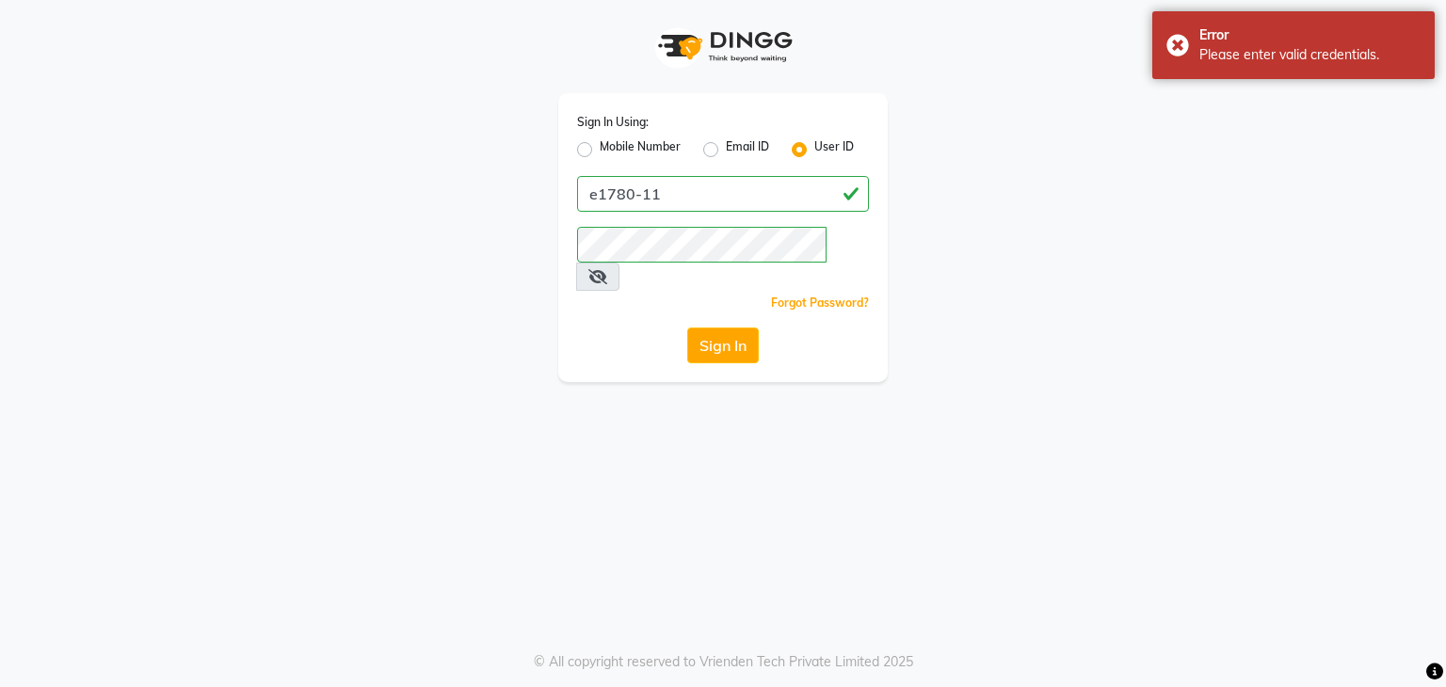
click at [619, 263] on span at bounding box center [597, 277] width 43 height 28
click at [607, 269] on icon at bounding box center [597, 276] width 19 height 15
click at [605, 269] on icon at bounding box center [596, 276] width 17 height 15
drag, startPoint x: 866, startPoint y: 238, endPoint x: 855, endPoint y: 242, distance: 11.9
click at [619, 263] on span at bounding box center [597, 277] width 43 height 28
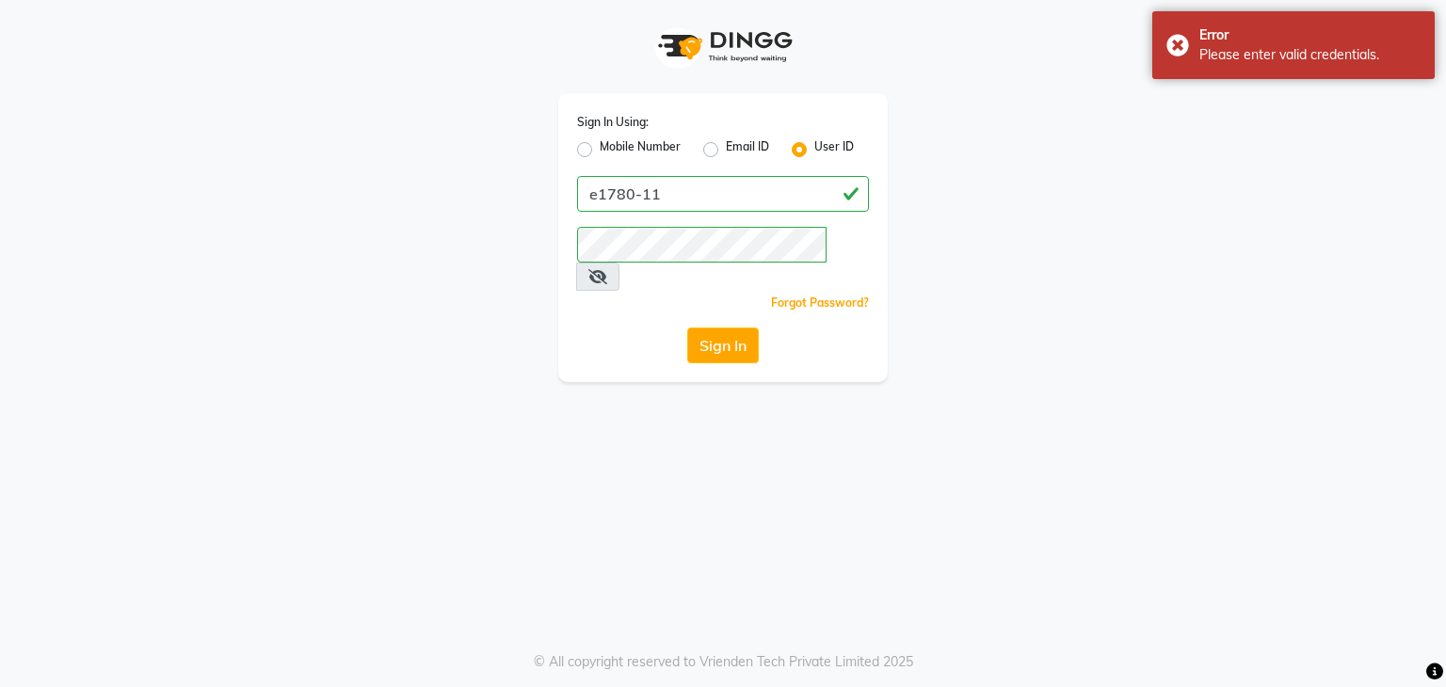
click at [607, 269] on icon at bounding box center [597, 276] width 19 height 15
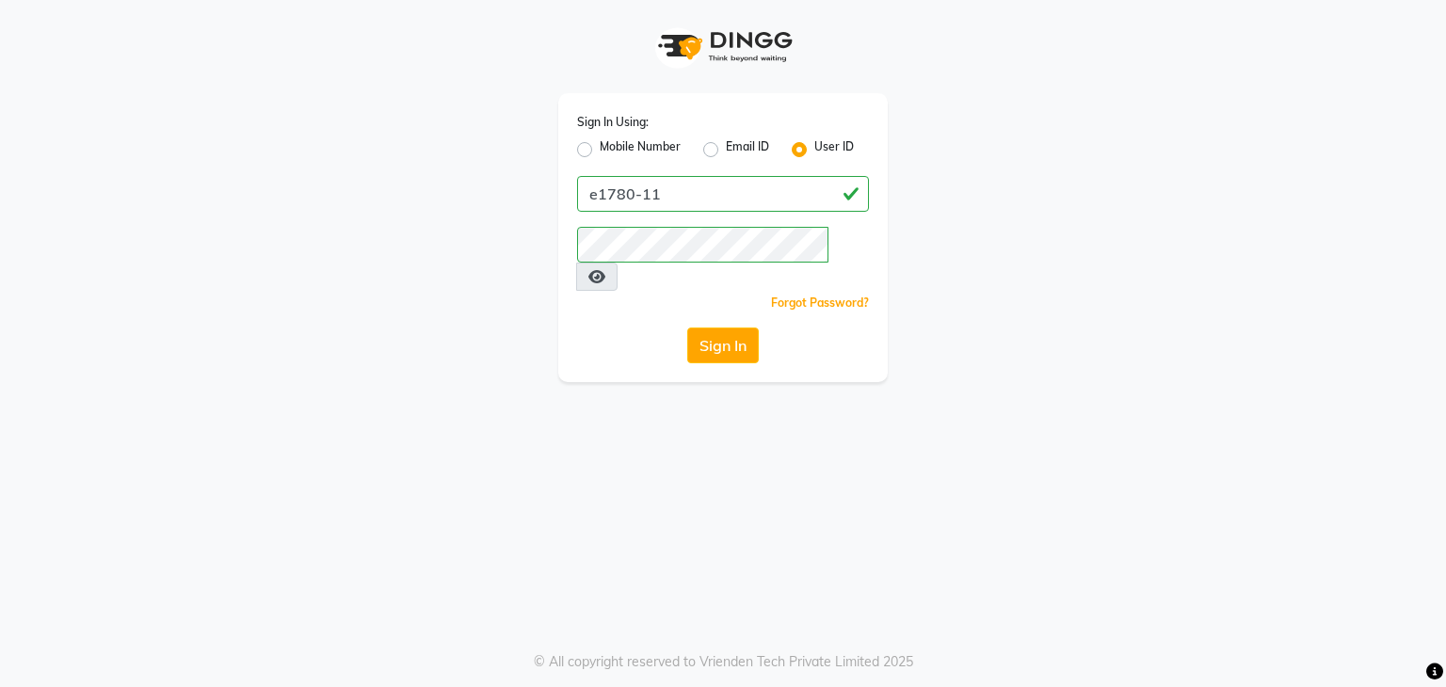
click at [701, 328] on button "Sign In" at bounding box center [723, 346] width 72 height 36
